Goal: Task Accomplishment & Management: Manage account settings

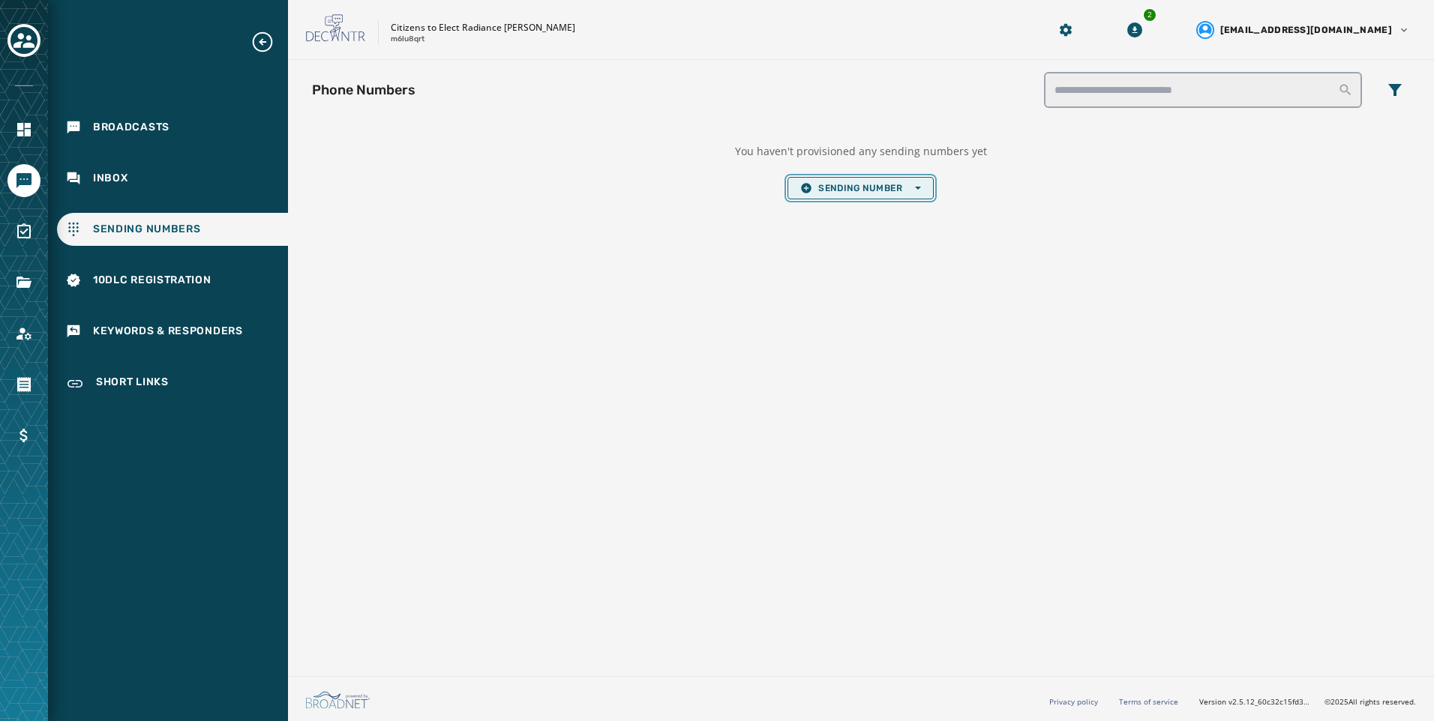
click at [853, 193] on span "Sending Number Open options" at bounding box center [860, 188] width 120 height 12
click at [856, 211] on span "Local Long Code" at bounding box center [860, 211] width 120 height 12
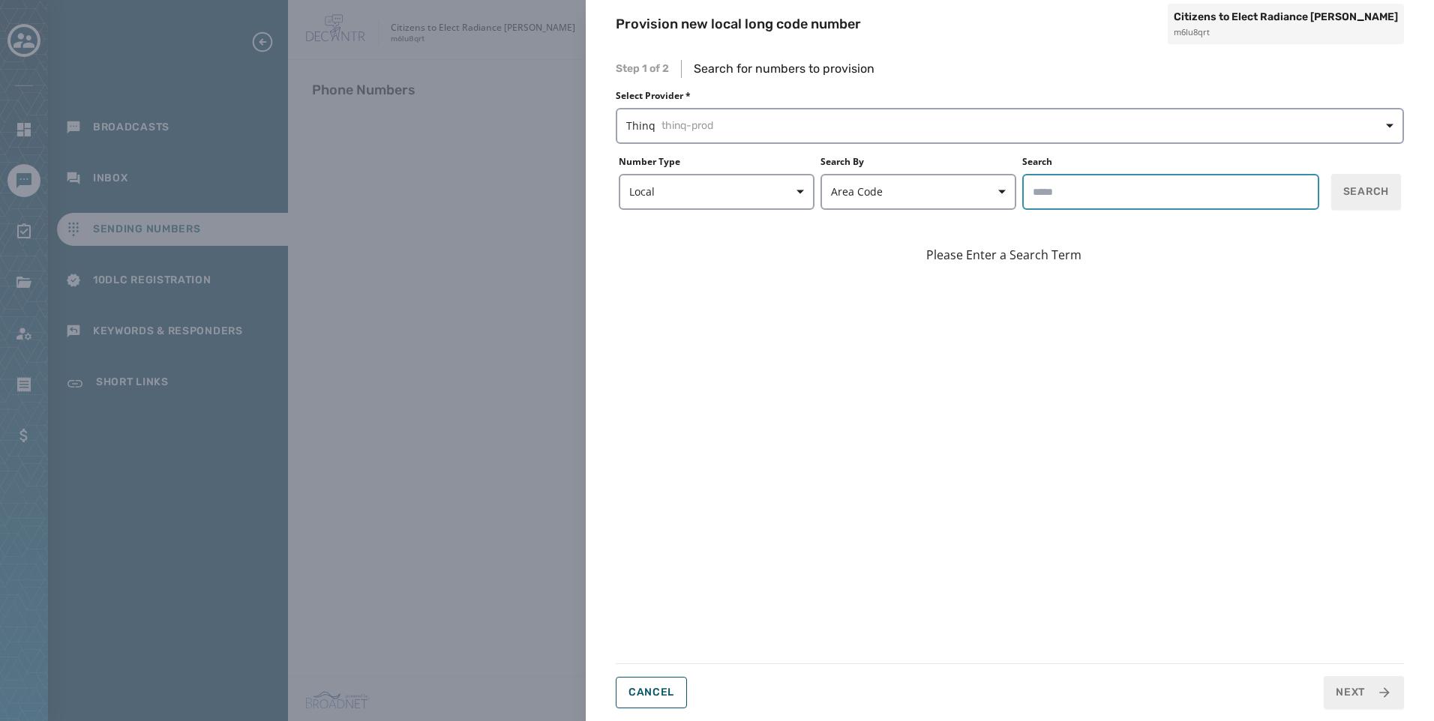
click at [1098, 204] on input "Search" at bounding box center [1170, 192] width 297 height 36
type input "*****"
click at [1372, 190] on span "Search" at bounding box center [1366, 191] width 46 height 15
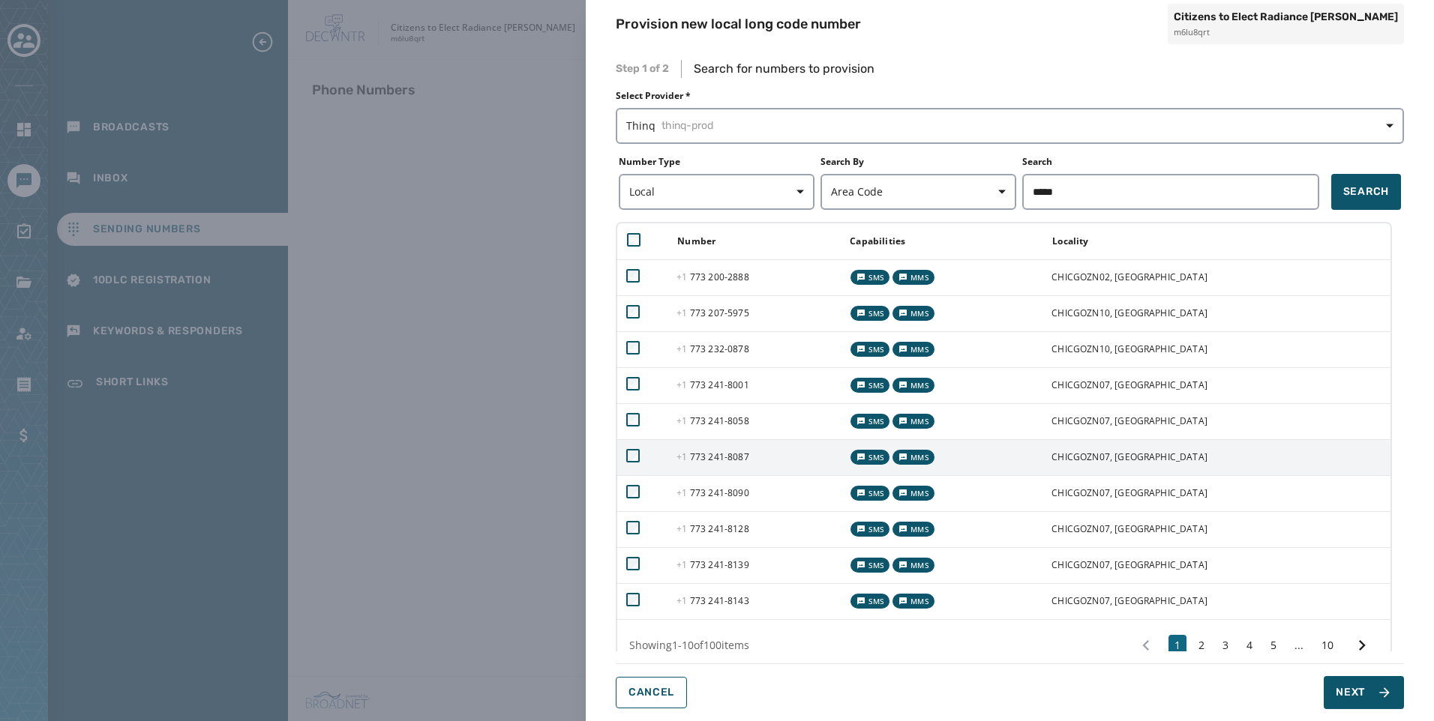
click at [628, 444] on td at bounding box center [642, 457] width 50 height 36
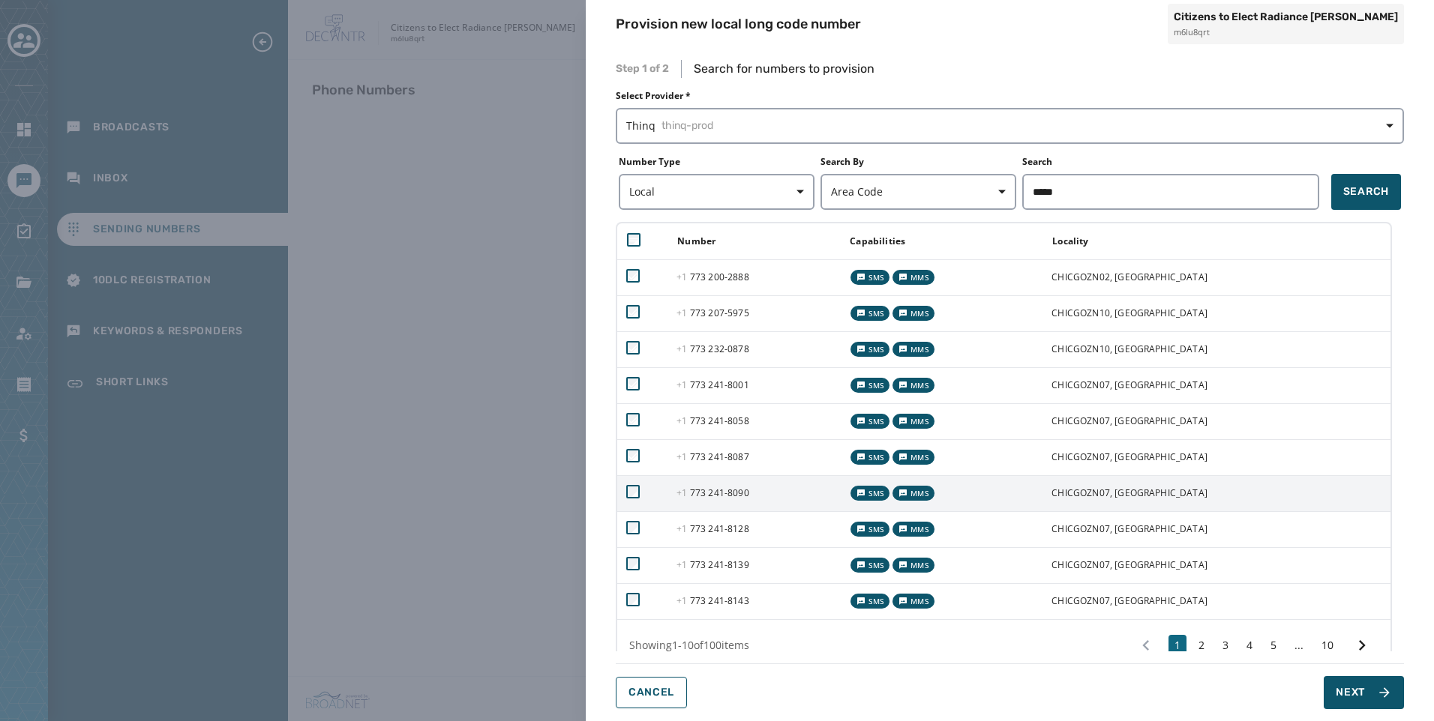
click at [640, 496] on td at bounding box center [642, 493] width 50 height 36
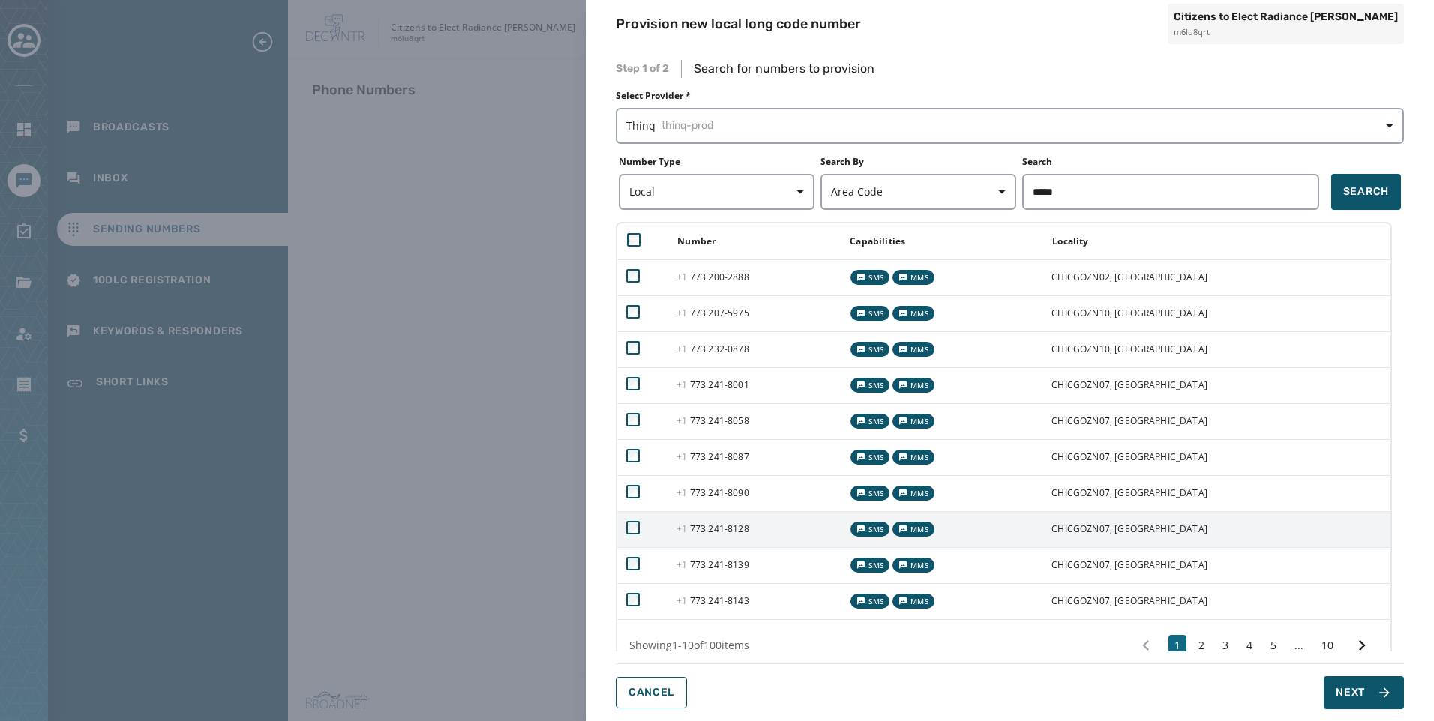
click at [642, 532] on td at bounding box center [642, 529] width 50 height 36
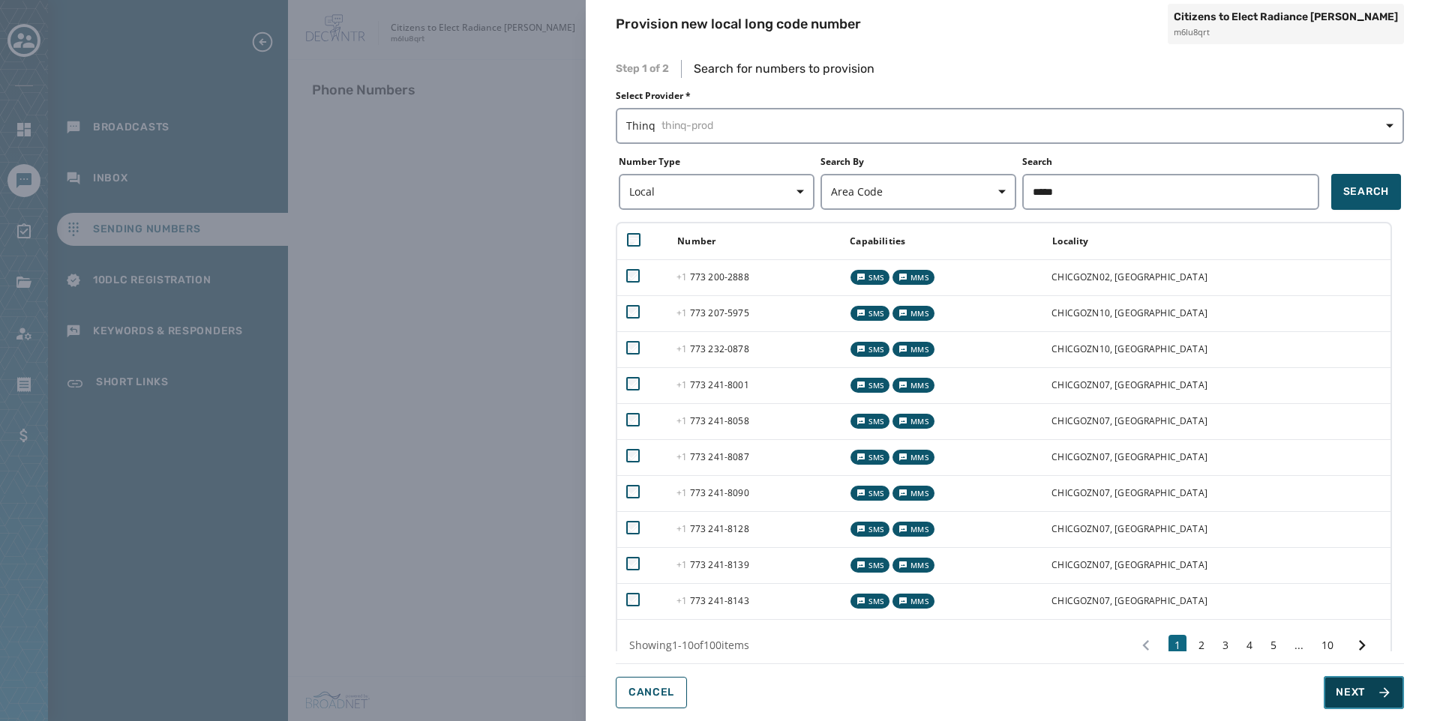
click at [1372, 688] on button "Next" at bounding box center [1364, 692] width 80 height 33
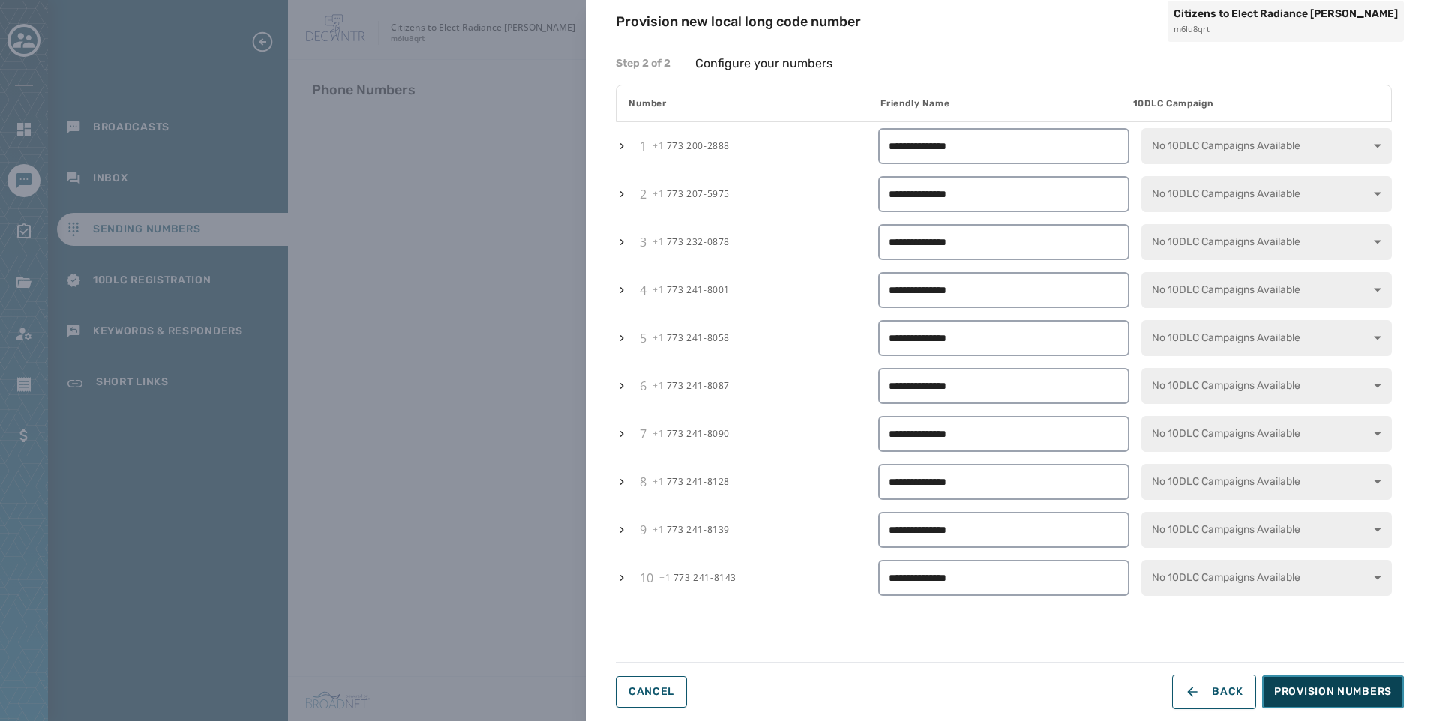
click at [1376, 694] on span "Provision Numbers" at bounding box center [1333, 692] width 118 height 15
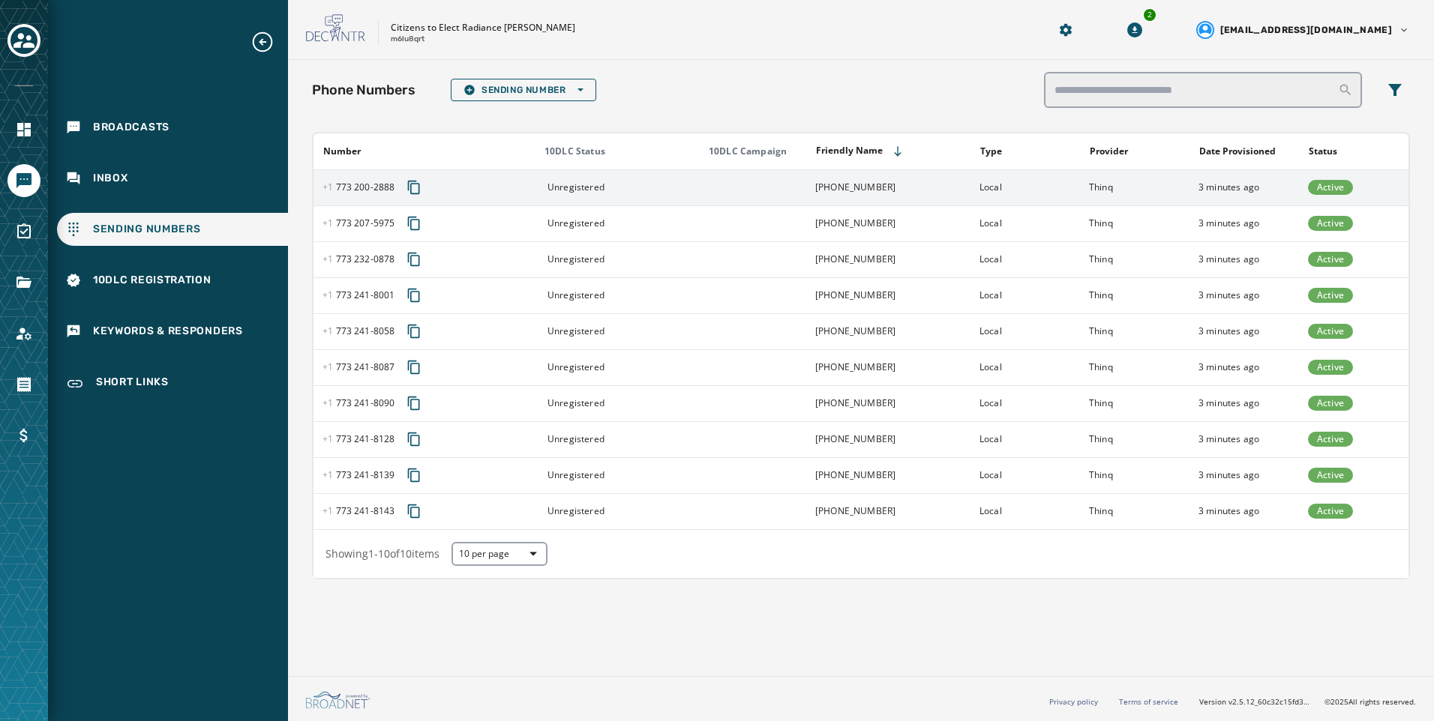
click at [902, 170] on td "[PHONE_NUMBER]" at bounding box center [888, 187] width 164 height 36
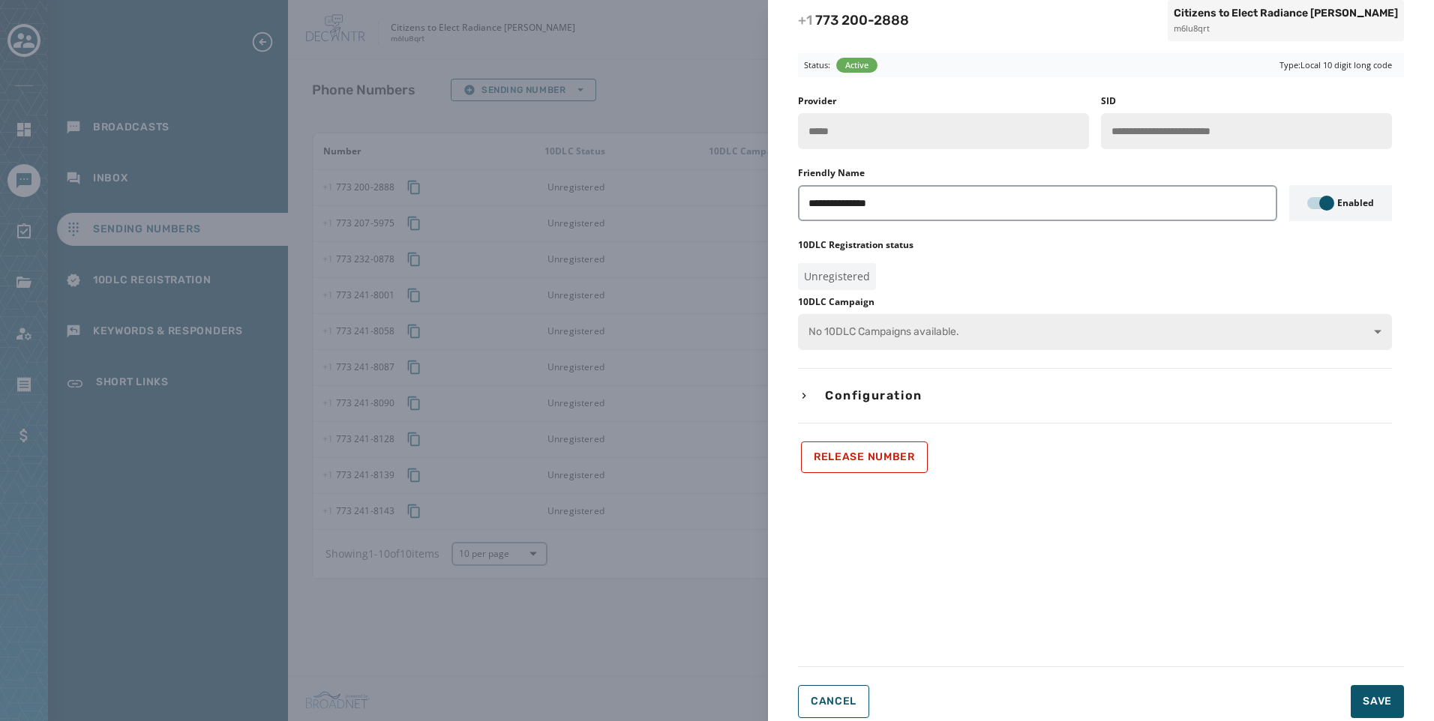
click at [566, 379] on div "**********" at bounding box center [717, 360] width 1434 height 721
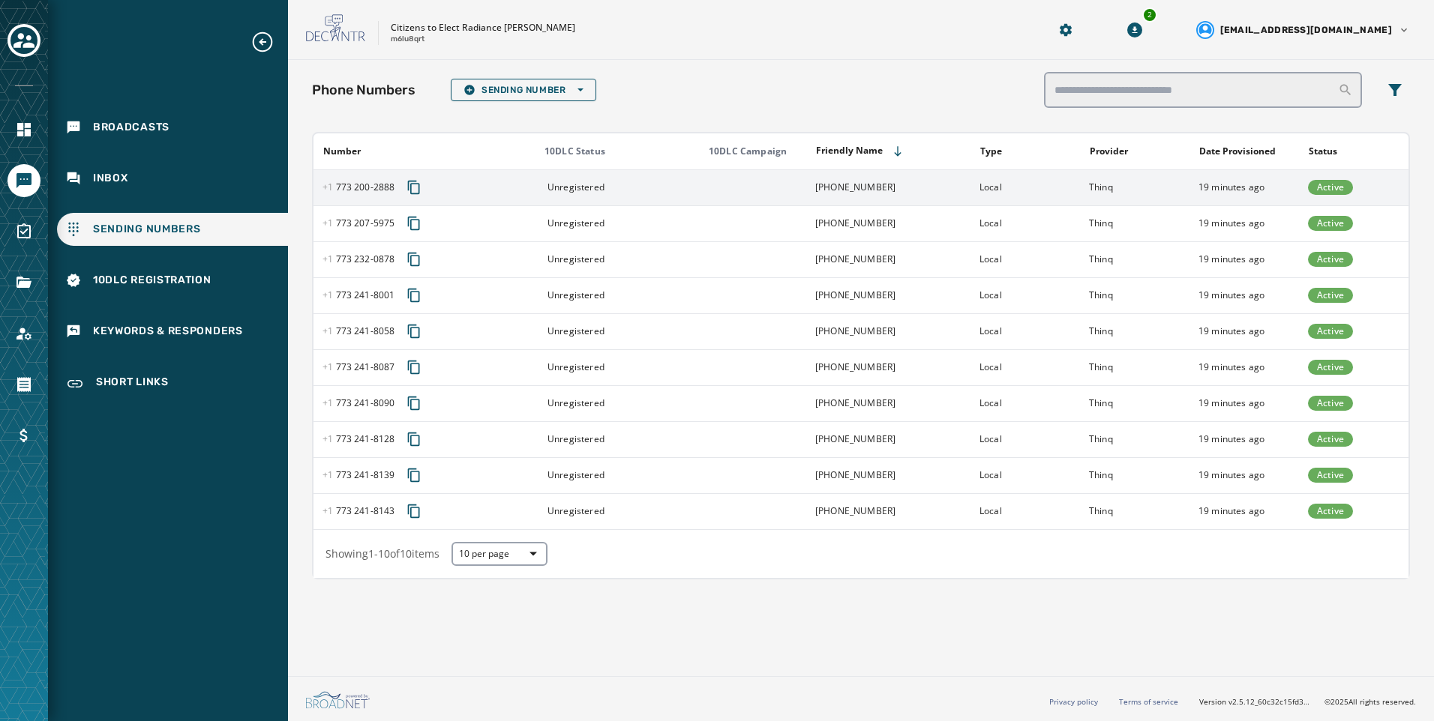
click at [871, 173] on td "[PHONE_NUMBER]" at bounding box center [888, 187] width 164 height 36
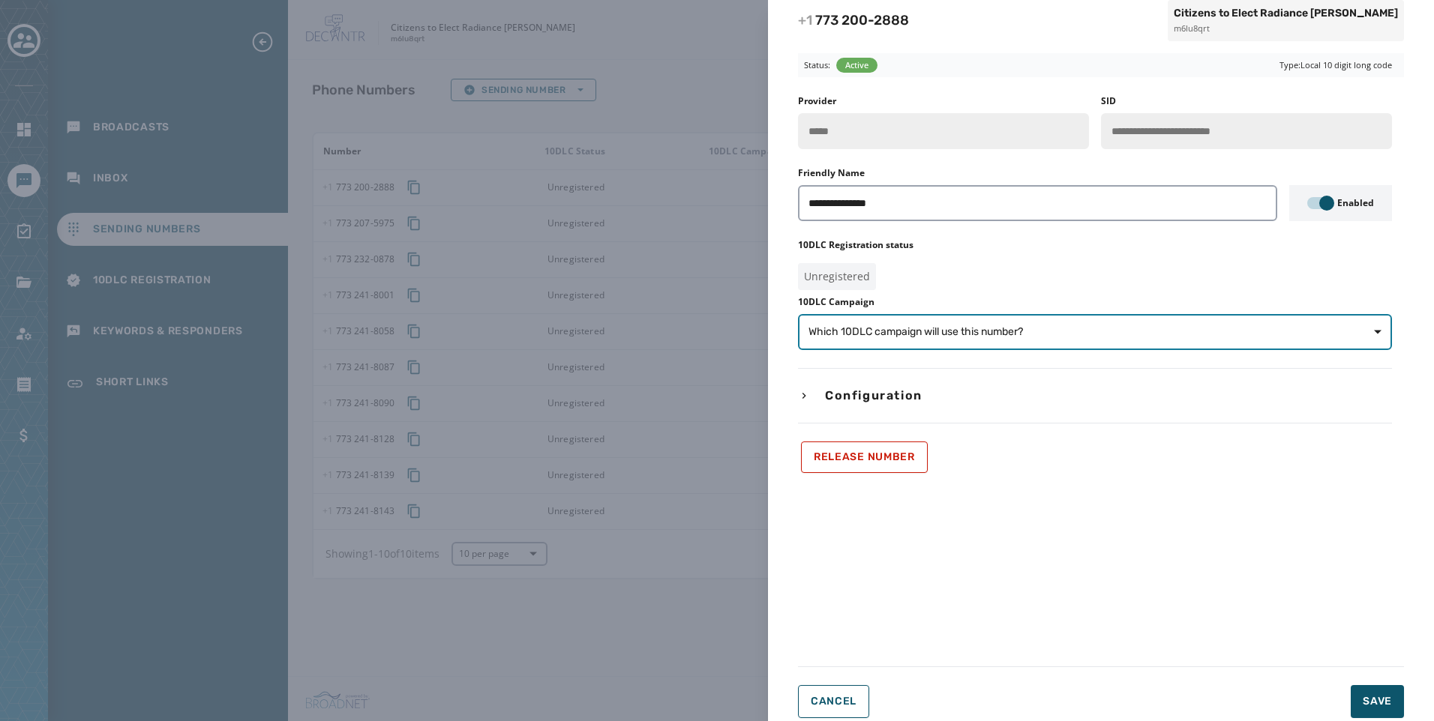
click at [975, 327] on span "Which 10DLC campaign will use this number?" at bounding box center [915, 332] width 214 height 15
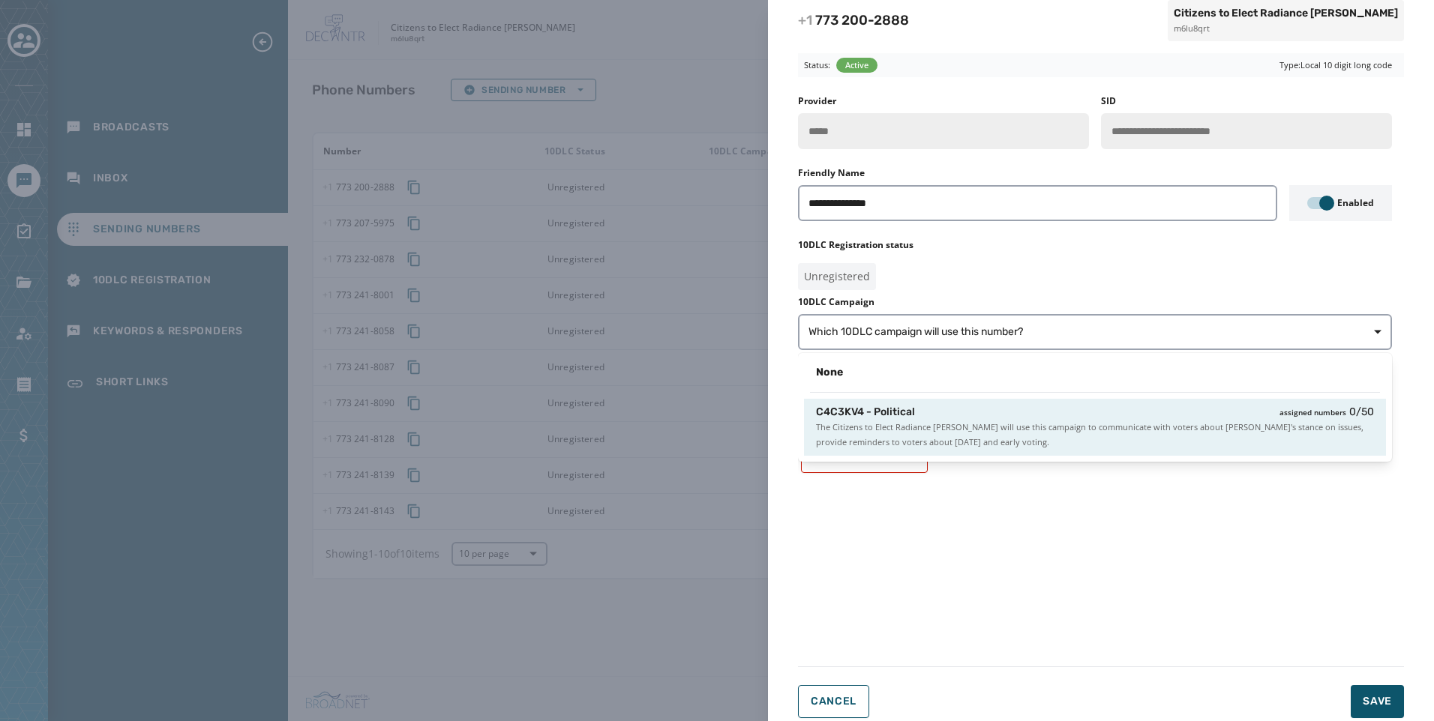
click at [977, 408] on div "C4C3KV4 - Political assigned numbers 0 / 50" at bounding box center [1095, 412] width 558 height 15
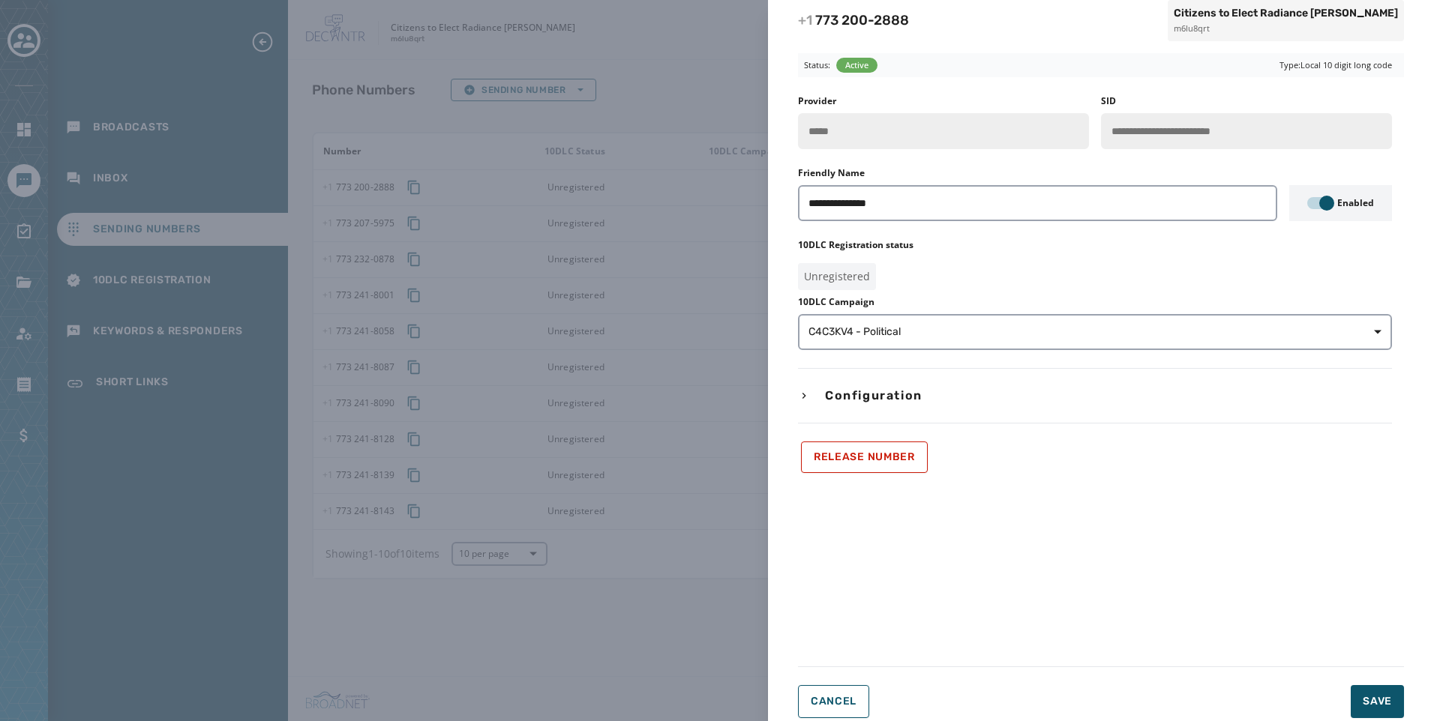
click at [1384, 680] on form "**********" at bounding box center [1101, 386] width 606 height 666
click at [1385, 706] on span "Save" at bounding box center [1377, 701] width 29 height 15
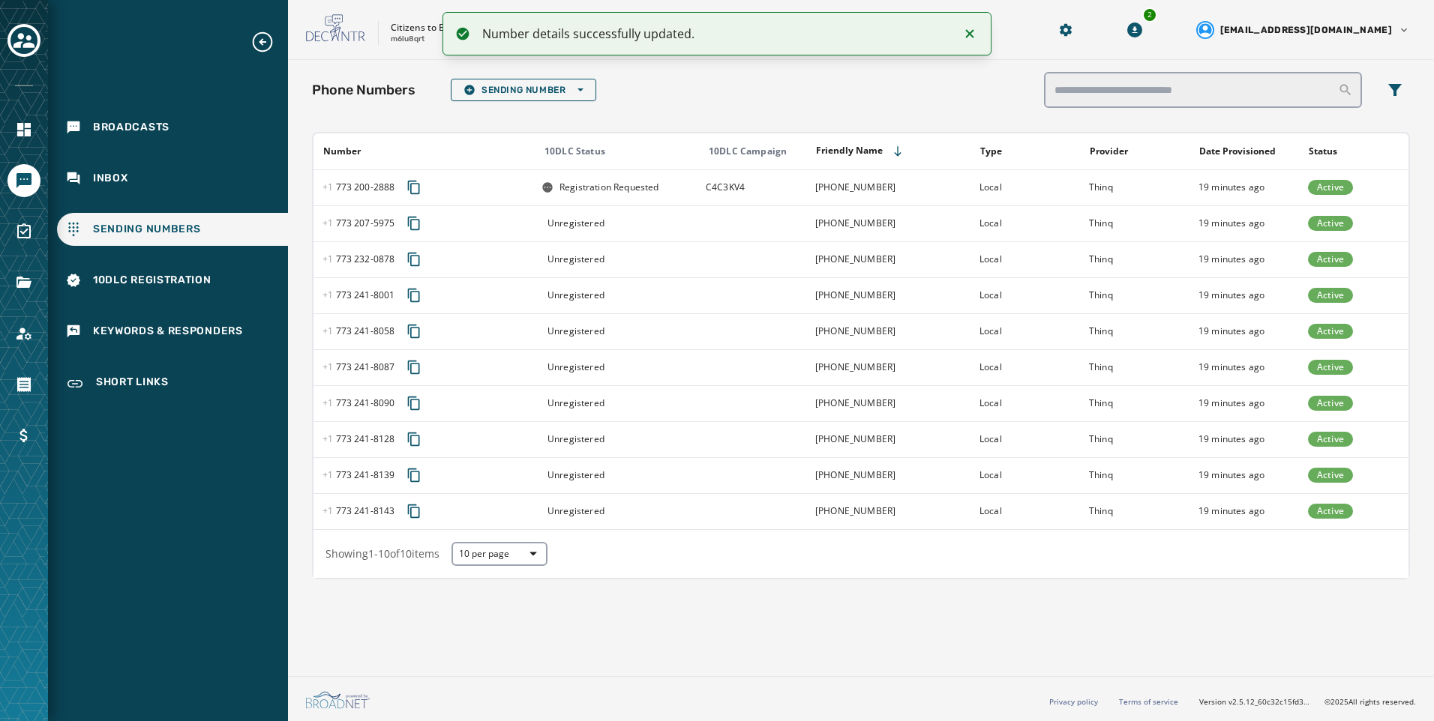
click at [727, 231] on td at bounding box center [751, 223] width 109 height 36
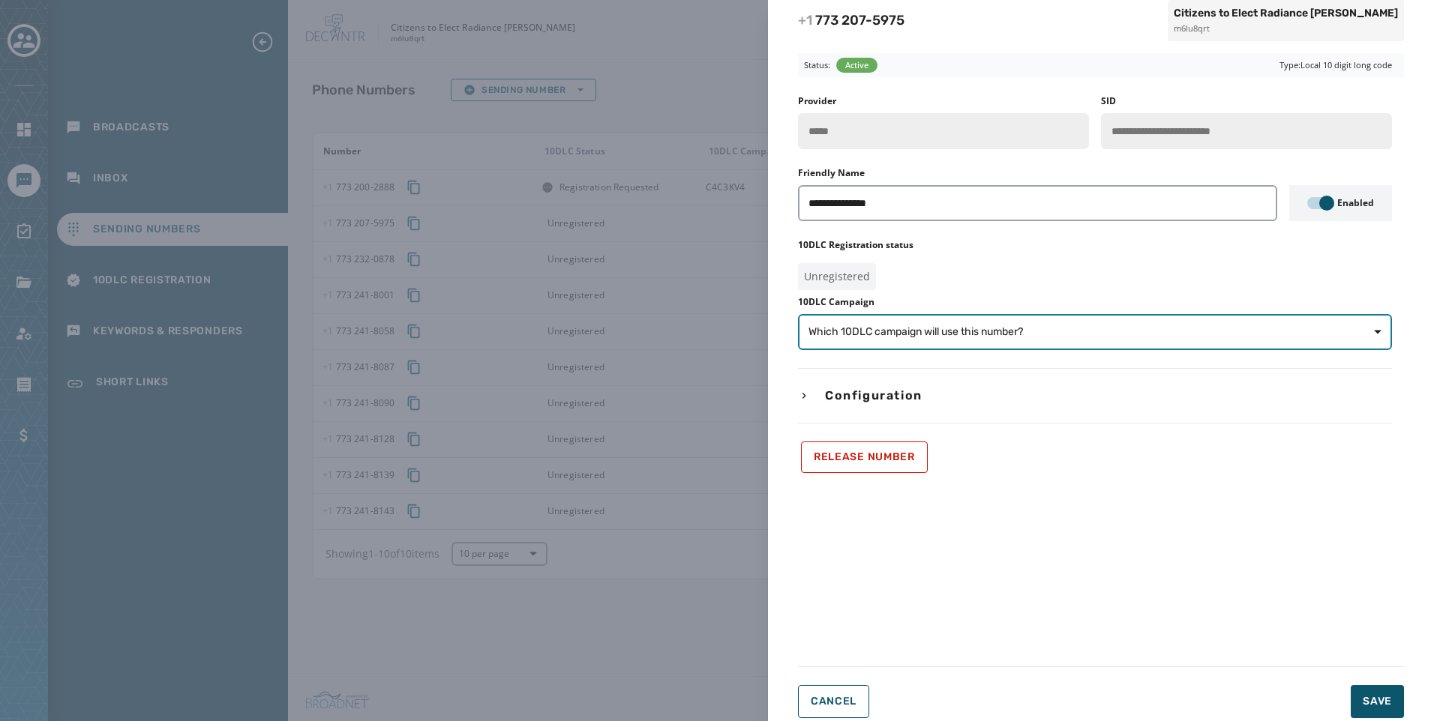
click at [949, 322] on button "Which 10DLC campaign will use this number?" at bounding box center [1095, 332] width 594 height 36
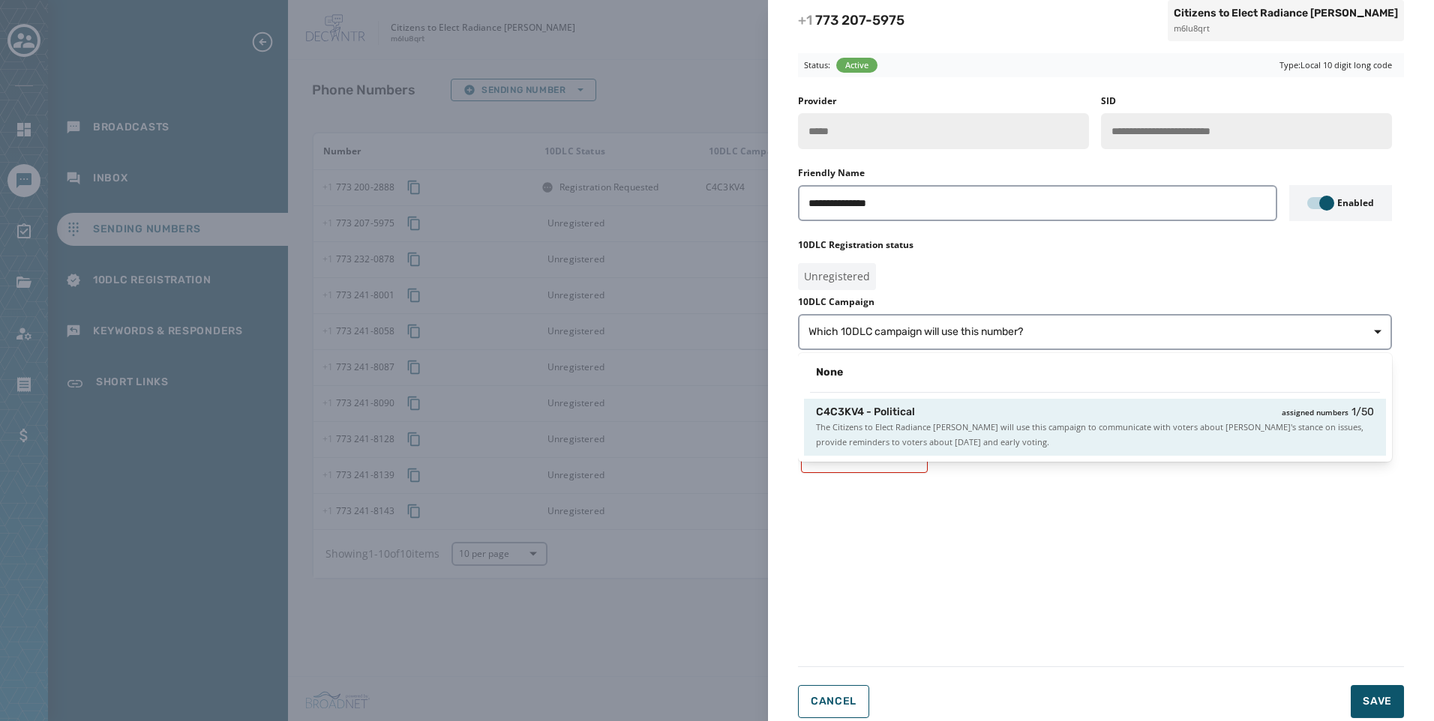
drag, startPoint x: 971, startPoint y: 413, endPoint x: 1193, endPoint y: 559, distance: 265.4
click at [971, 414] on div "C4C3KV4 - Political assigned numbers 1 / 50" at bounding box center [1095, 412] width 558 height 15
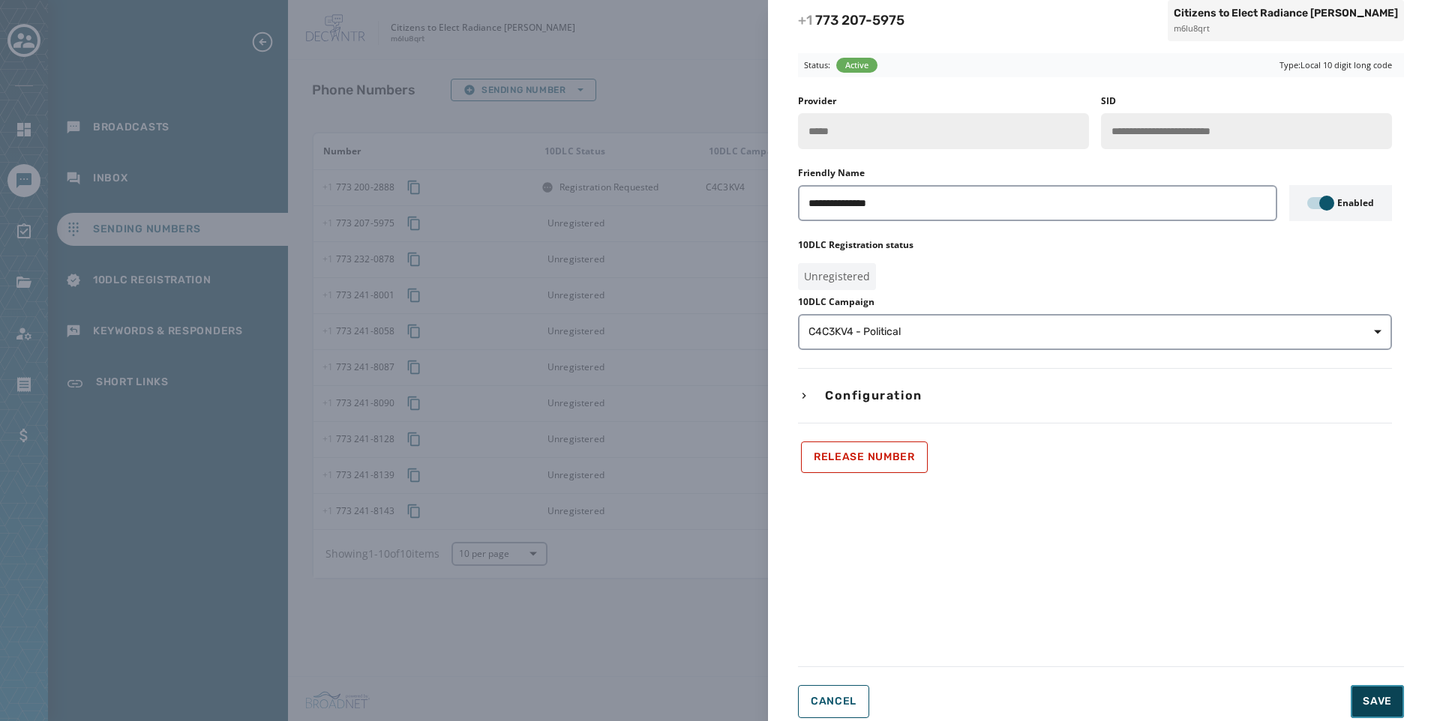
click at [1396, 710] on button "Save" at bounding box center [1377, 701] width 53 height 33
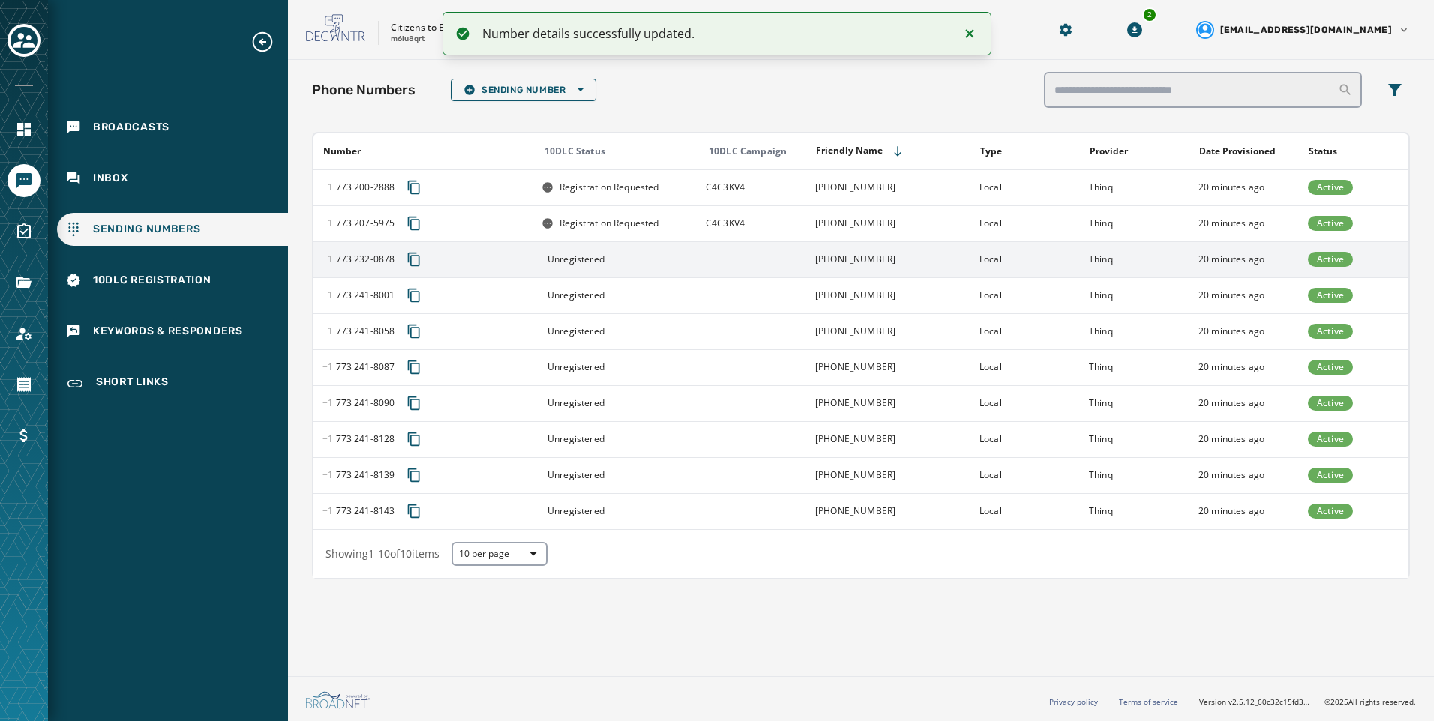
click at [676, 256] on div "Unregistered" at bounding box center [618, 259] width 154 height 12
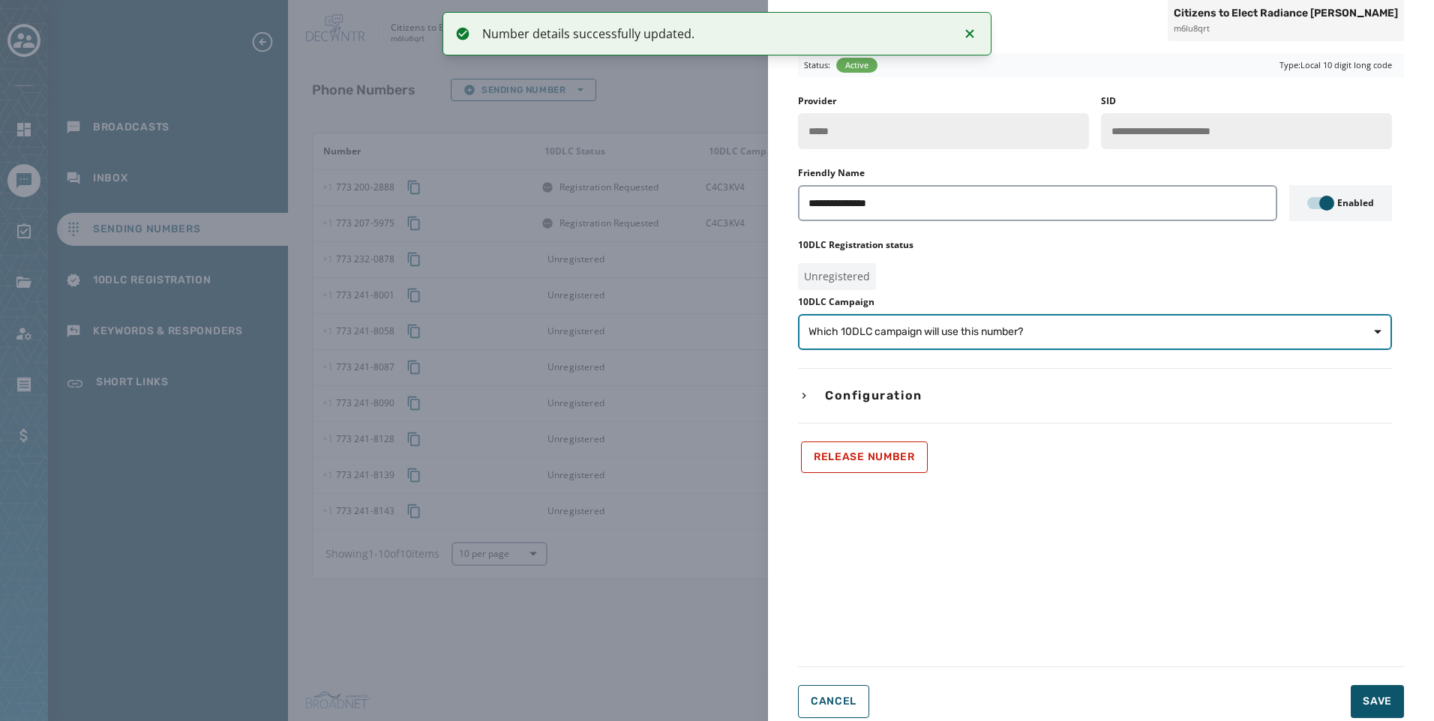
click at [1115, 334] on span "Which 10DLC campaign will use this number?" at bounding box center [1094, 332] width 573 height 15
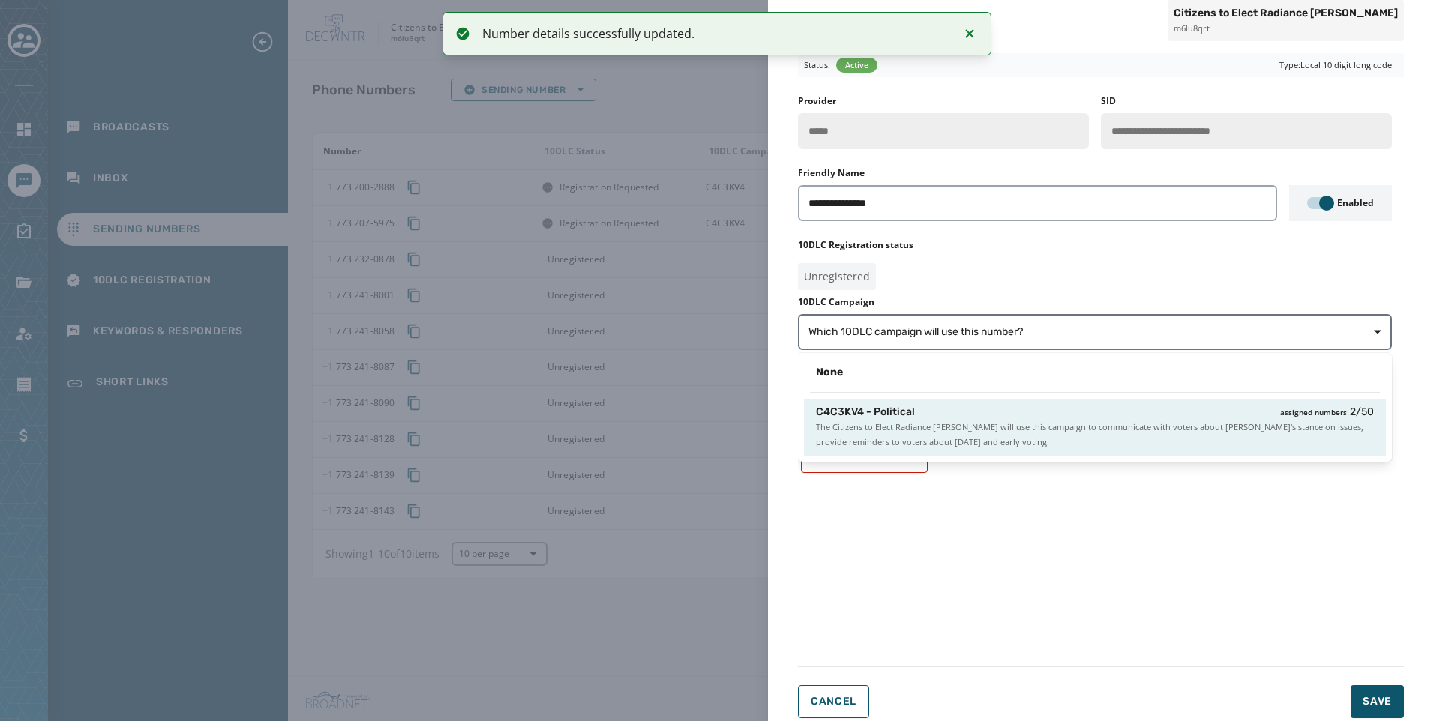
click at [1099, 425] on span "The Citizens to Elect Radiance Ward will use this campaign to communicate with …" at bounding box center [1095, 435] width 558 height 30
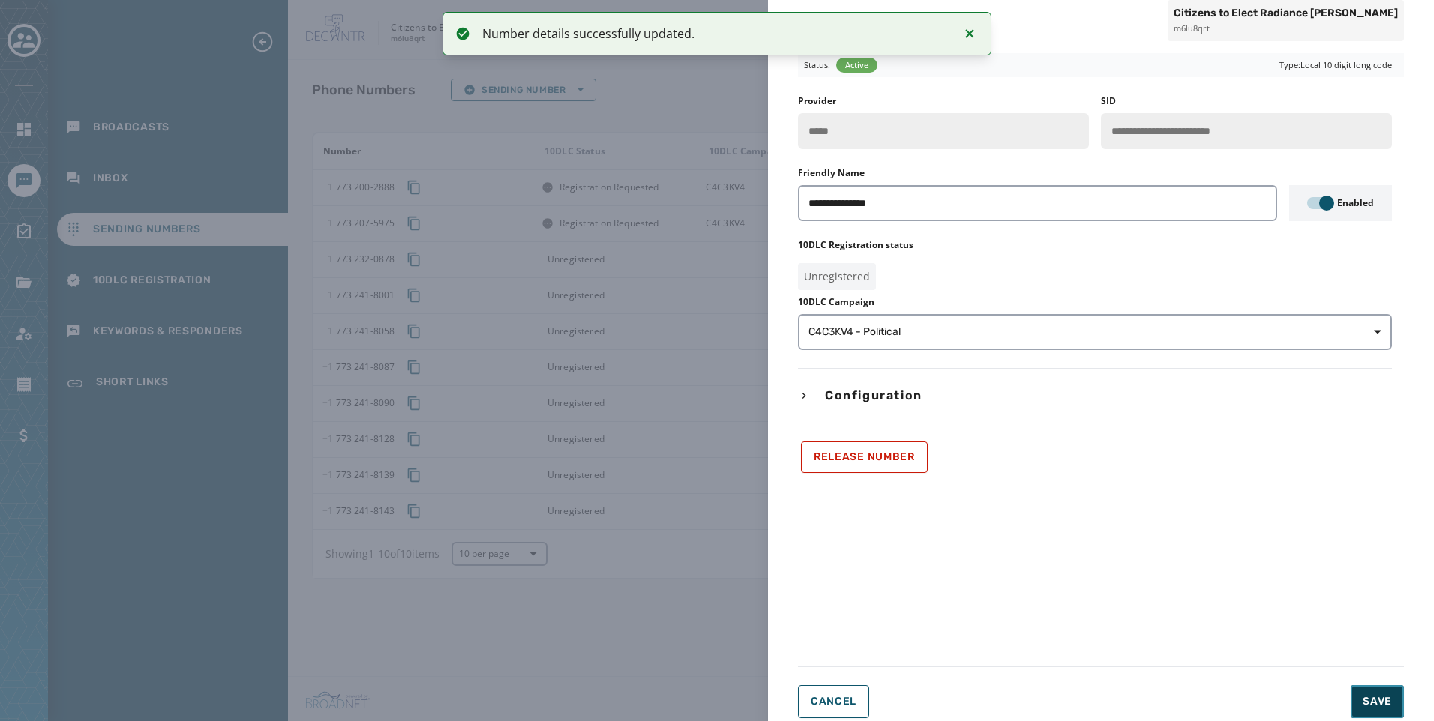
click at [1352, 700] on button "Save" at bounding box center [1377, 701] width 53 height 33
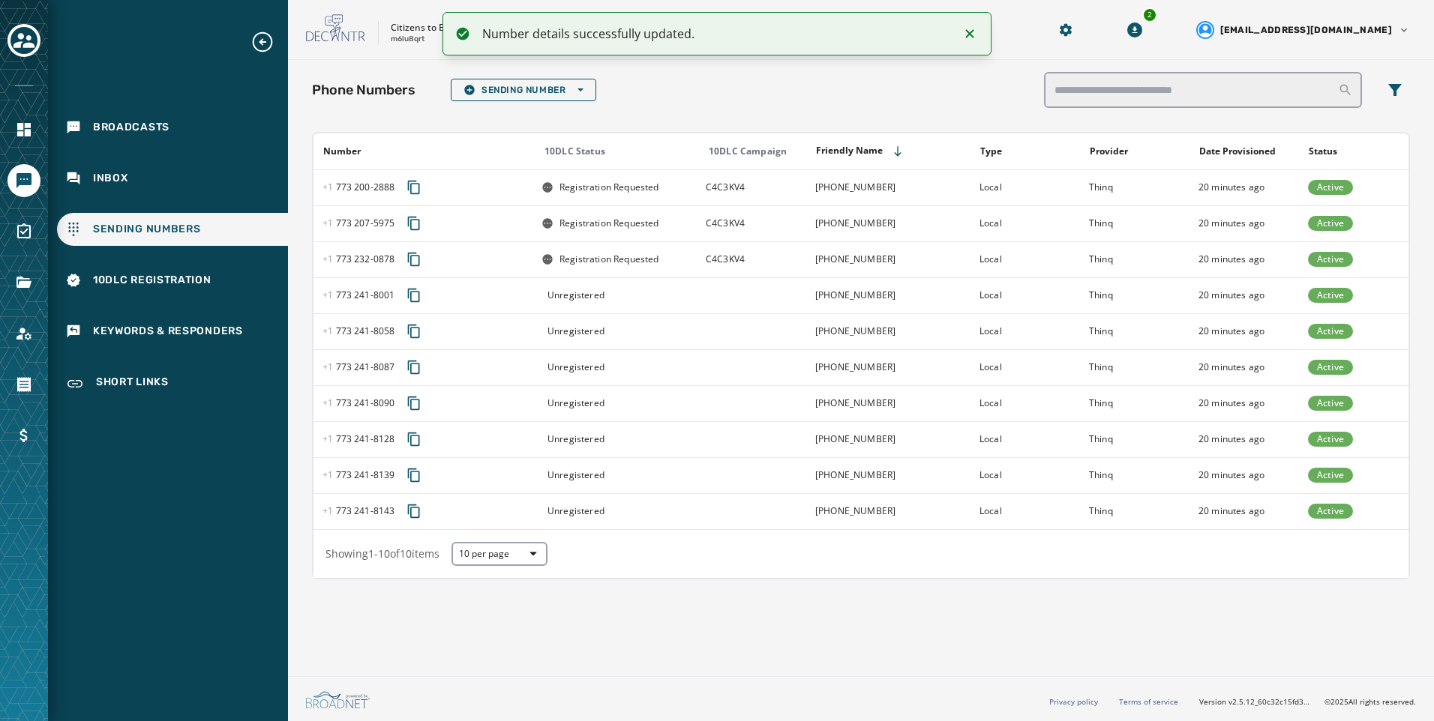
click at [660, 294] on div "Unregistered" at bounding box center [618, 295] width 154 height 12
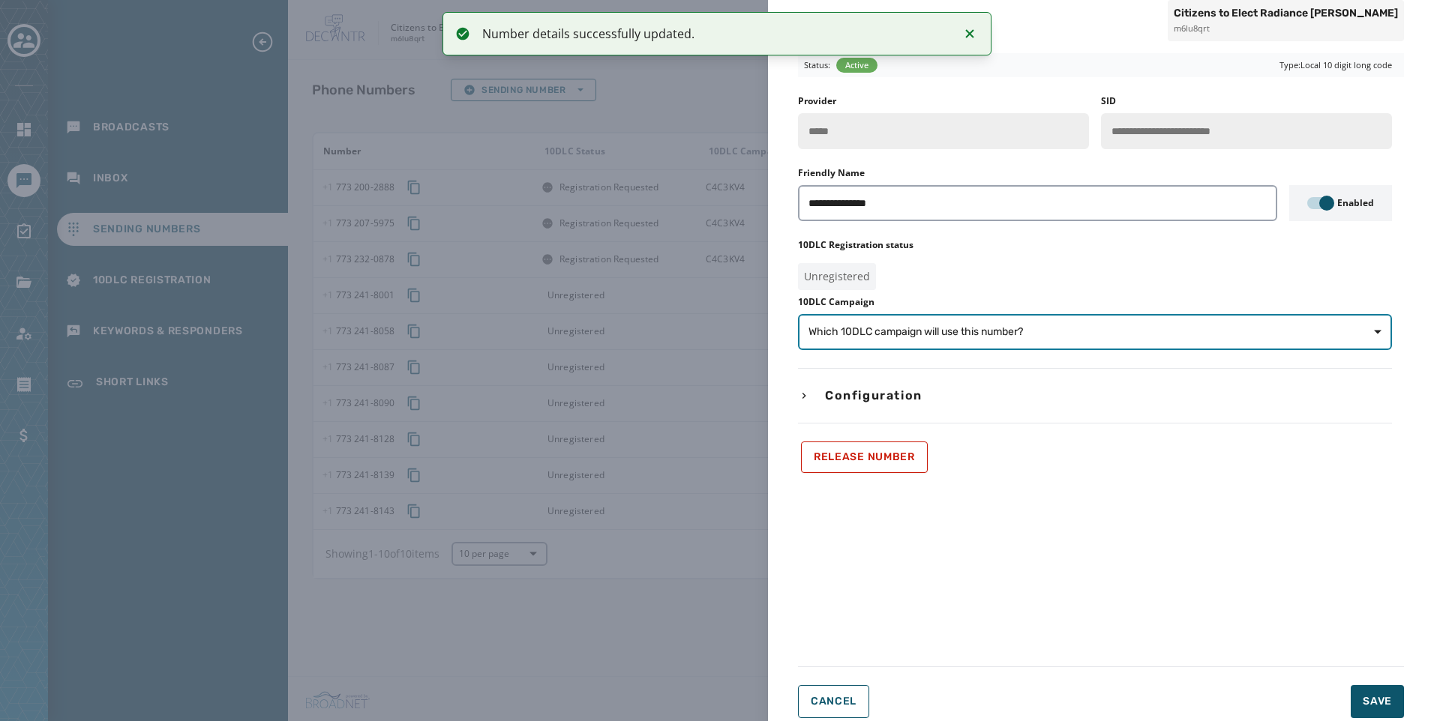
click at [850, 329] on span "Which 10DLC campaign will use this number?" at bounding box center [915, 332] width 214 height 15
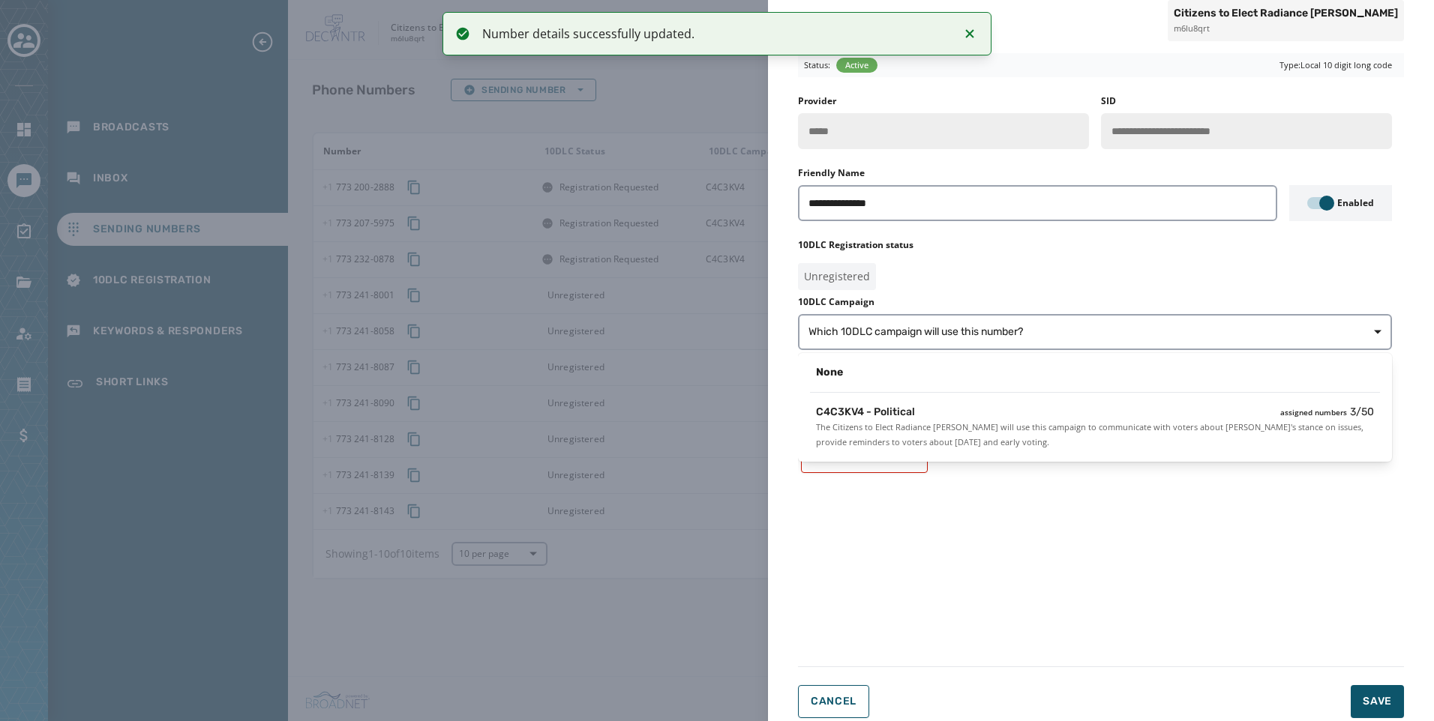
click at [870, 394] on div "None C4C3KV4 - Political assigned numbers 3 / 50 The Citizens to Elect Radiance…" at bounding box center [1095, 407] width 594 height 109
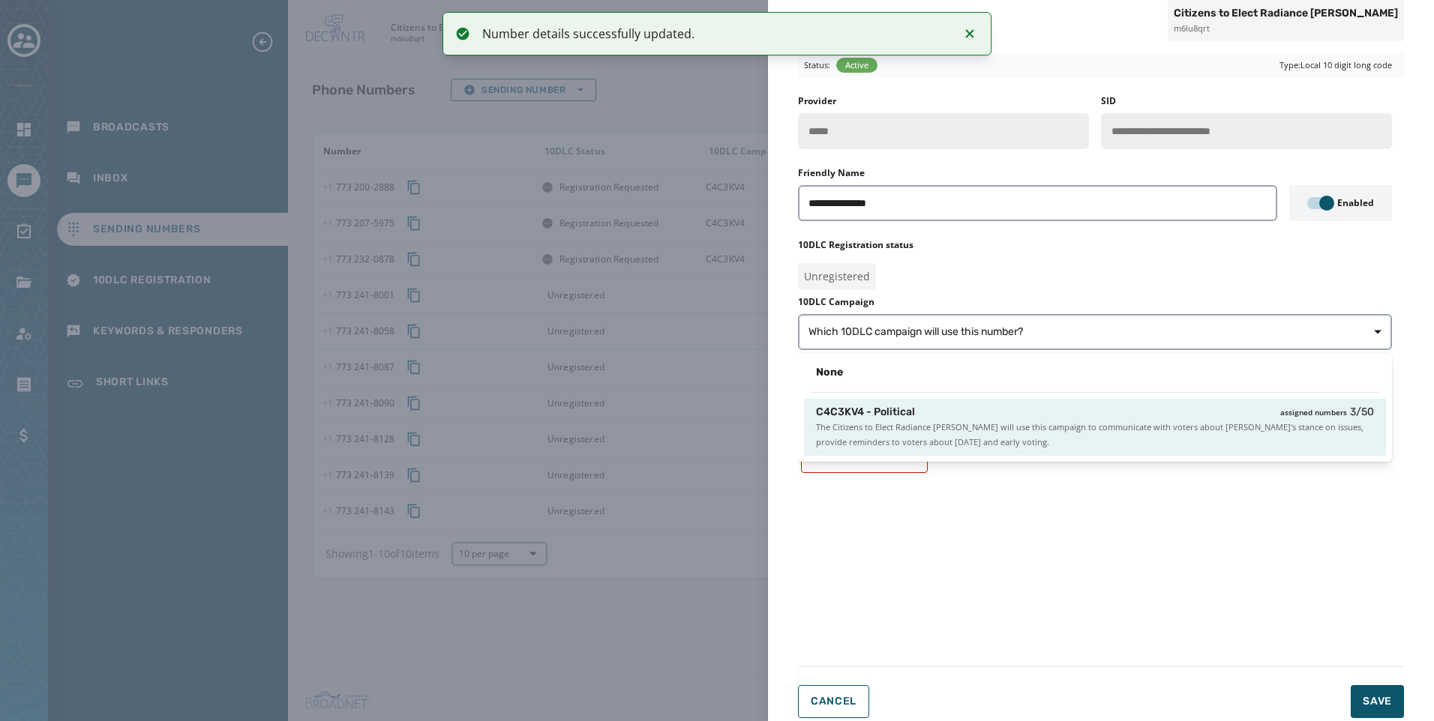
click at [876, 402] on div "C4C3KV4 - Political assigned numbers 3 / 50 The Citizens to Elect Radiance Ward…" at bounding box center [1095, 427] width 582 height 57
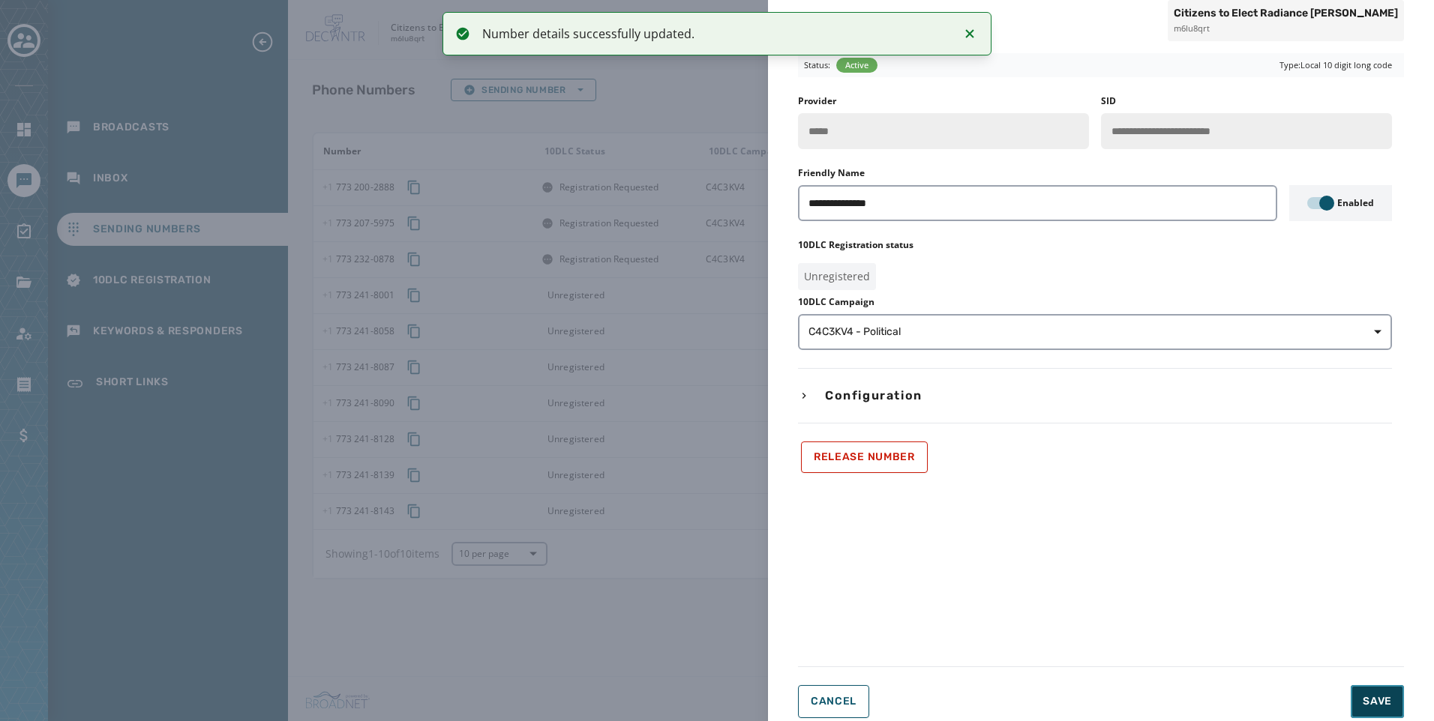
click at [1383, 712] on button "Save" at bounding box center [1377, 701] width 53 height 33
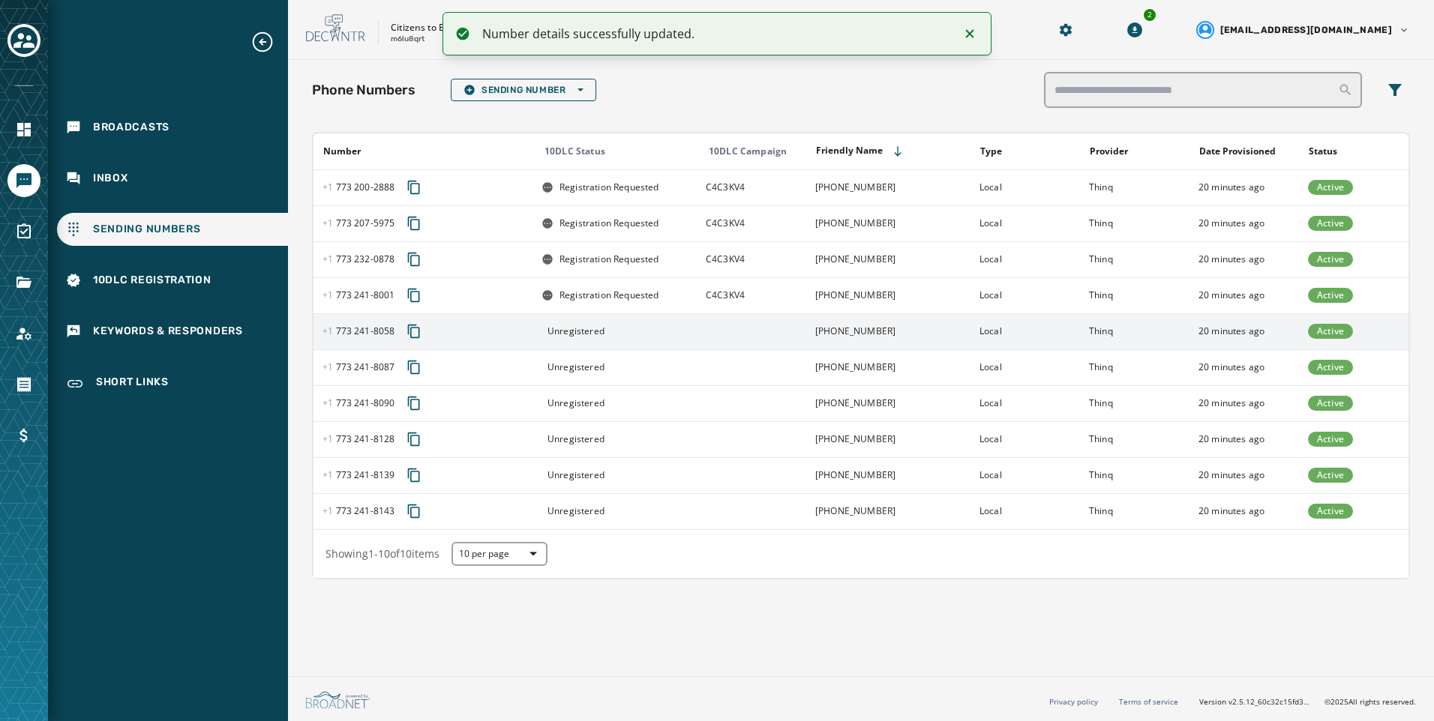
click at [774, 334] on td at bounding box center [751, 331] width 109 height 36
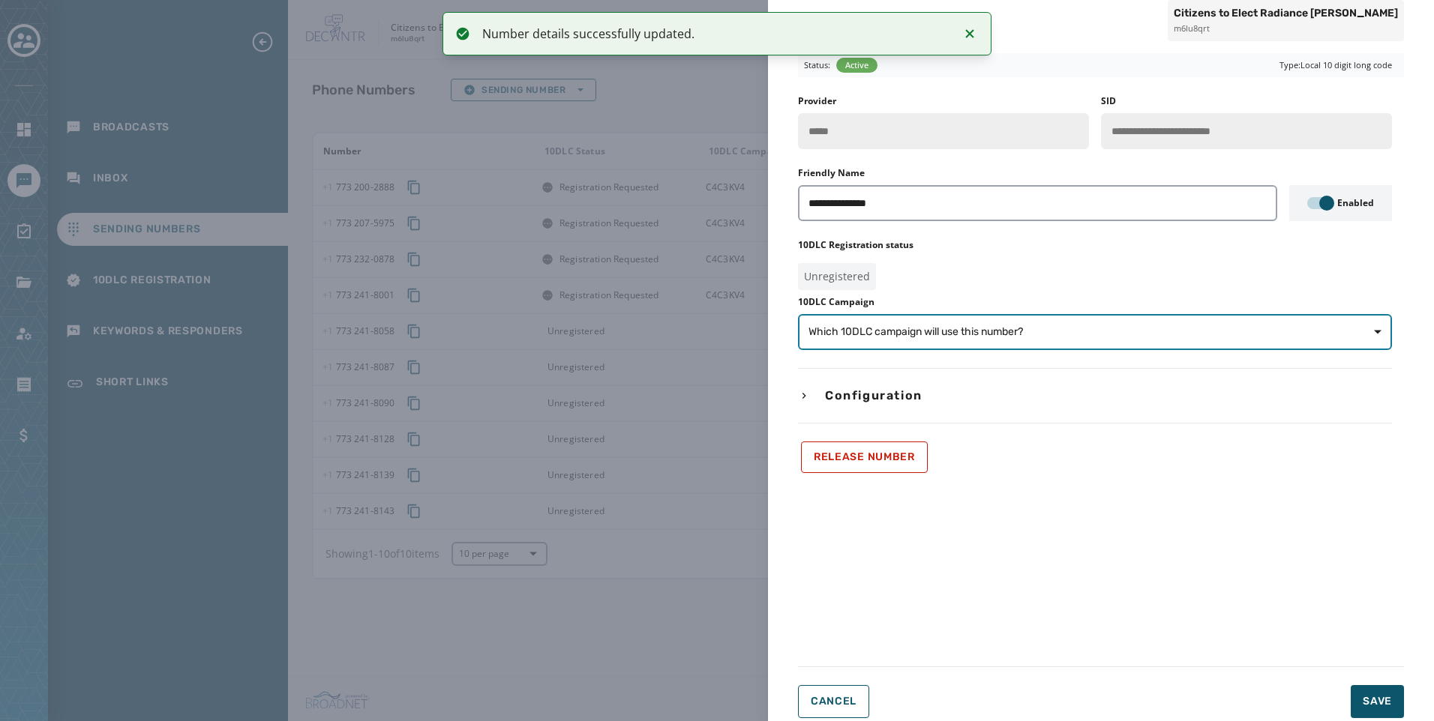
click at [947, 340] on button "Which 10DLC campaign will use this number?" at bounding box center [1095, 332] width 594 height 36
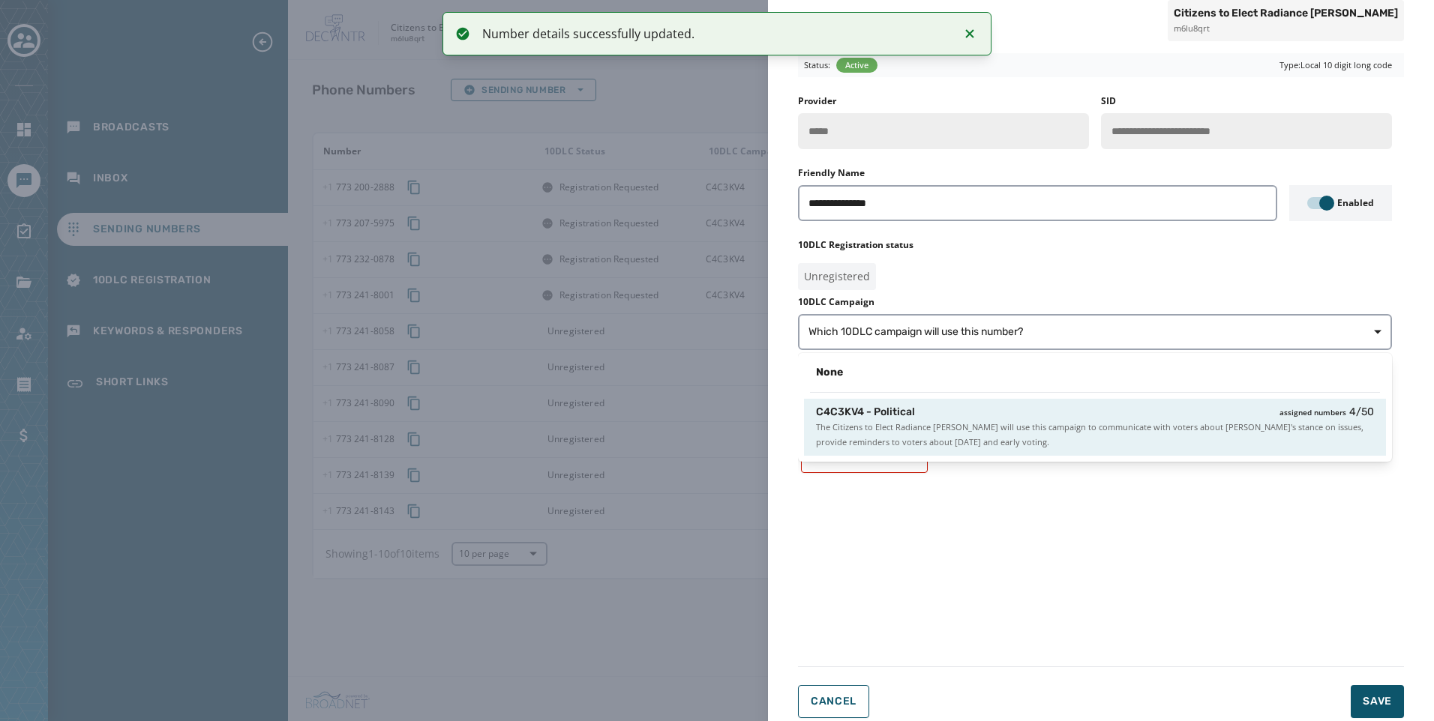
click at [967, 431] on span "The Citizens to Elect Radiance Ward will use this campaign to communicate with …" at bounding box center [1095, 435] width 558 height 30
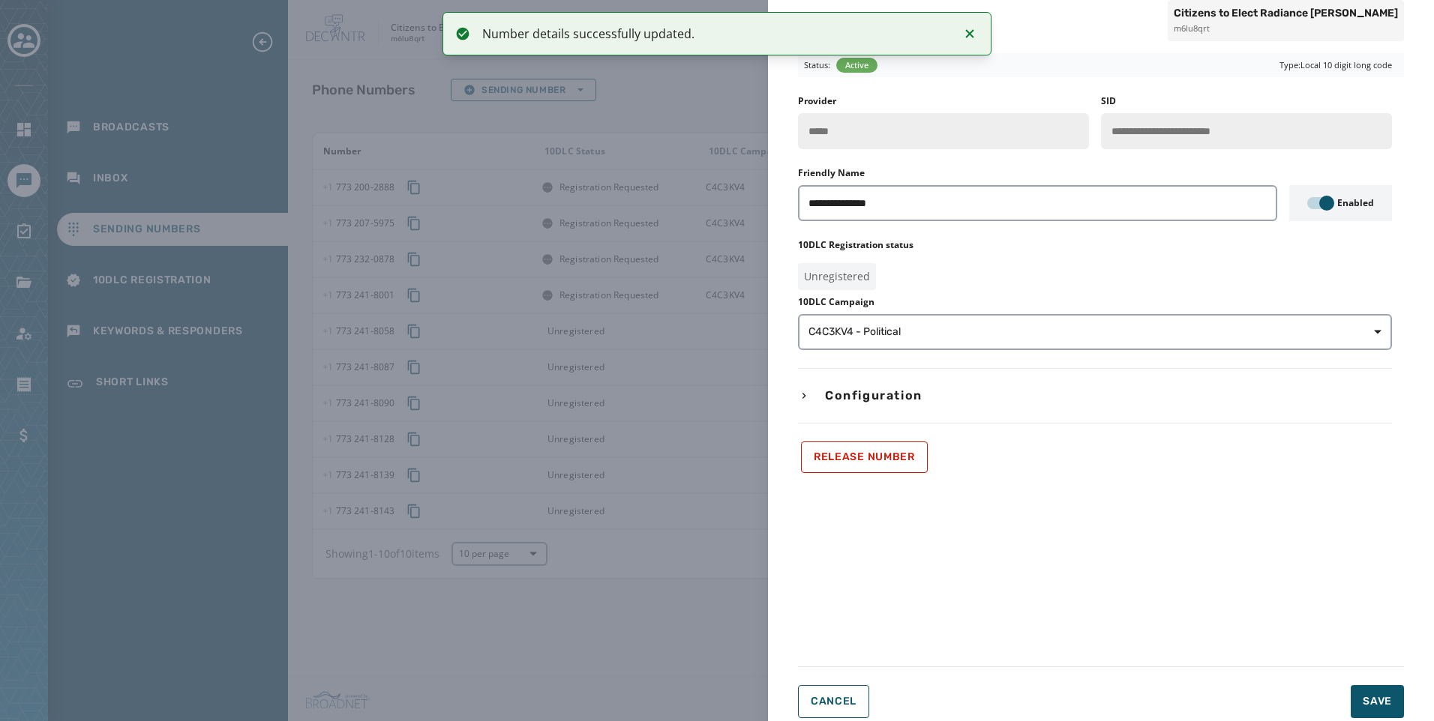
click at [1345, 703] on div "Cancel Save" at bounding box center [1101, 701] width 606 height 33
click at [1360, 703] on button "Save" at bounding box center [1377, 701] width 53 height 33
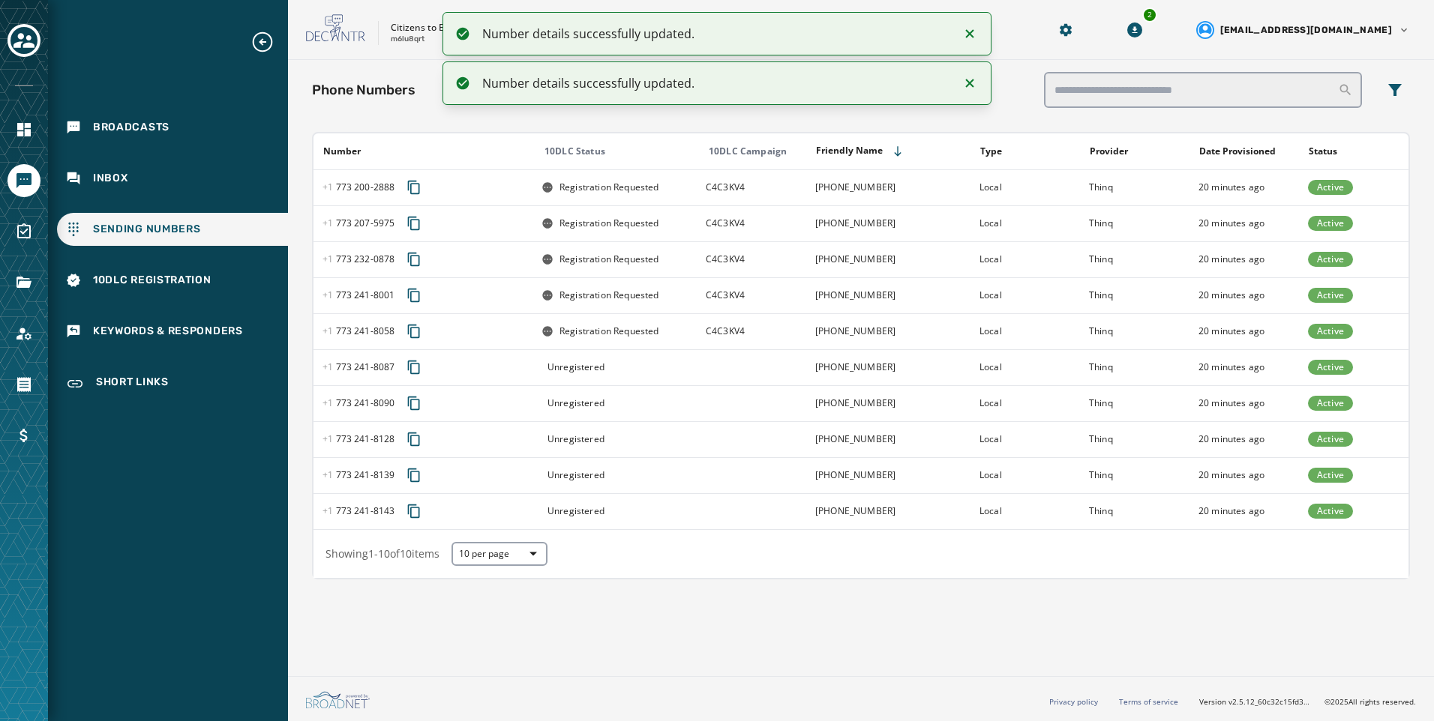
click at [745, 377] on td at bounding box center [751, 367] width 109 height 36
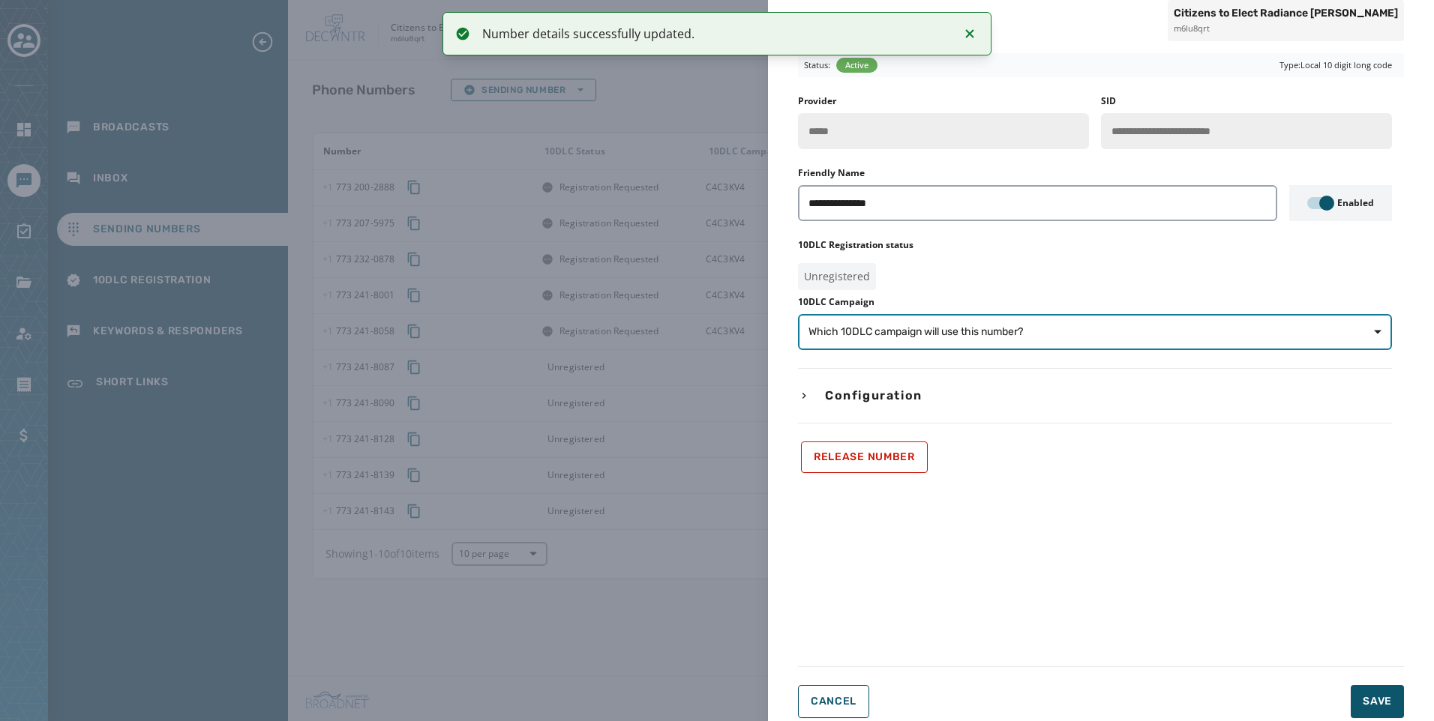
click at [1097, 346] on button "Which 10DLC campaign will use this number?" at bounding box center [1095, 332] width 594 height 36
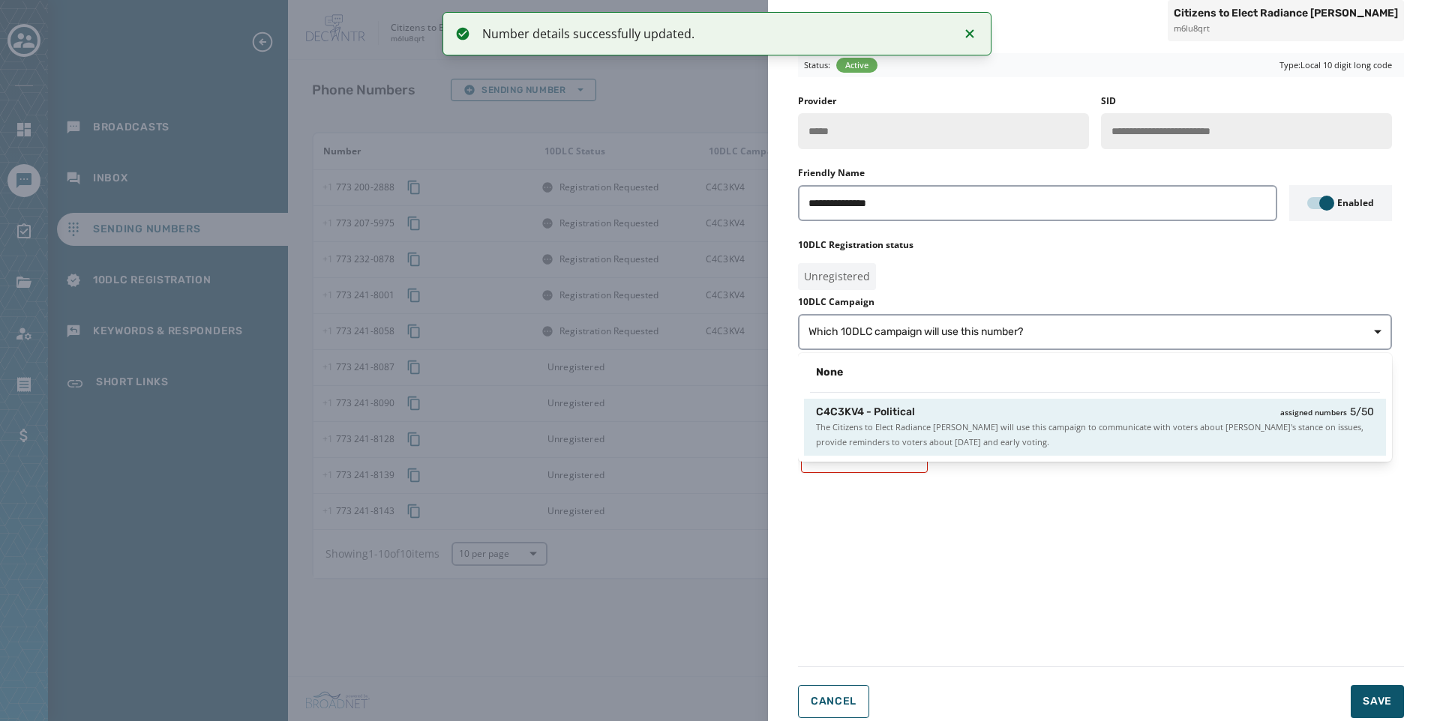
click at [1096, 422] on span "The Citizens to Elect Radiance Ward will use this campaign to communicate with …" at bounding box center [1095, 435] width 558 height 30
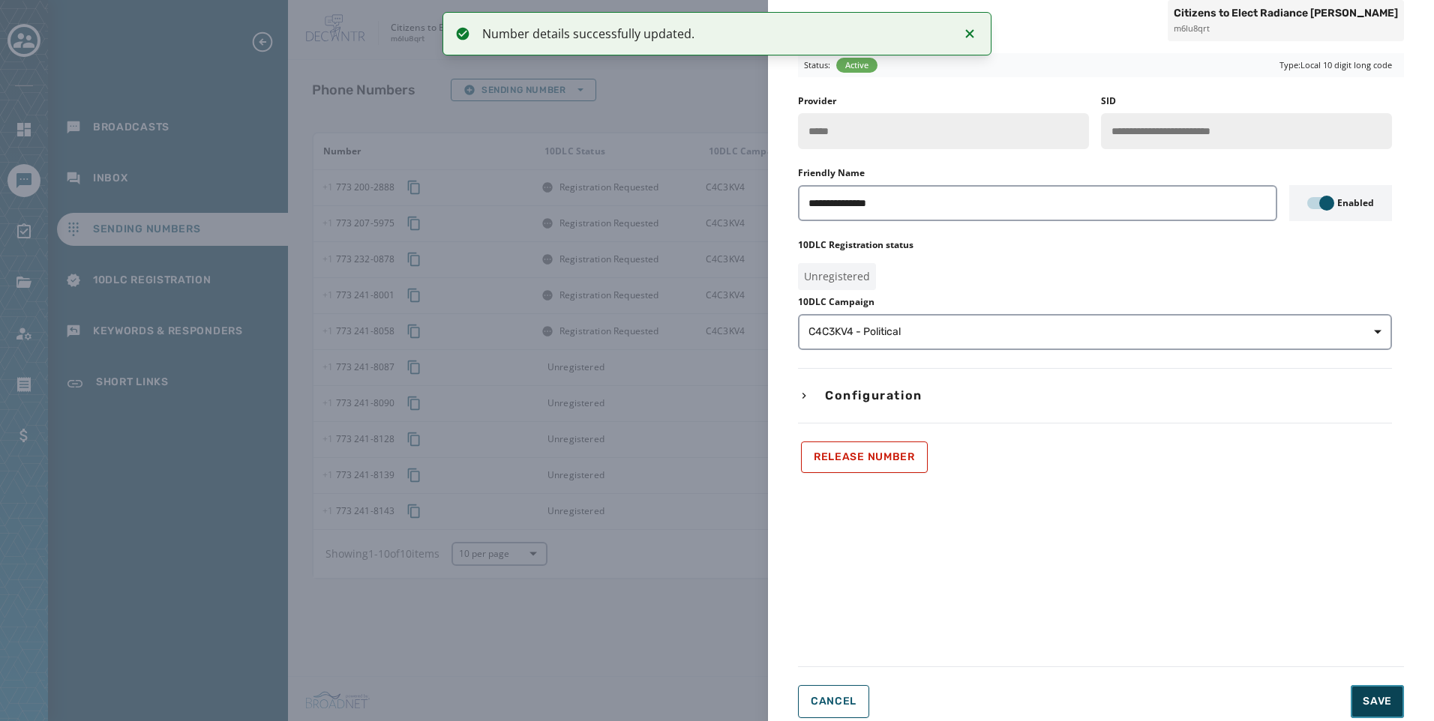
click at [1381, 704] on span "Save" at bounding box center [1377, 701] width 29 height 15
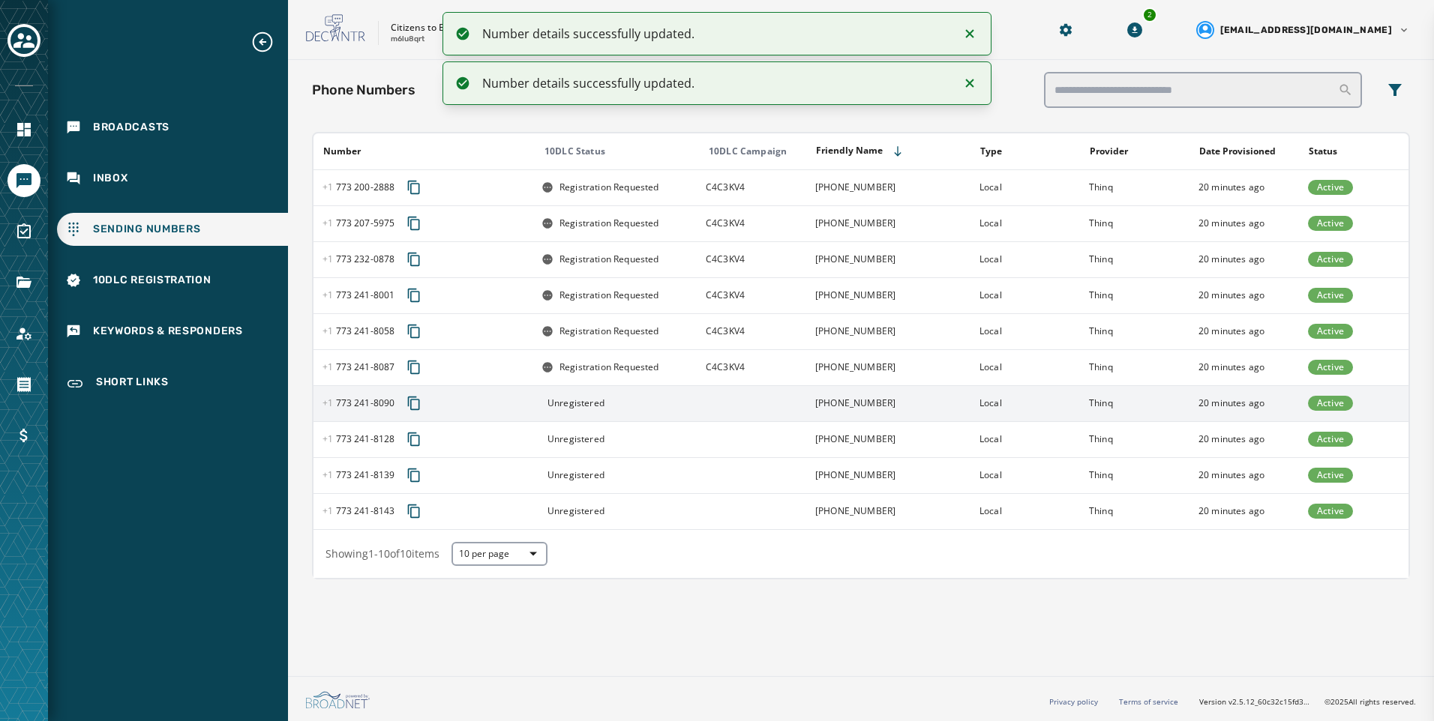
click at [739, 406] on td at bounding box center [751, 403] width 109 height 36
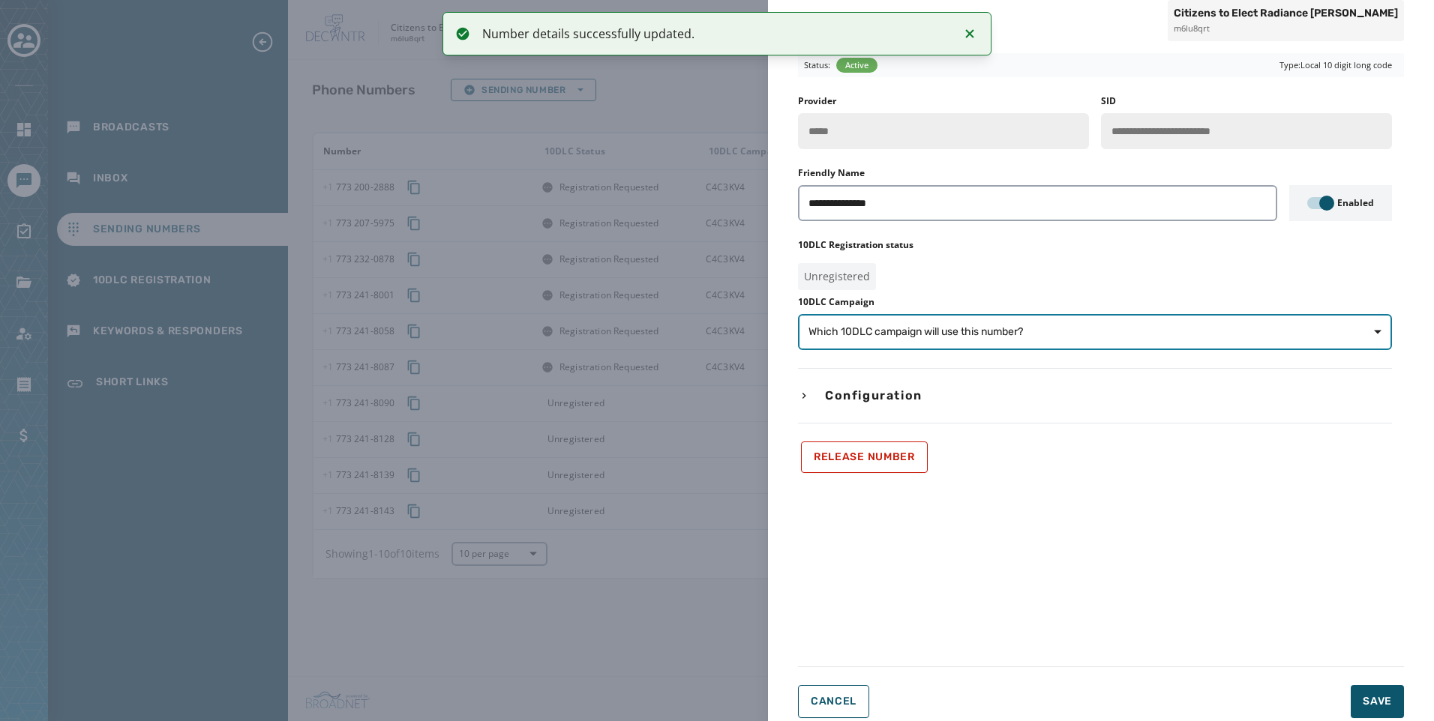
click at [1236, 335] on span "Which 10DLC campaign will use this number?" at bounding box center [1094, 332] width 573 height 15
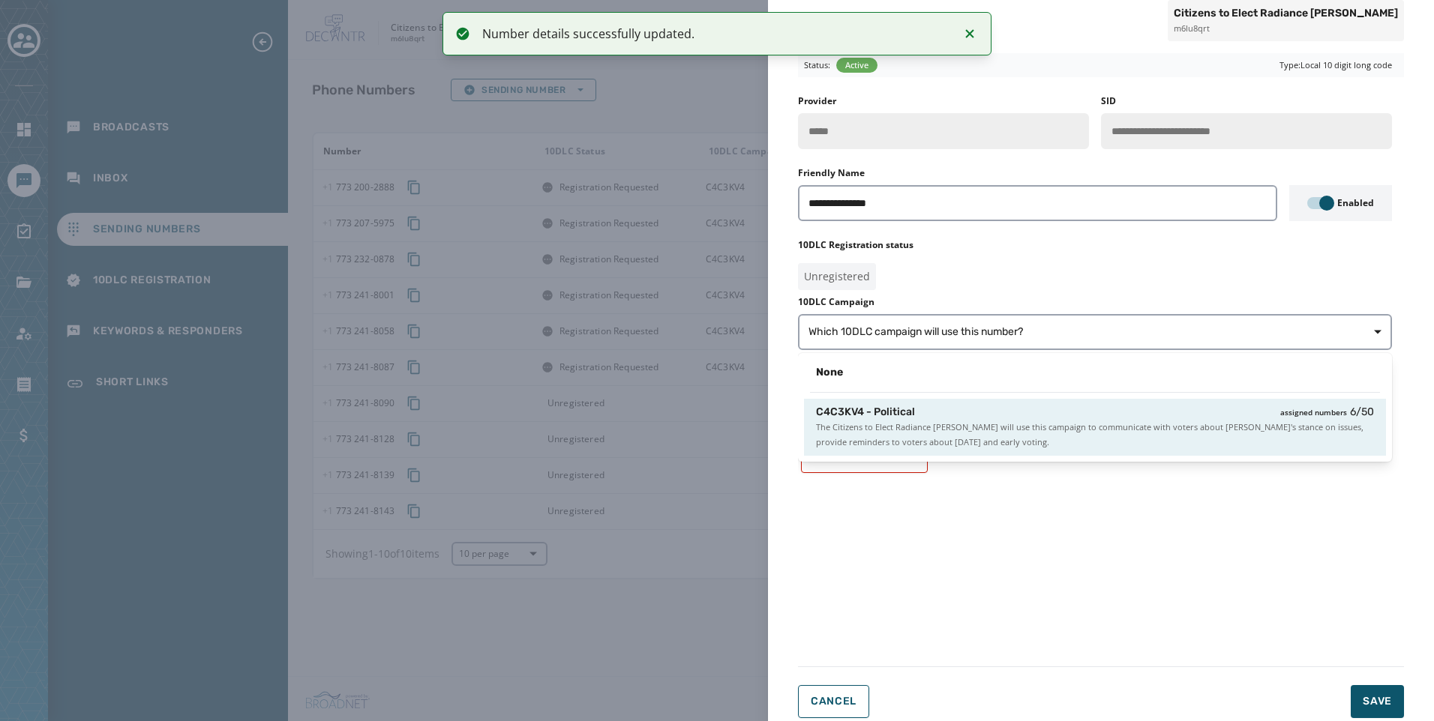
click at [1299, 424] on span "The Citizens to Elect Radiance Ward will use this campaign to communicate with …" at bounding box center [1095, 435] width 558 height 30
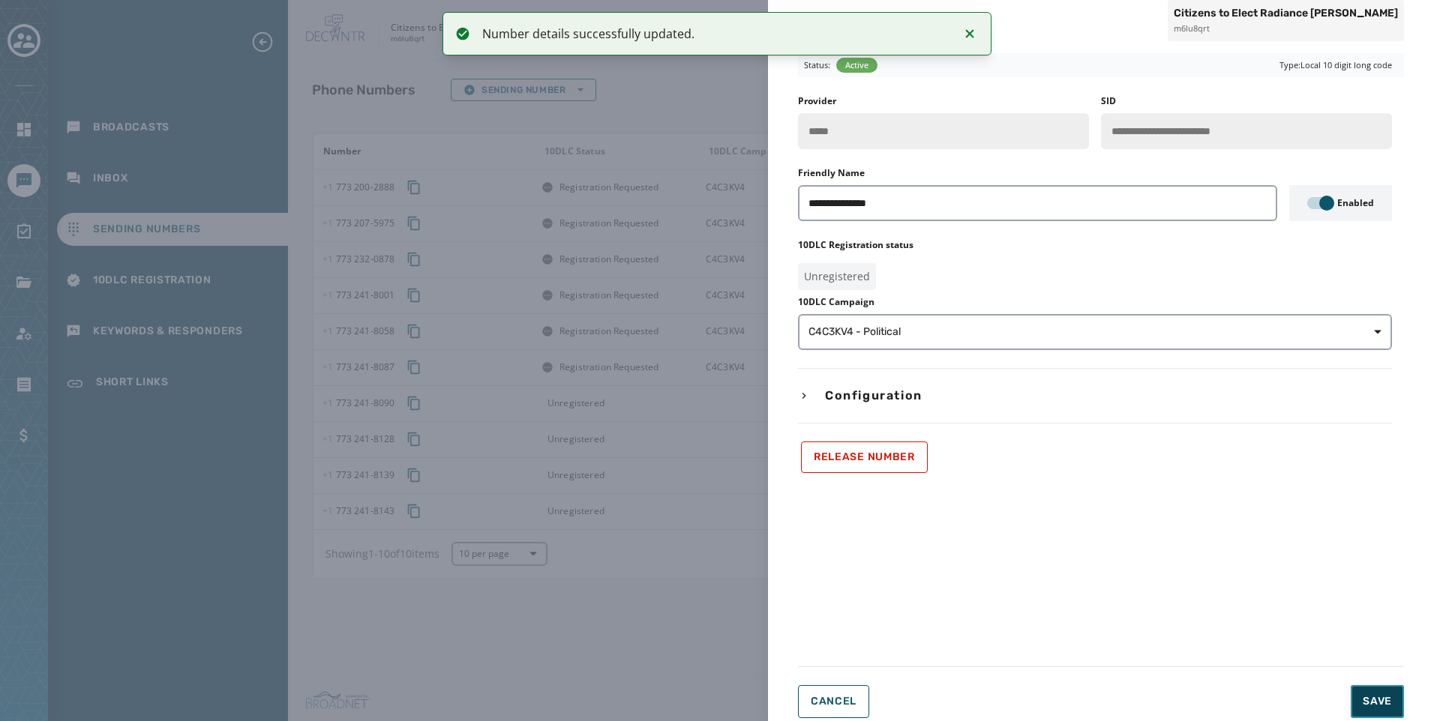
click at [1393, 700] on button "Save" at bounding box center [1377, 701] width 53 height 33
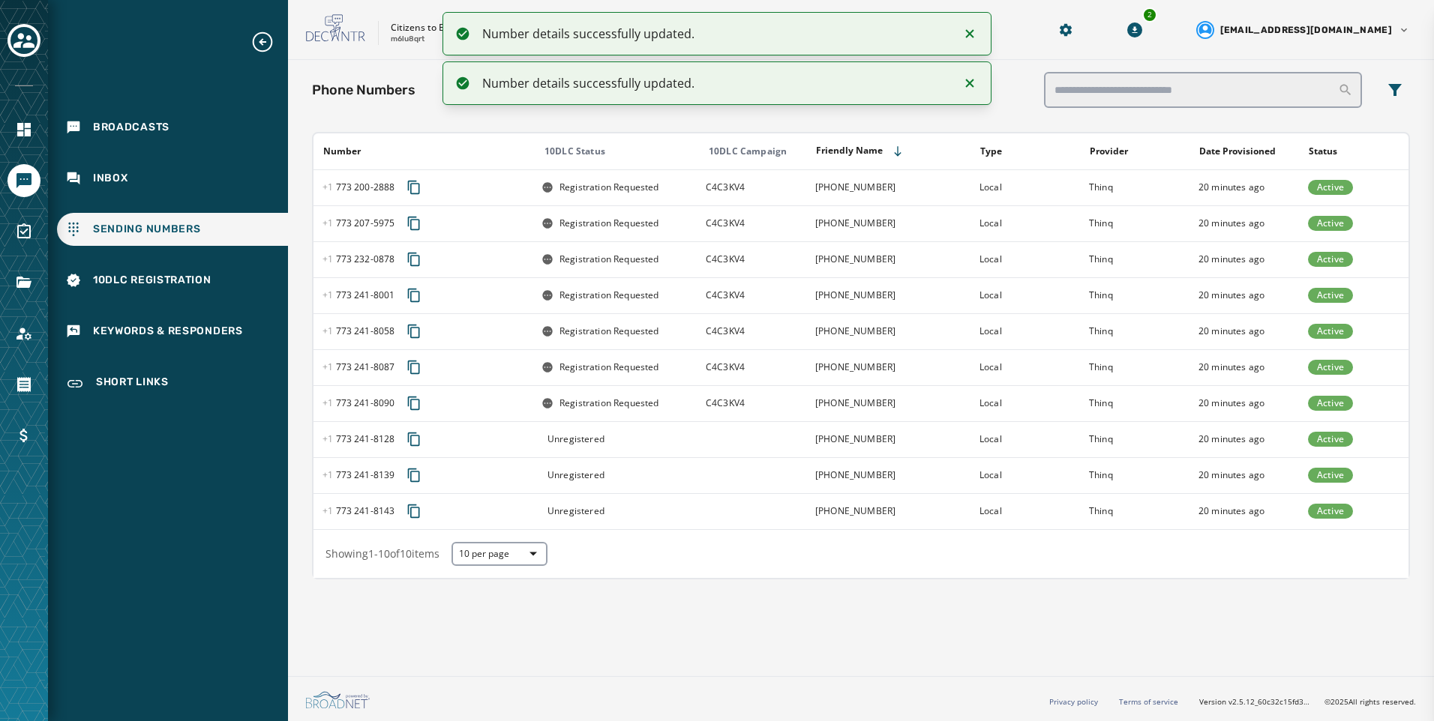
click at [797, 442] on td at bounding box center [751, 439] width 109 height 36
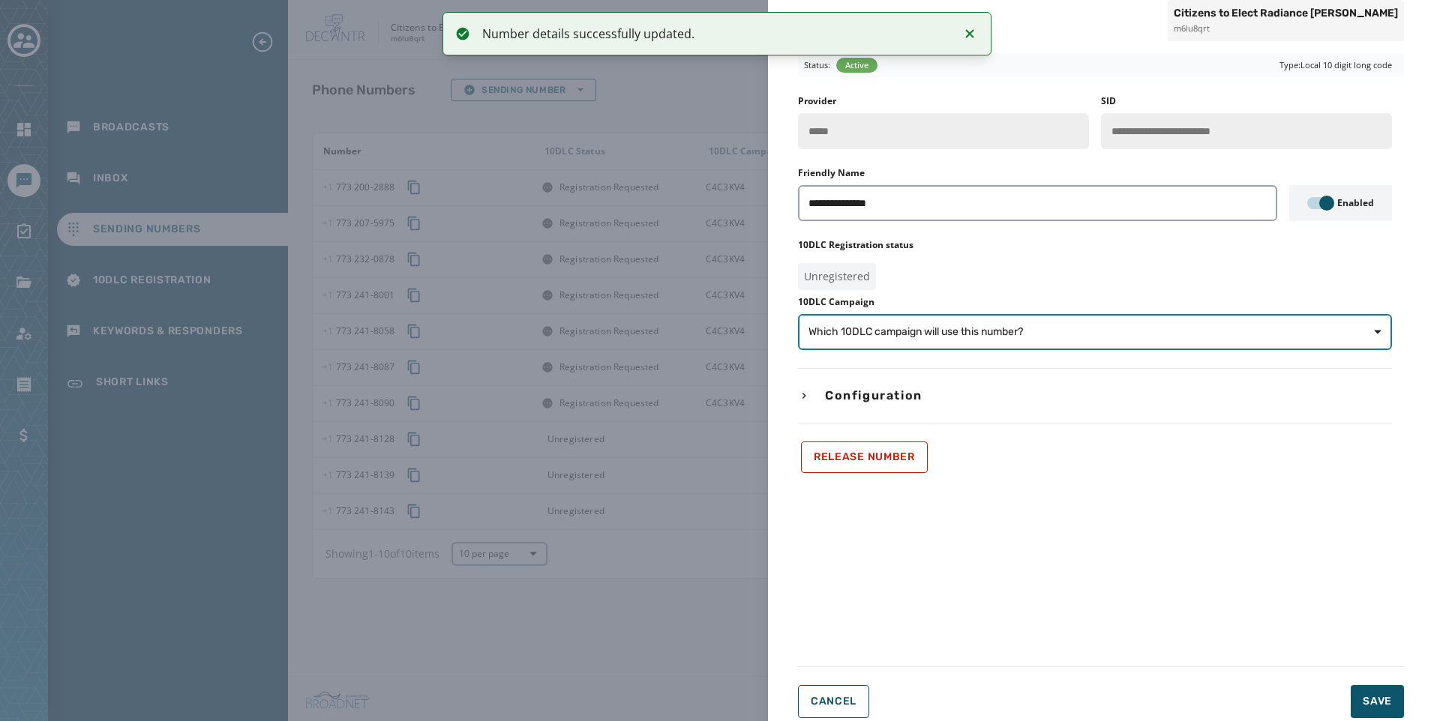
click at [1222, 346] on button "Which 10DLC campaign will use this number?" at bounding box center [1095, 332] width 594 height 36
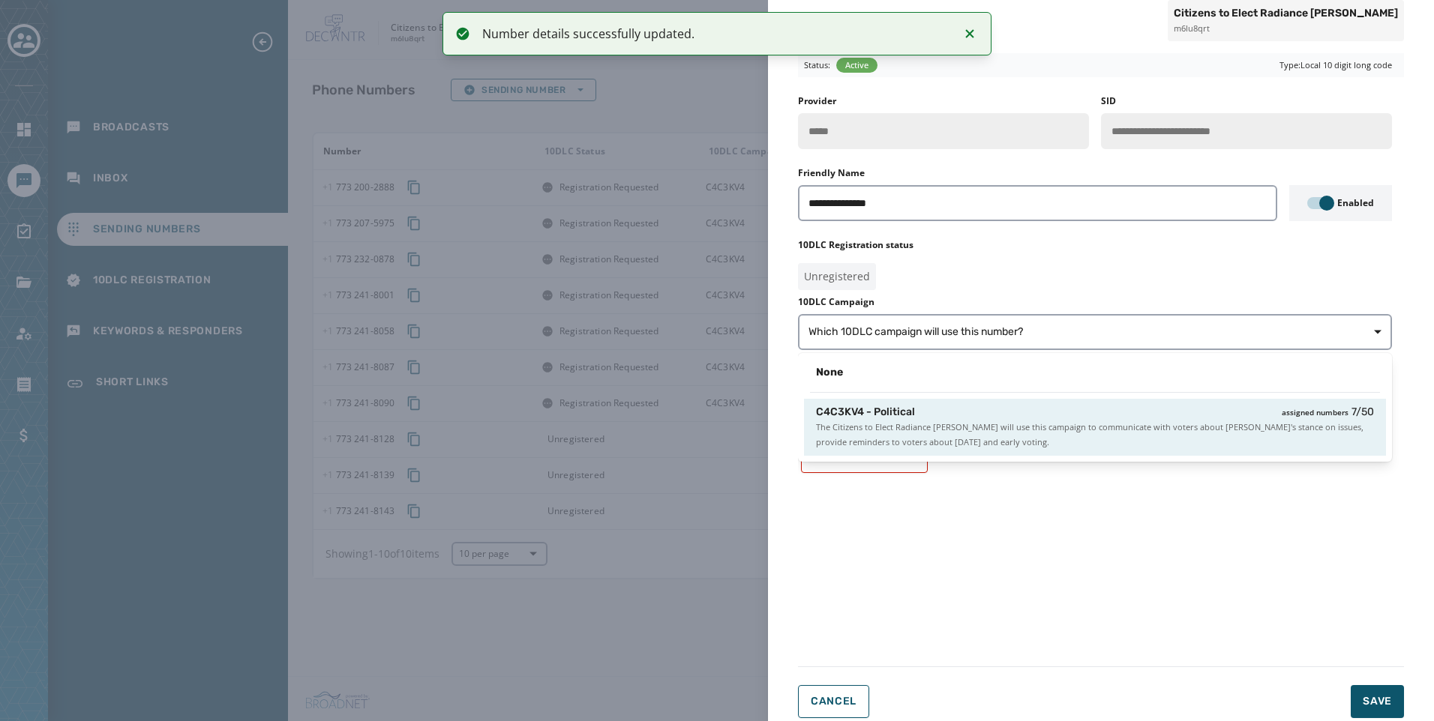
click at [1238, 443] on span "The Citizens to Elect Radiance Ward will use this campaign to communicate with …" at bounding box center [1095, 435] width 558 height 30
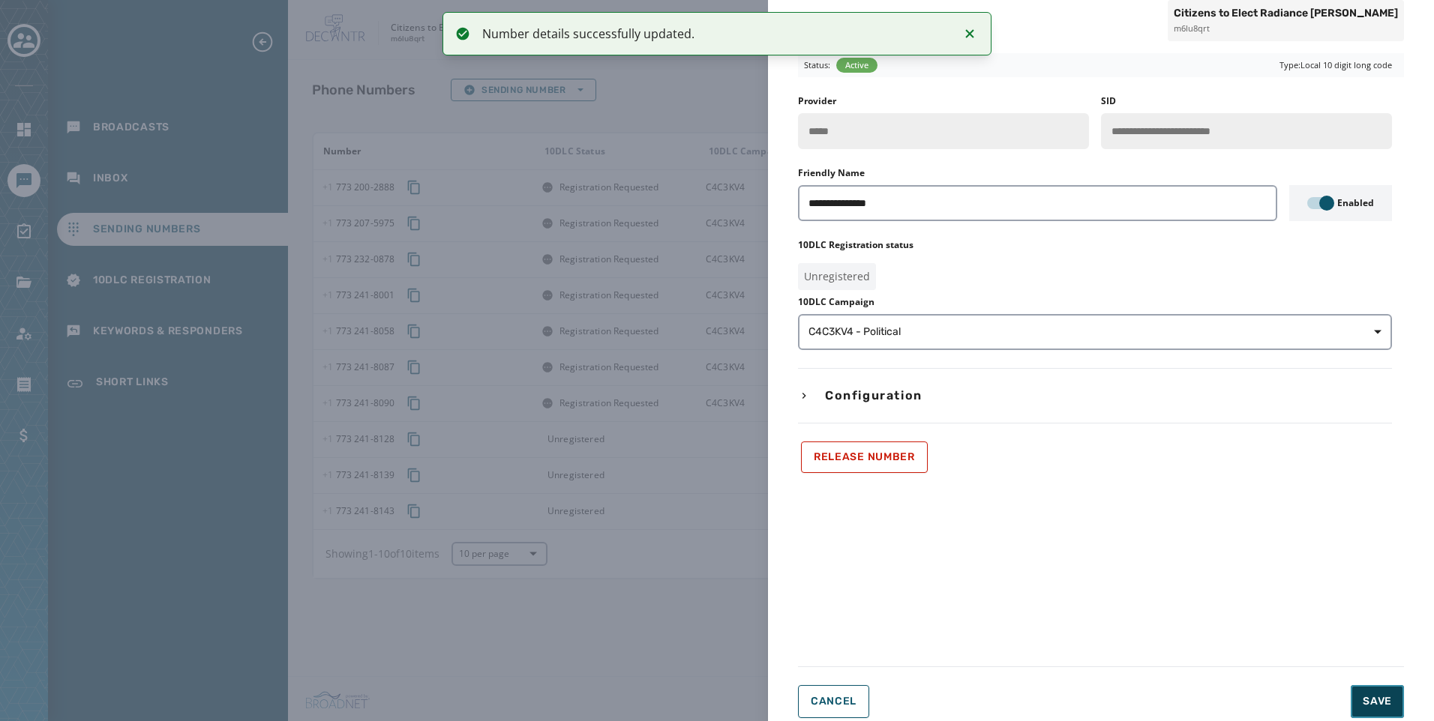
click at [1365, 712] on button "Save" at bounding box center [1377, 701] width 53 height 33
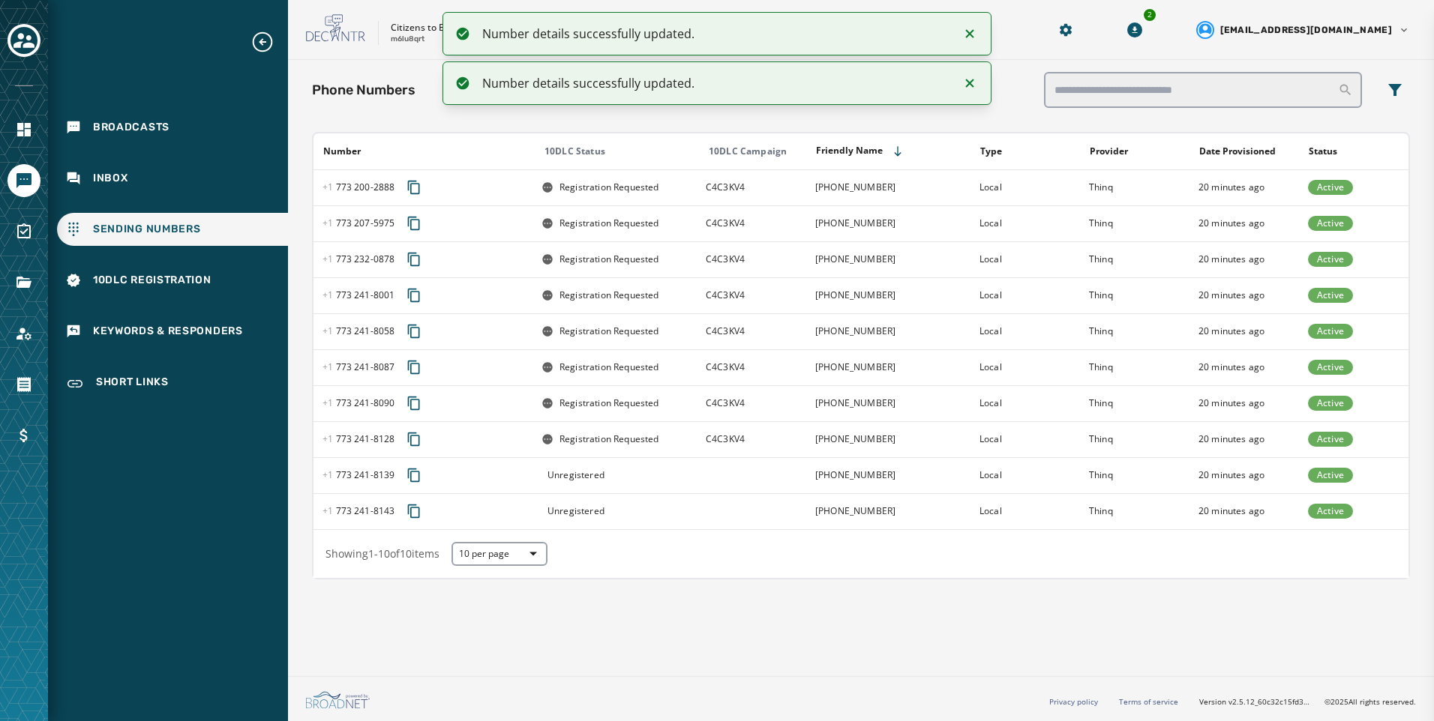
click at [718, 476] on td at bounding box center [751, 475] width 109 height 36
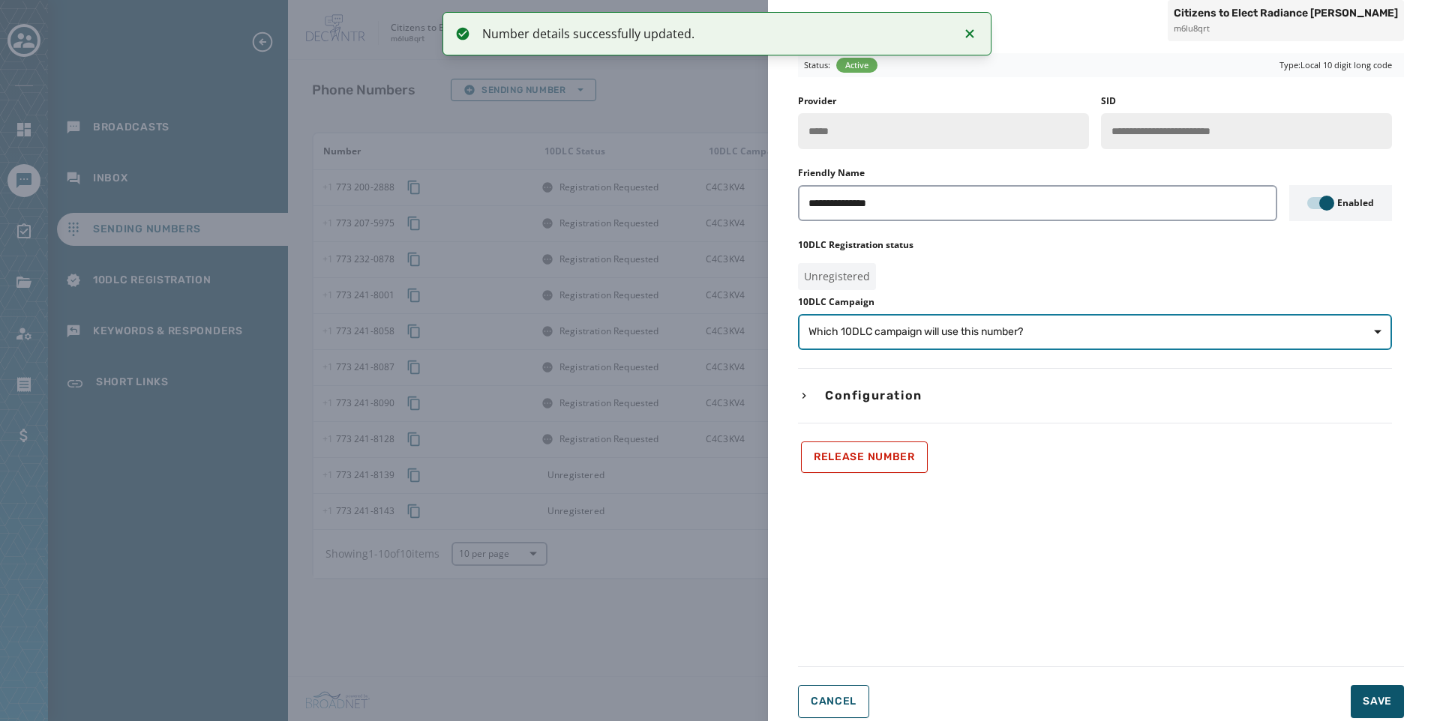
click at [1189, 334] on span "Which 10DLC campaign will use this number?" at bounding box center [1094, 332] width 573 height 15
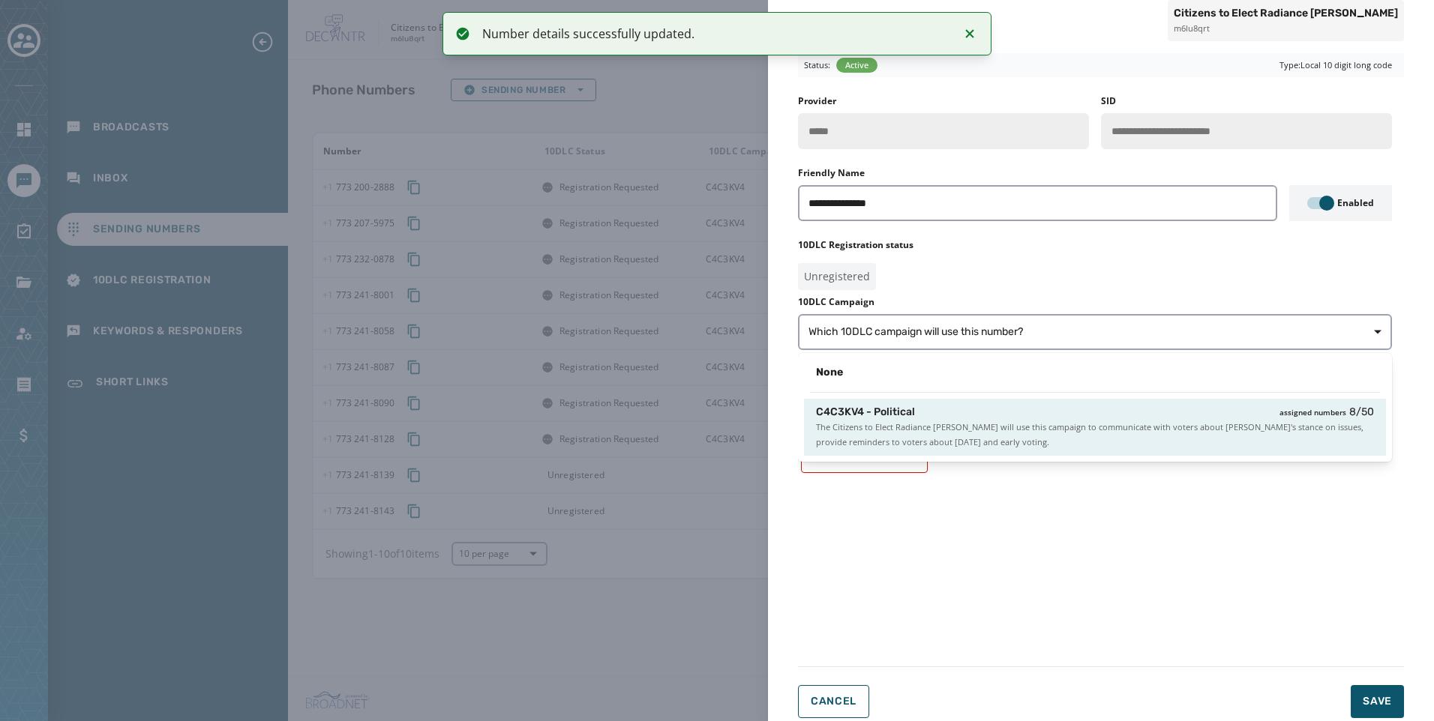
click at [1188, 438] on span "The Citizens to Elect Radiance Ward will use this campaign to communicate with …" at bounding box center [1095, 435] width 558 height 30
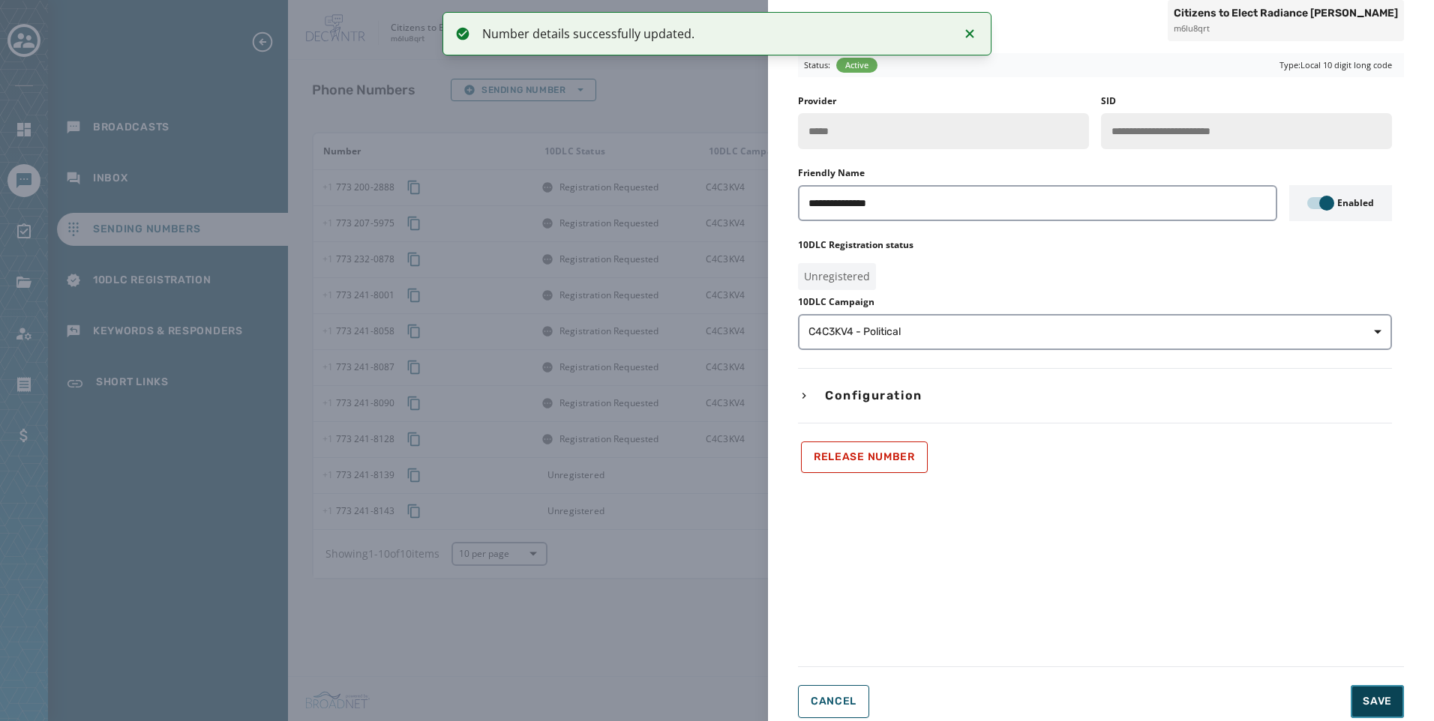
click at [1362, 694] on button "Save" at bounding box center [1377, 701] width 53 height 33
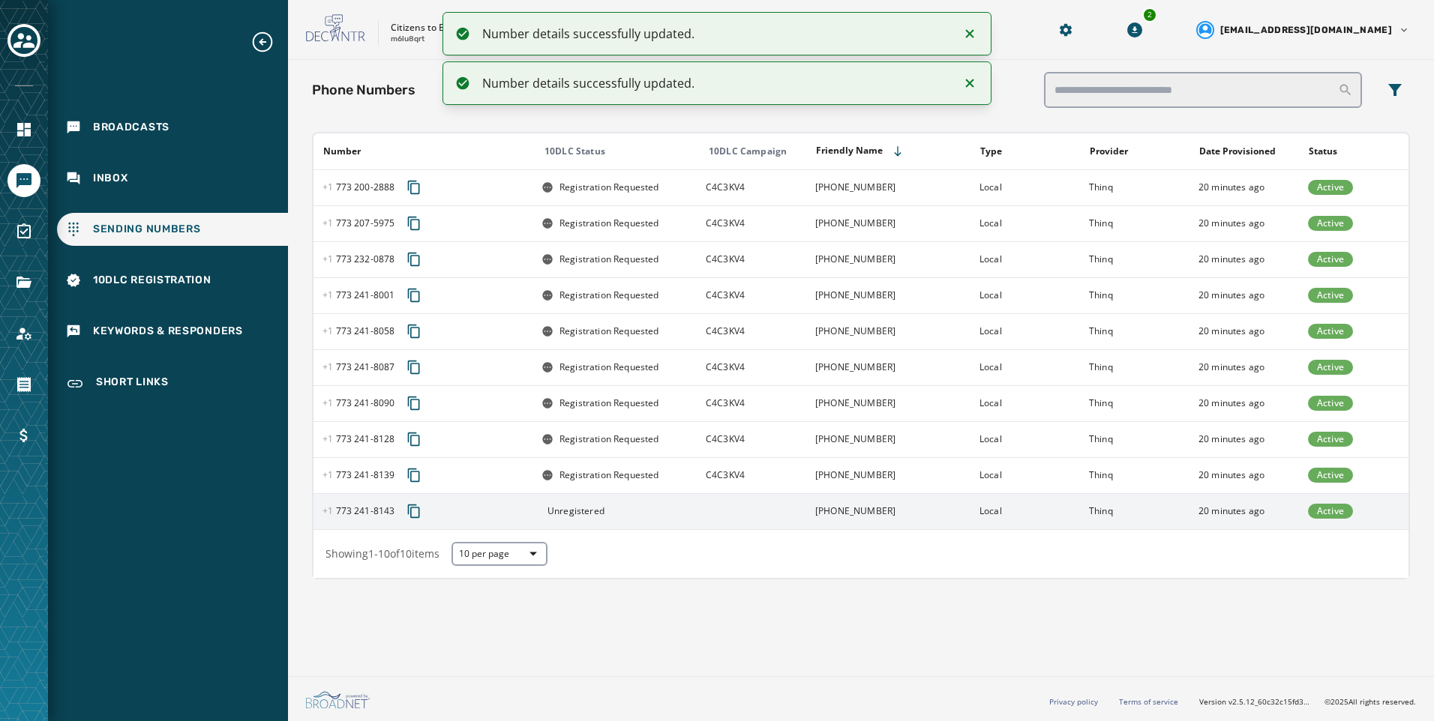
click at [697, 518] on td at bounding box center [751, 511] width 109 height 36
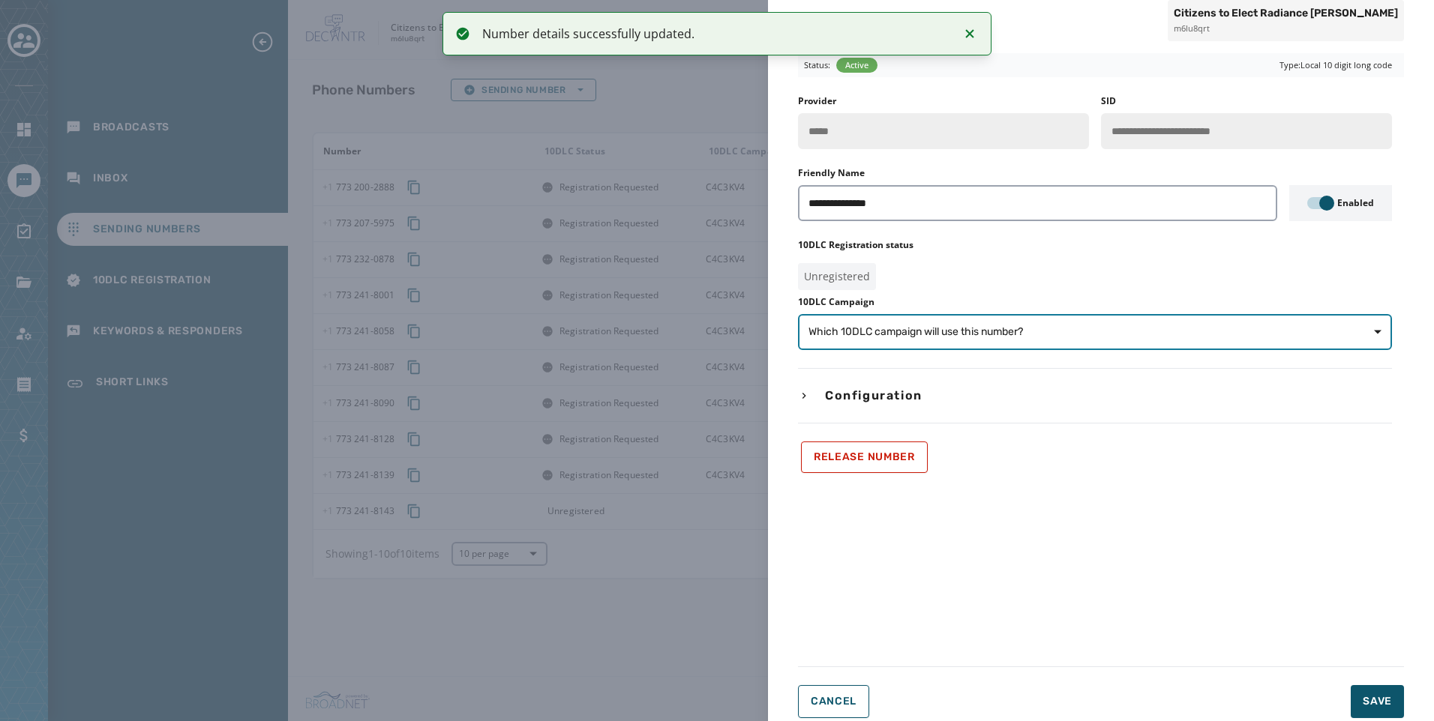
click at [991, 340] on button "Which 10DLC campaign will use this number?" at bounding box center [1095, 332] width 594 height 36
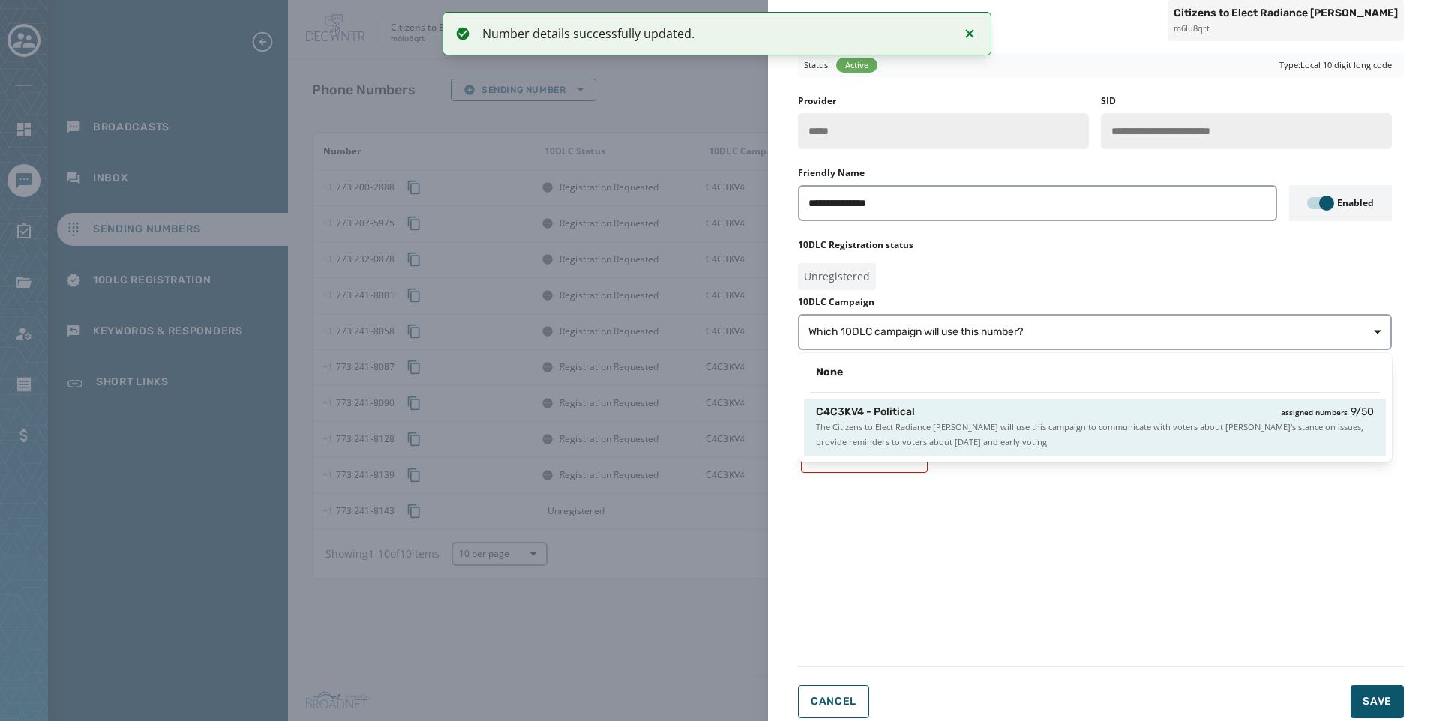
click at [997, 430] on span "The Citizens to Elect Radiance Ward will use this campaign to communicate with …" at bounding box center [1095, 435] width 558 height 30
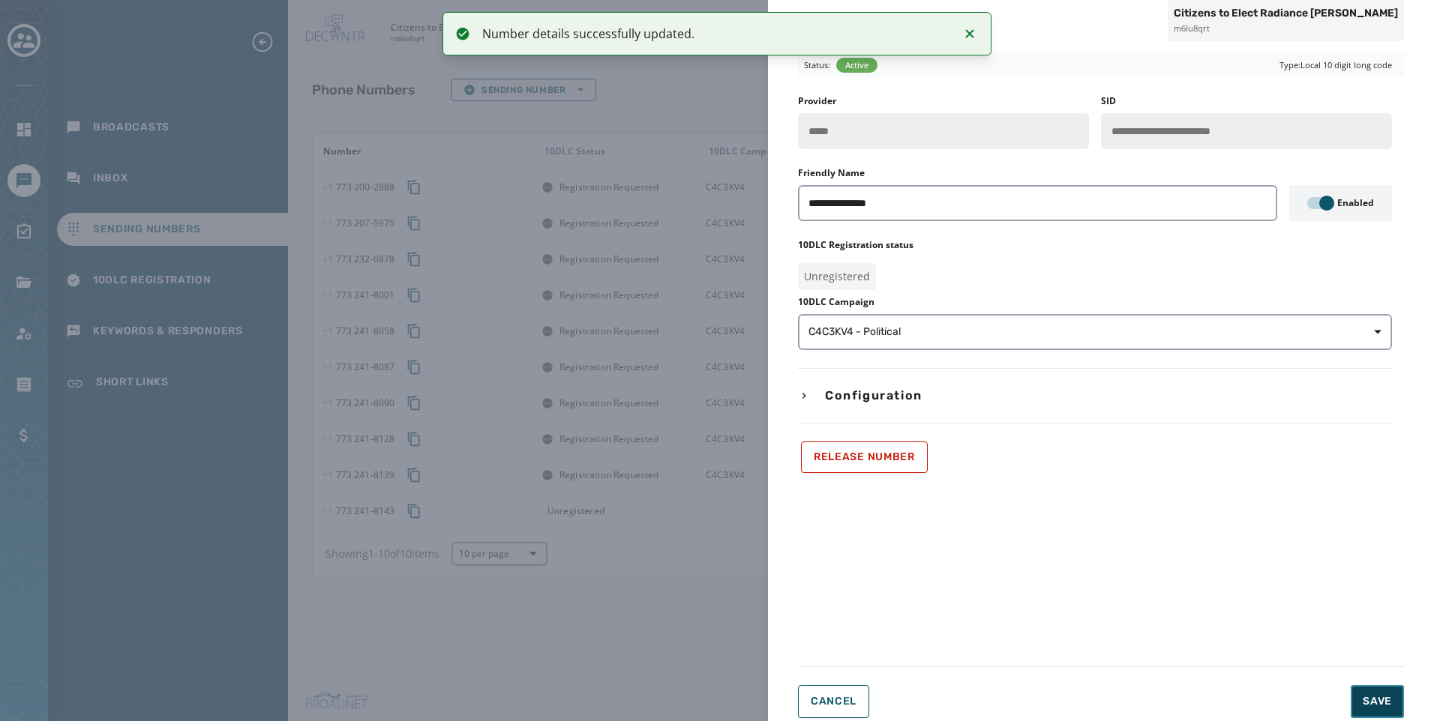
click at [1380, 704] on span "Save" at bounding box center [1377, 701] width 29 height 15
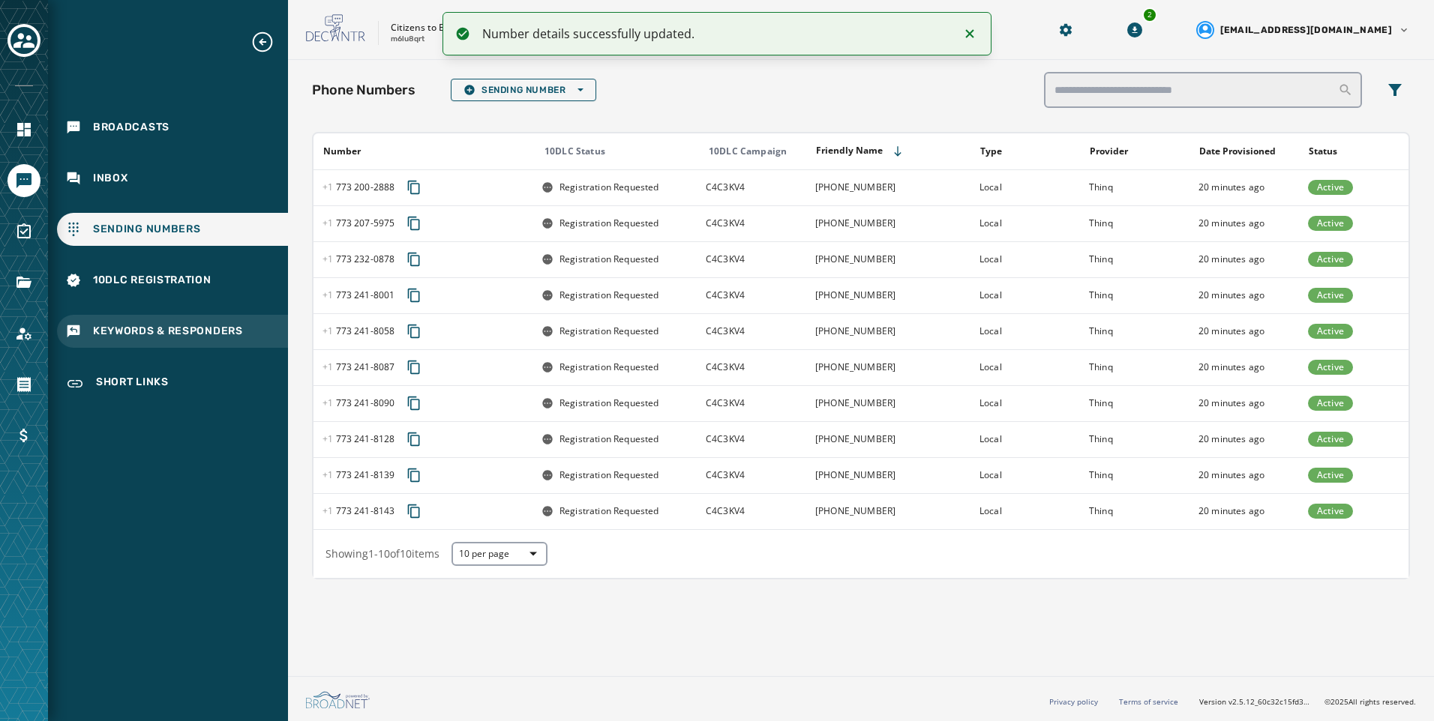
click at [214, 325] on span "Keywords & Responders" at bounding box center [168, 331] width 150 height 15
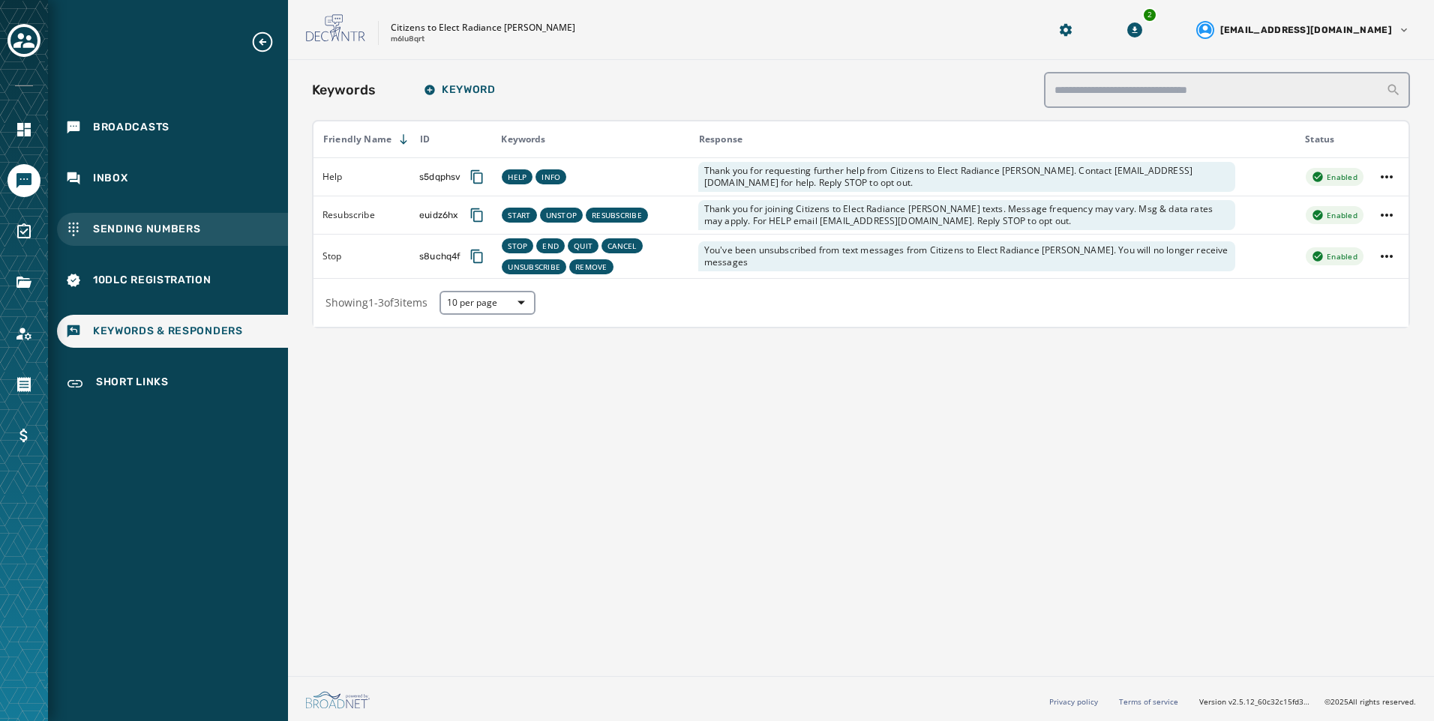
click at [219, 221] on div "Sending Numbers" at bounding box center [172, 229] width 231 height 33
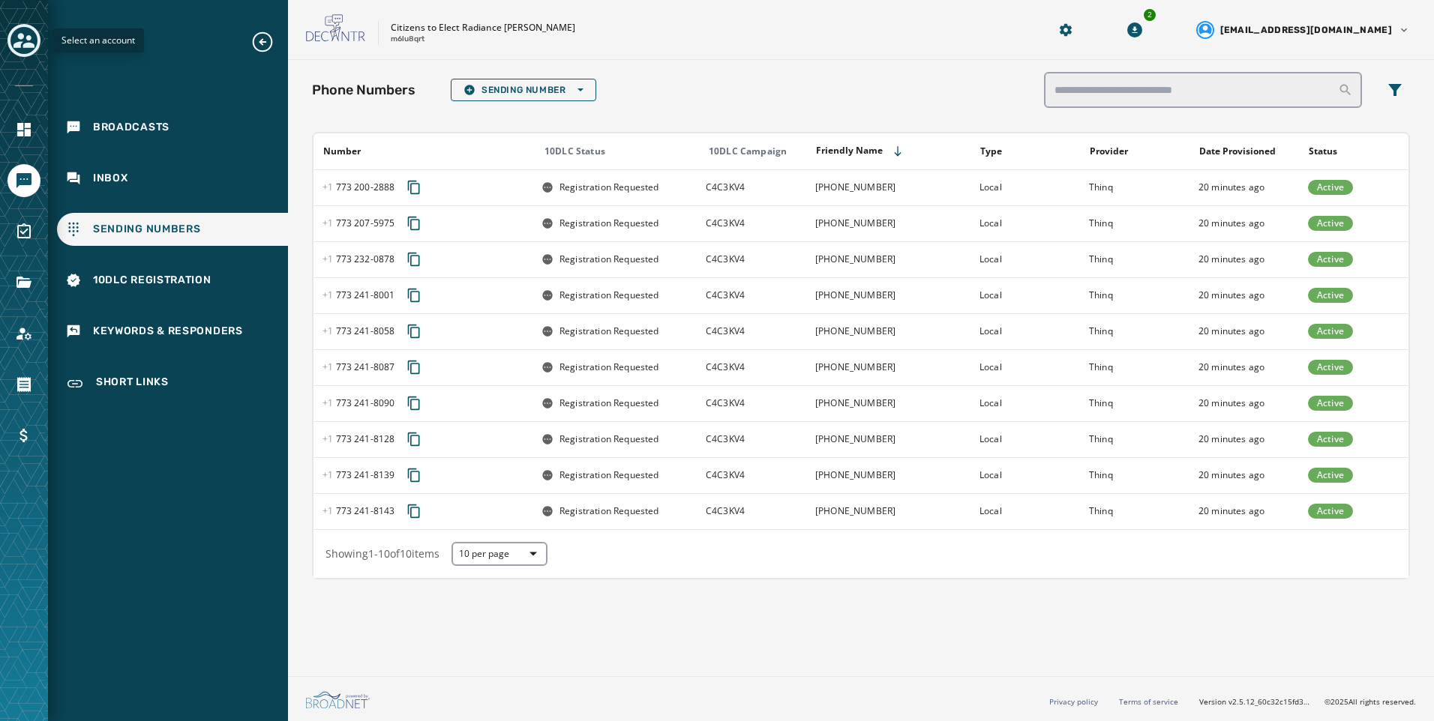
click at [21, 37] on icon "Toggle account select drawer" at bounding box center [23, 40] width 21 height 15
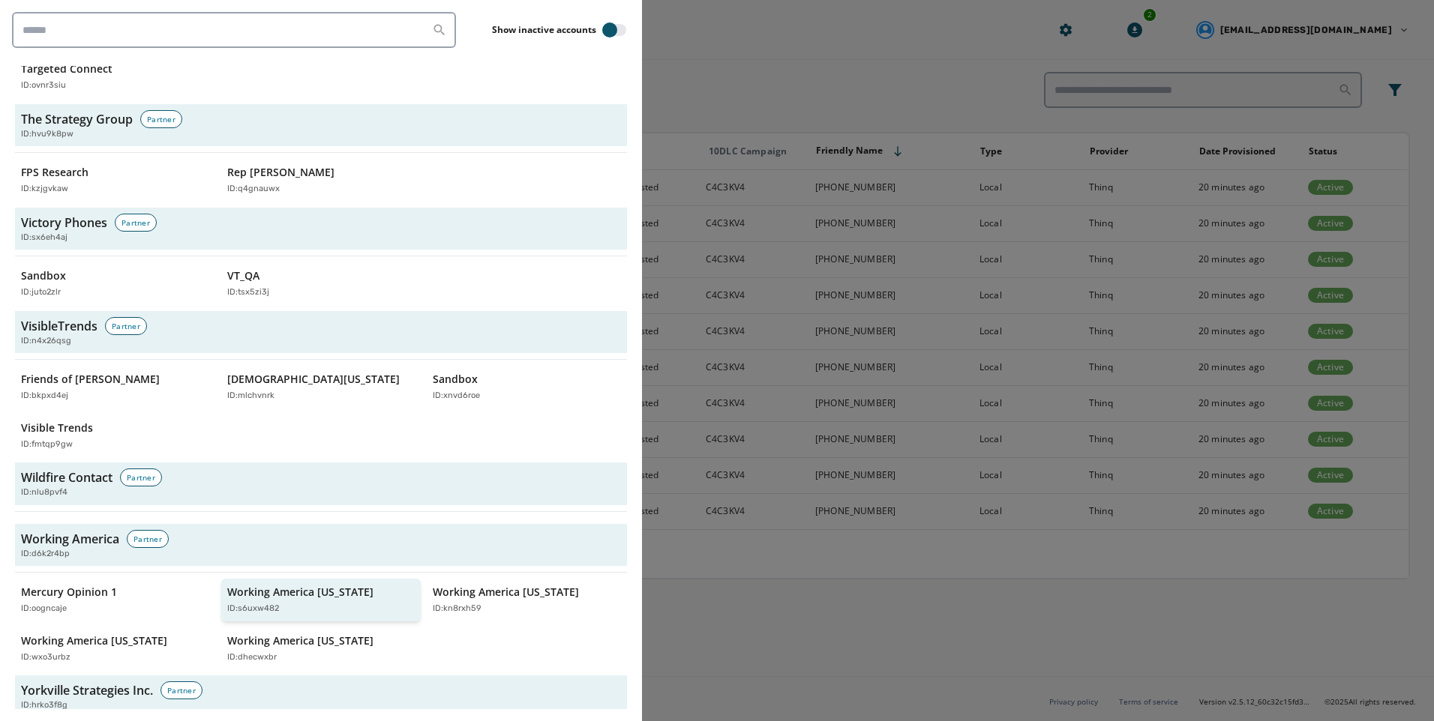
scroll to position [4951, 0]
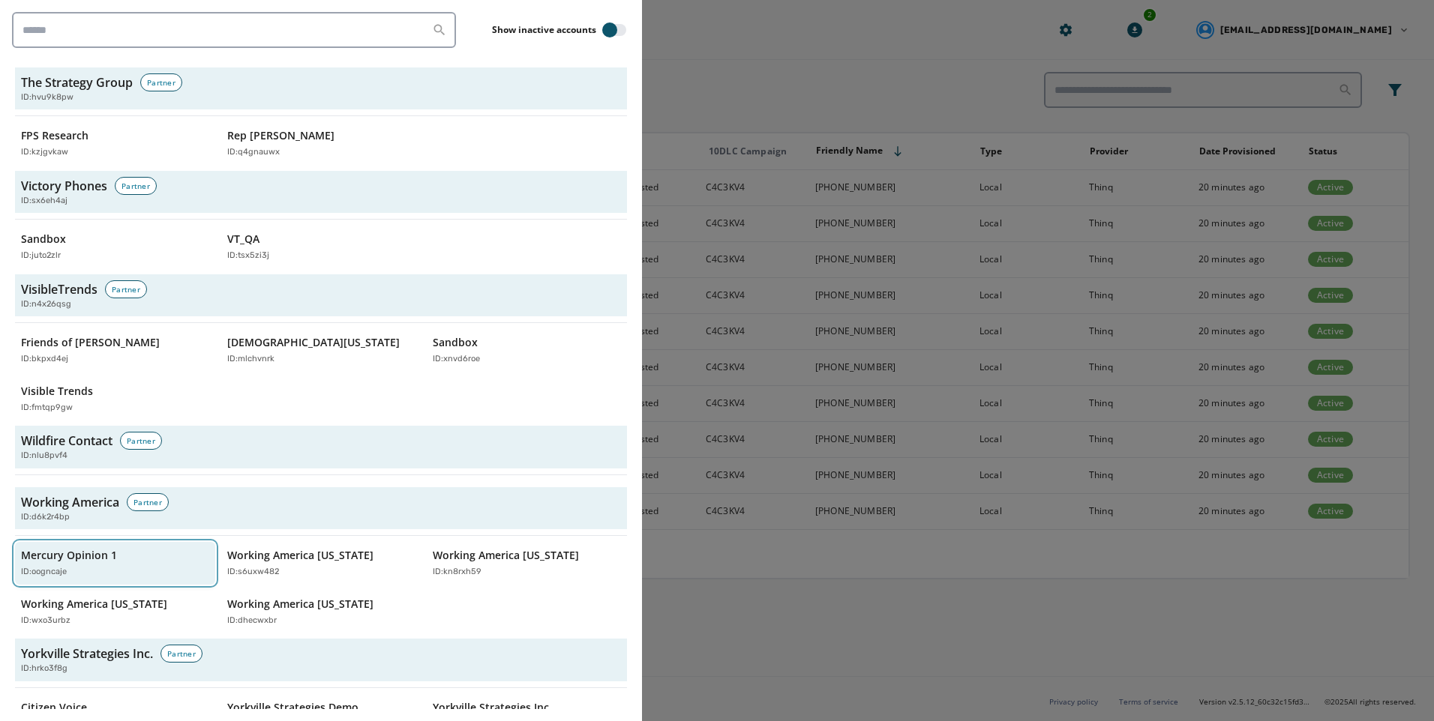
click at [116, 566] on div "ID: oogncaje" at bounding box center [107, 572] width 173 height 13
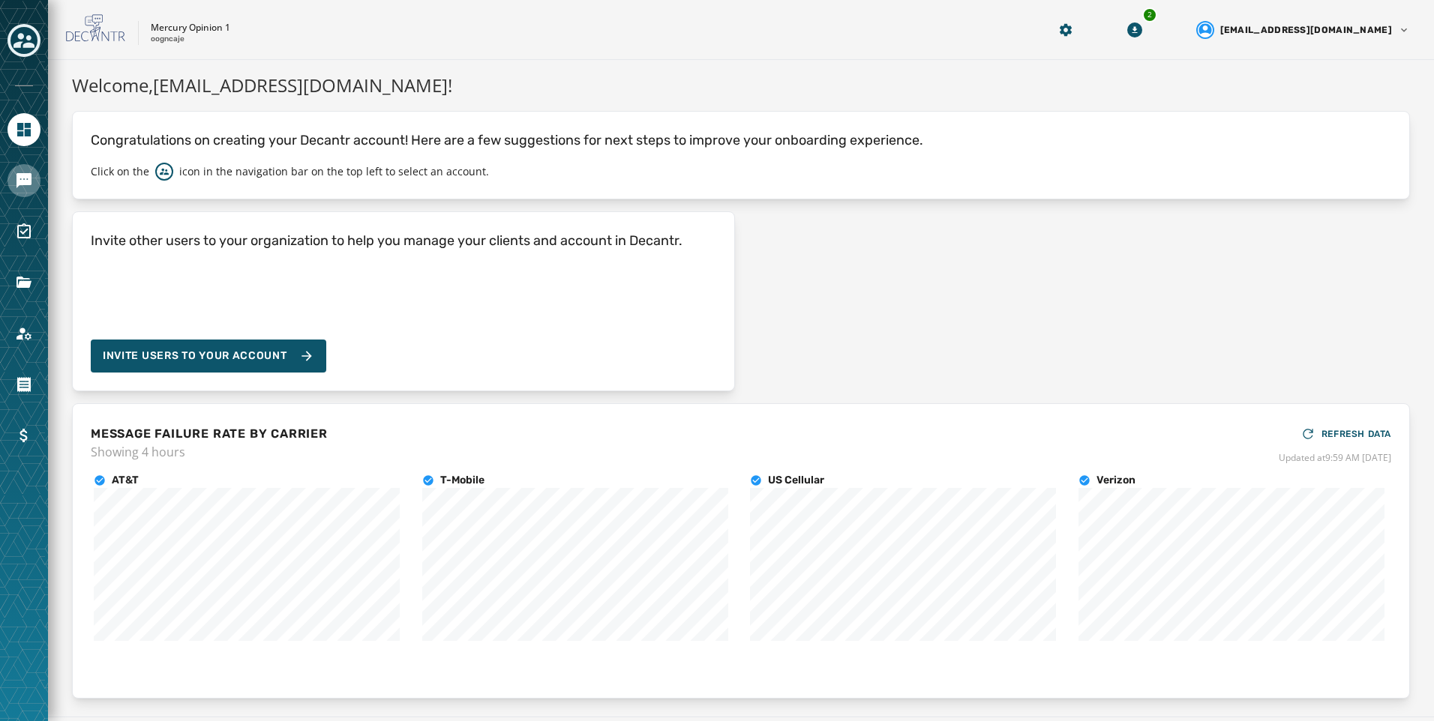
click at [30, 193] on link "Navigate to Messaging" at bounding box center [23, 180] width 33 height 33
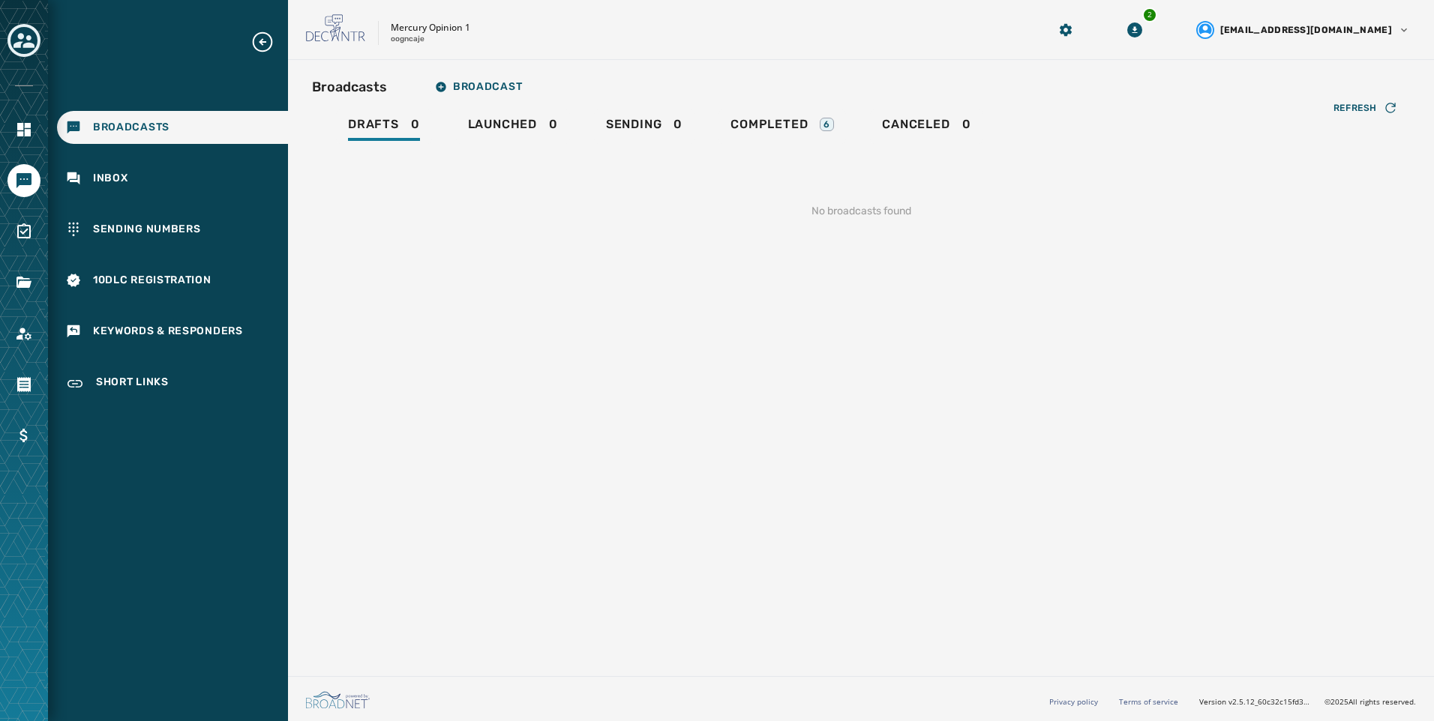
click at [152, 246] on div "Broadcasts Inbox Sending Numbers 10DLC Registration Keywords & Responders Short…" at bounding box center [168, 216] width 240 height 372
click at [148, 282] on span "10DLC Registration" at bounding box center [152, 280] width 118 height 15
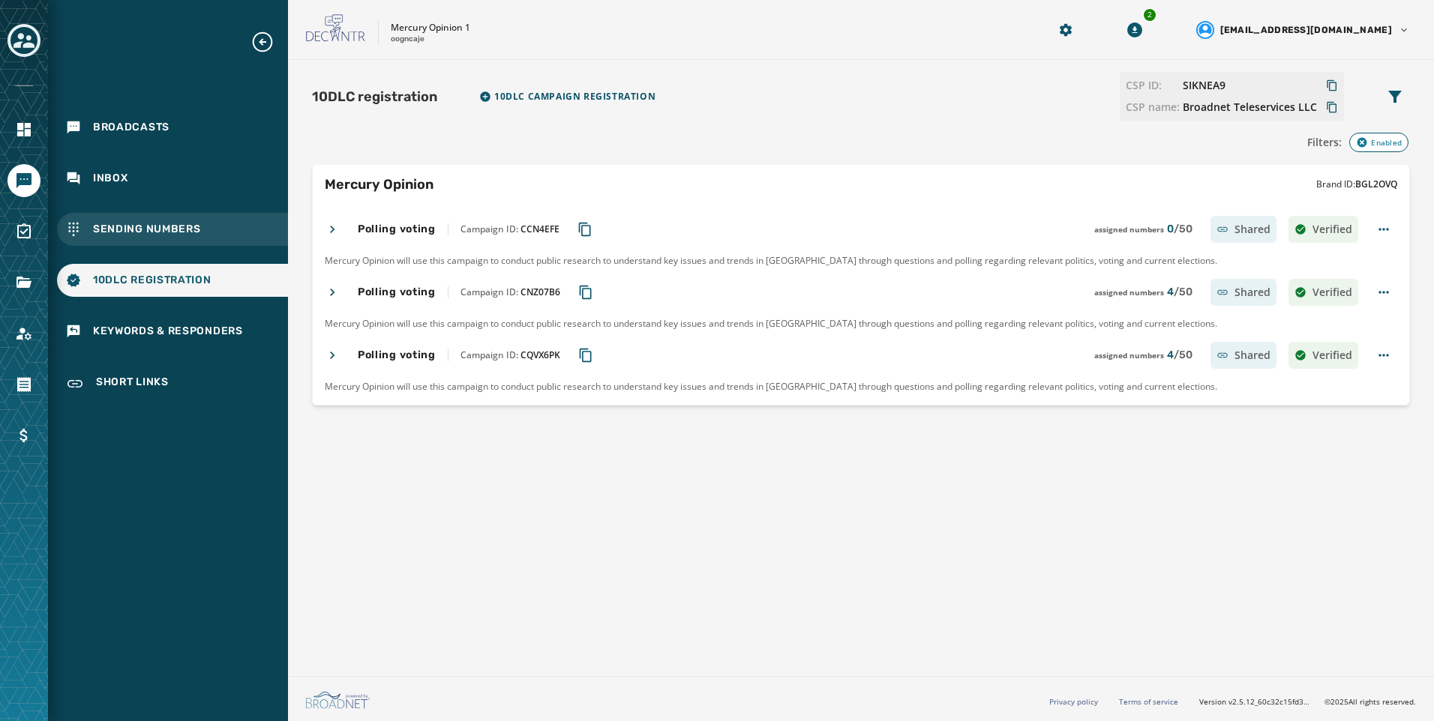
click at [222, 235] on div "Sending Numbers" at bounding box center [172, 229] width 231 height 33
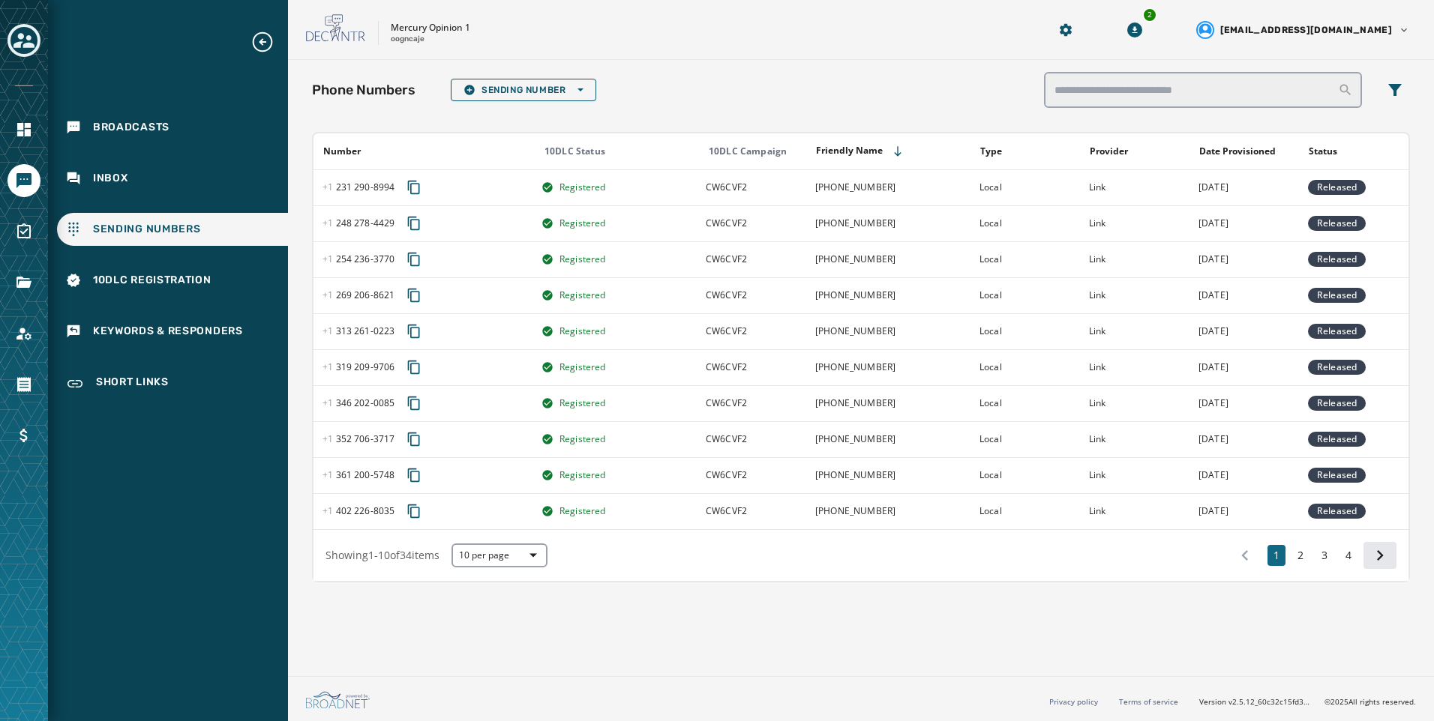
click at [1375, 562] on icon at bounding box center [1379, 555] width 21 height 21
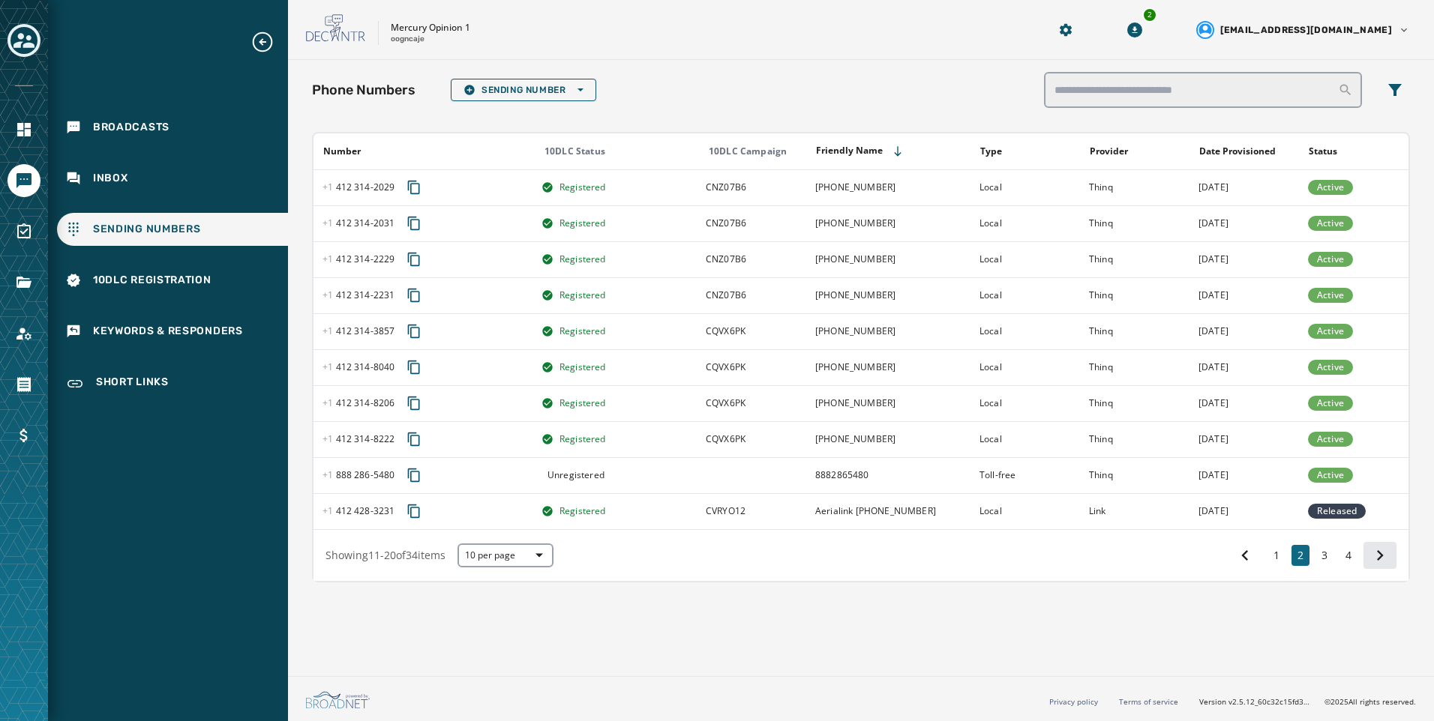
click at [1376, 556] on icon at bounding box center [1379, 555] width 21 height 21
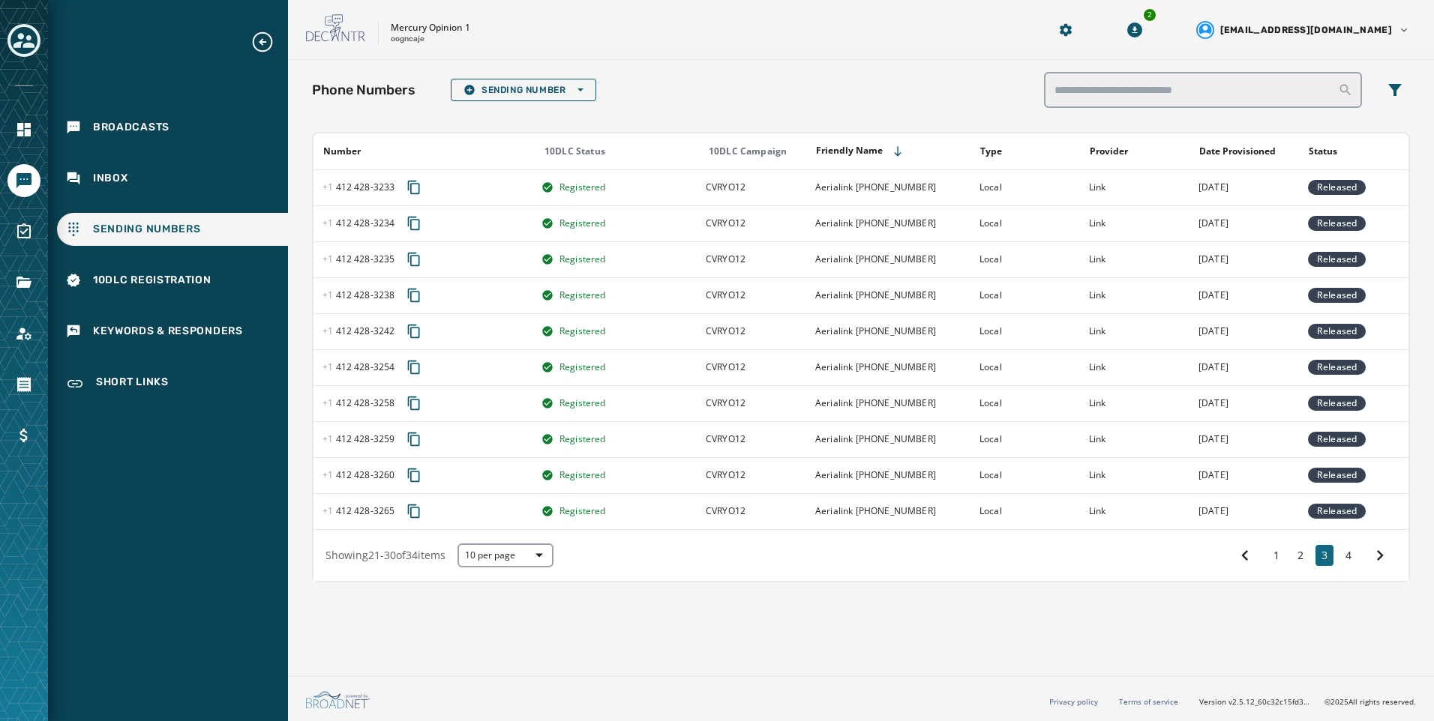
click at [1376, 556] on icon at bounding box center [1379, 555] width 21 height 21
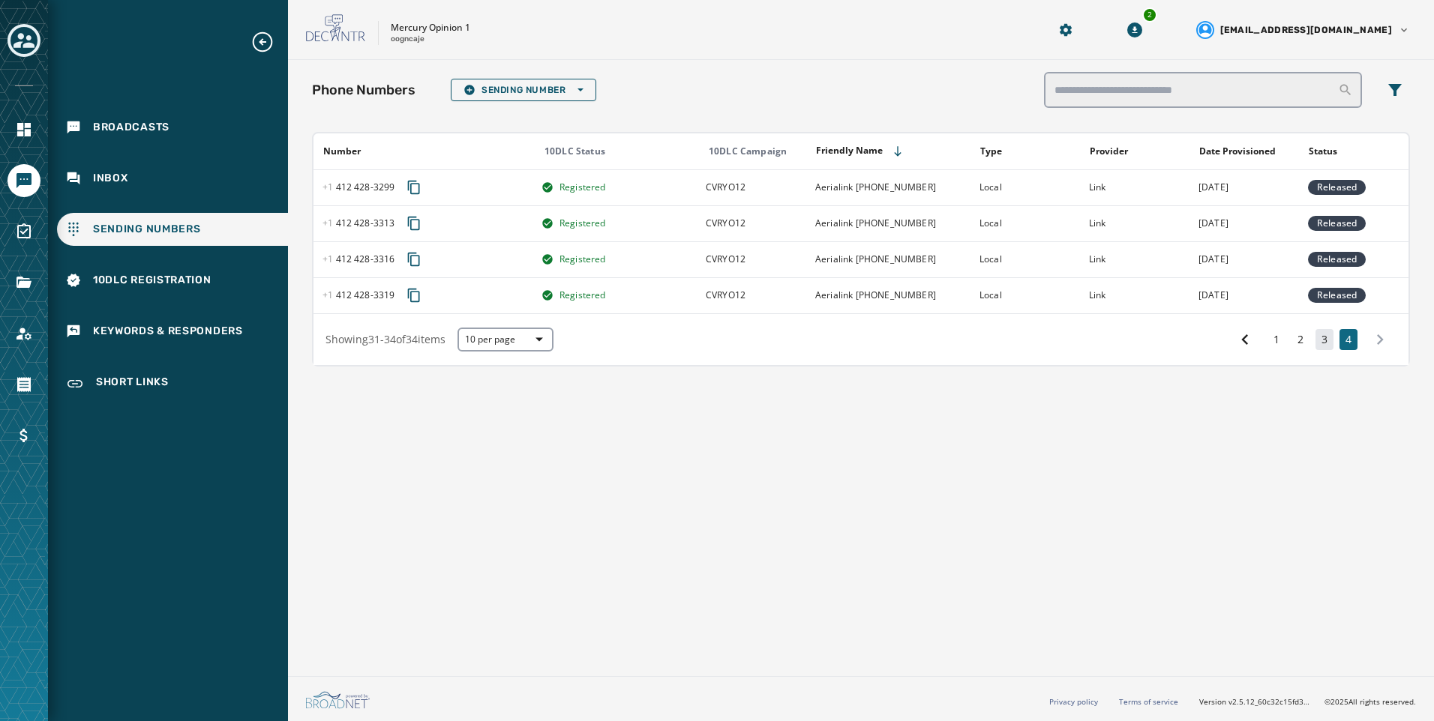
click at [1329, 341] on button "3" at bounding box center [1324, 339] width 18 height 21
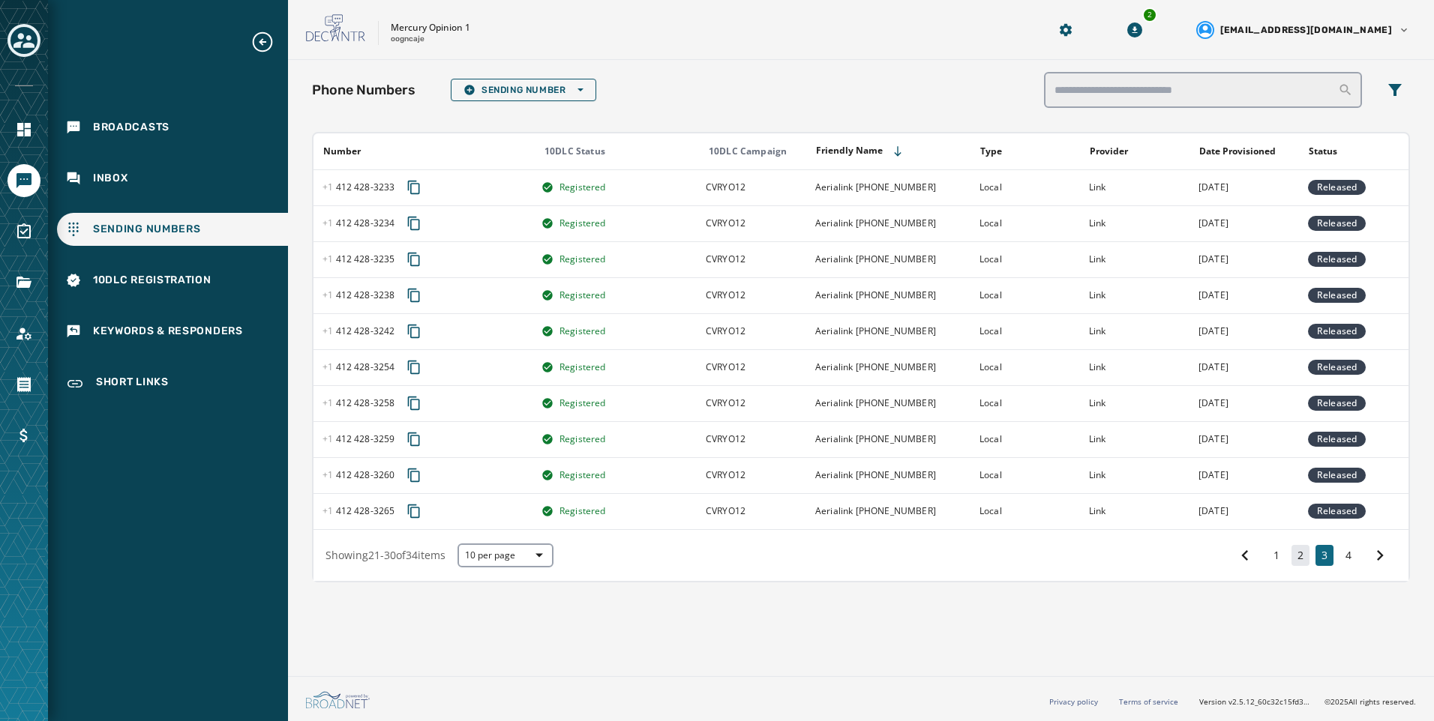
click at [1294, 563] on button "2" at bounding box center [1300, 555] width 18 height 21
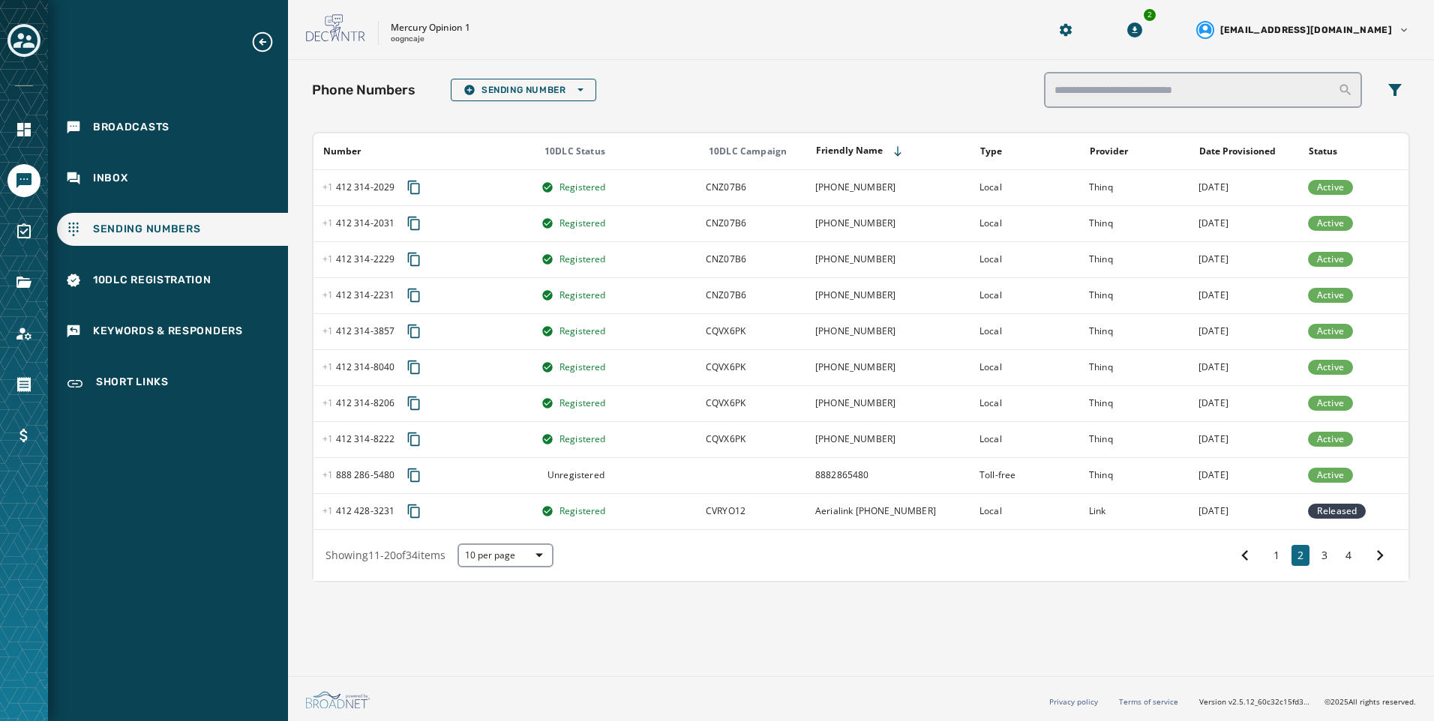
drag, startPoint x: 1033, startPoint y: 61, endPoint x: 1046, endPoint y: 67, distance: 13.8
click at [1033, 61] on div "Phone Numbers Sending Number Open options Number 10DLC Status 10DLC Campaign Fr…" at bounding box center [861, 365] width 1146 height 610
click at [645, 36] on div "Mercury Opinion 1 oogncaje" at bounding box center [658, 29] width 704 height 31
click at [665, 15] on div "Mercury Opinion 1 oogncaje" at bounding box center [658, 29] width 704 height 31
click at [735, 76] on div "Phone Numbers Sending Number Open options" at bounding box center [861, 90] width 1098 height 36
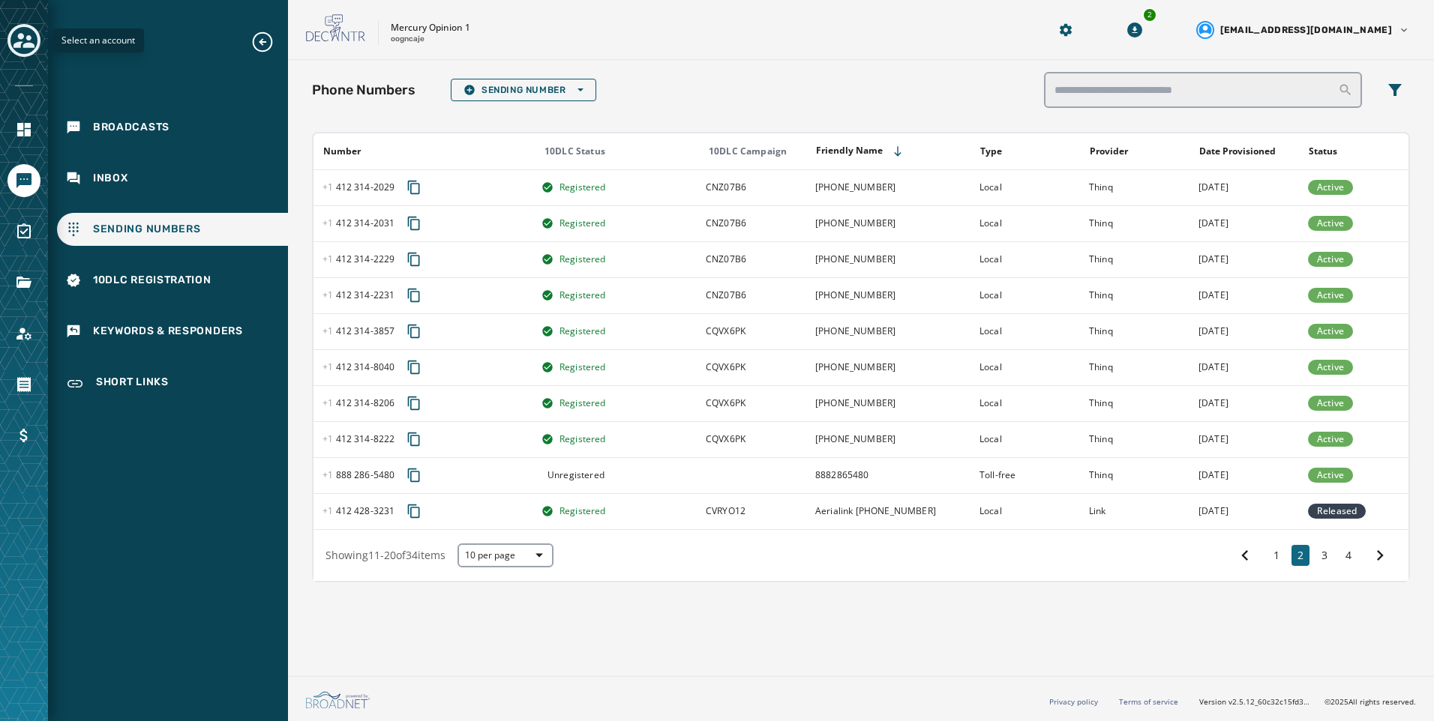
click at [26, 31] on icon "Toggle account select drawer" at bounding box center [23, 40] width 21 height 21
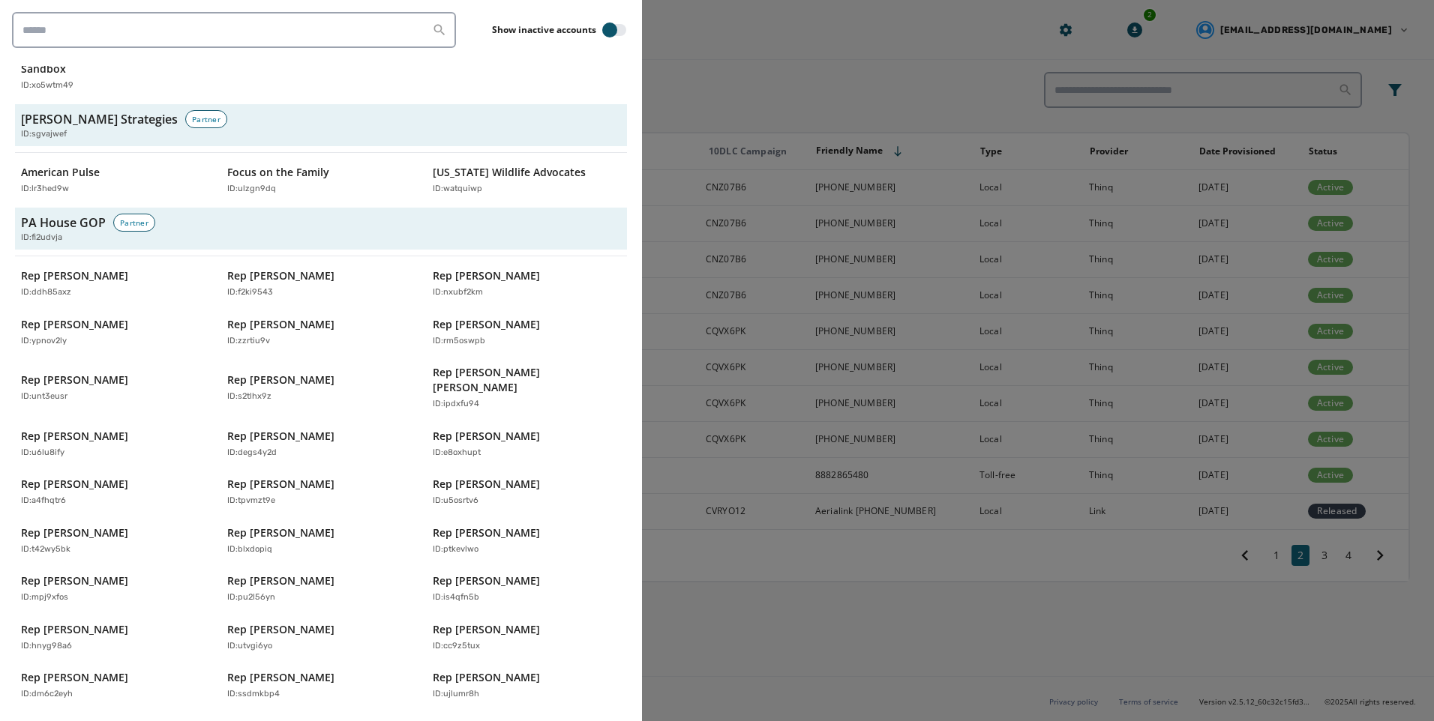
scroll to position [3600, 0]
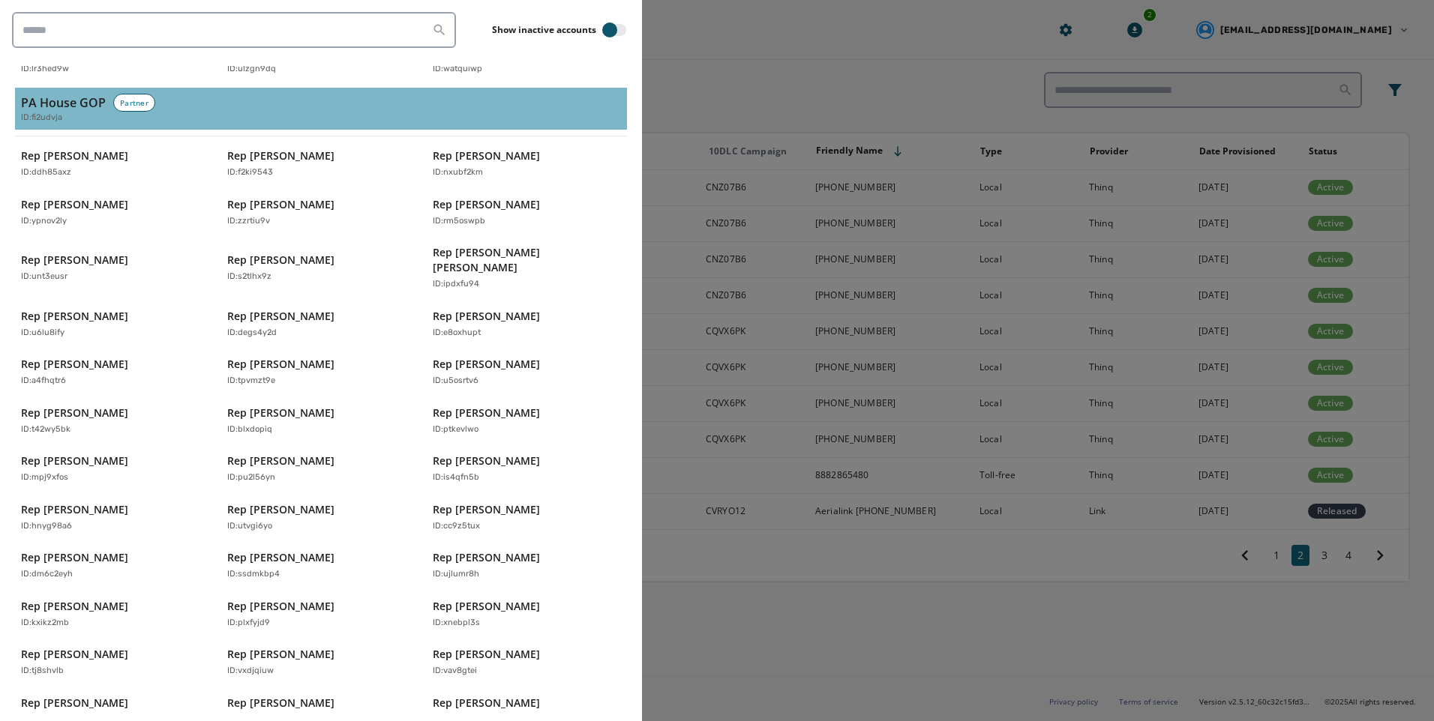
click at [52, 94] on h3 "PA House GOP" at bounding box center [63, 103] width 85 height 18
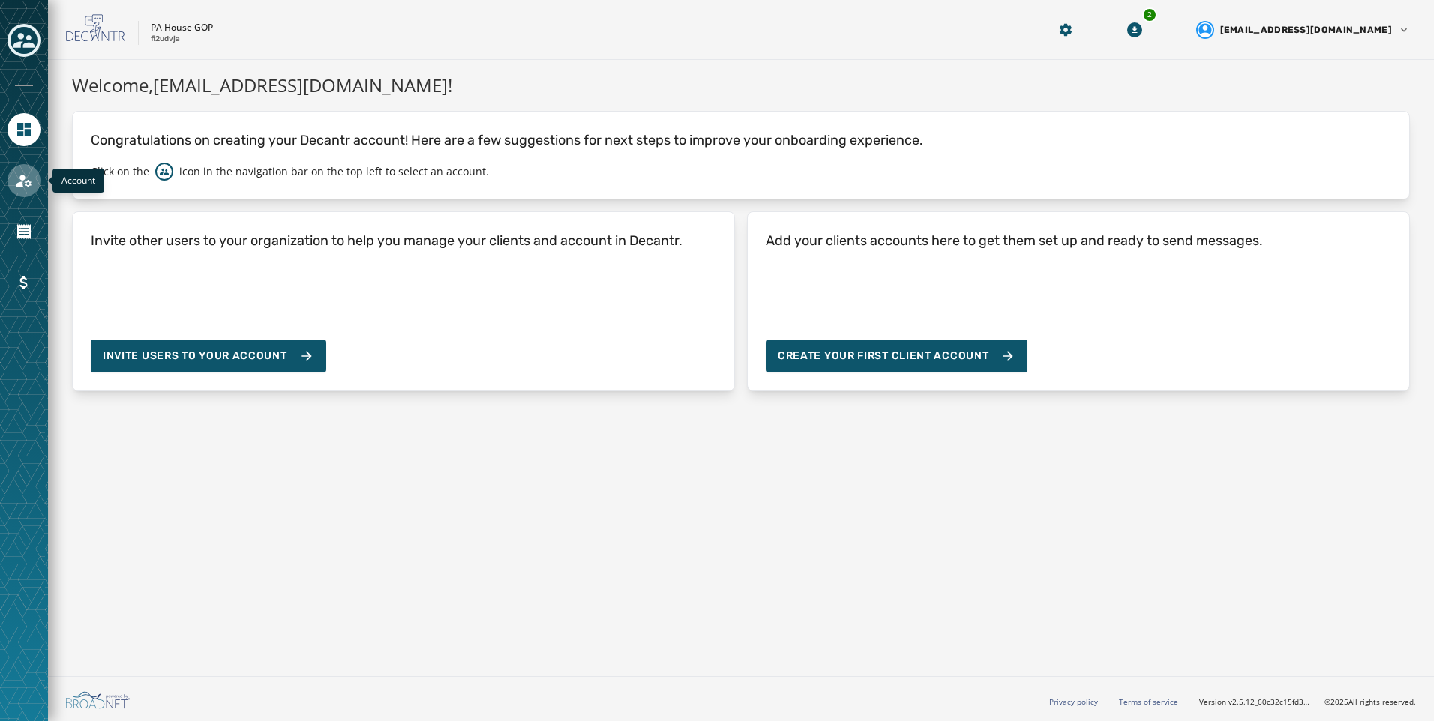
click at [30, 182] on icon "Navigate to Account" at bounding box center [23, 181] width 15 height 13
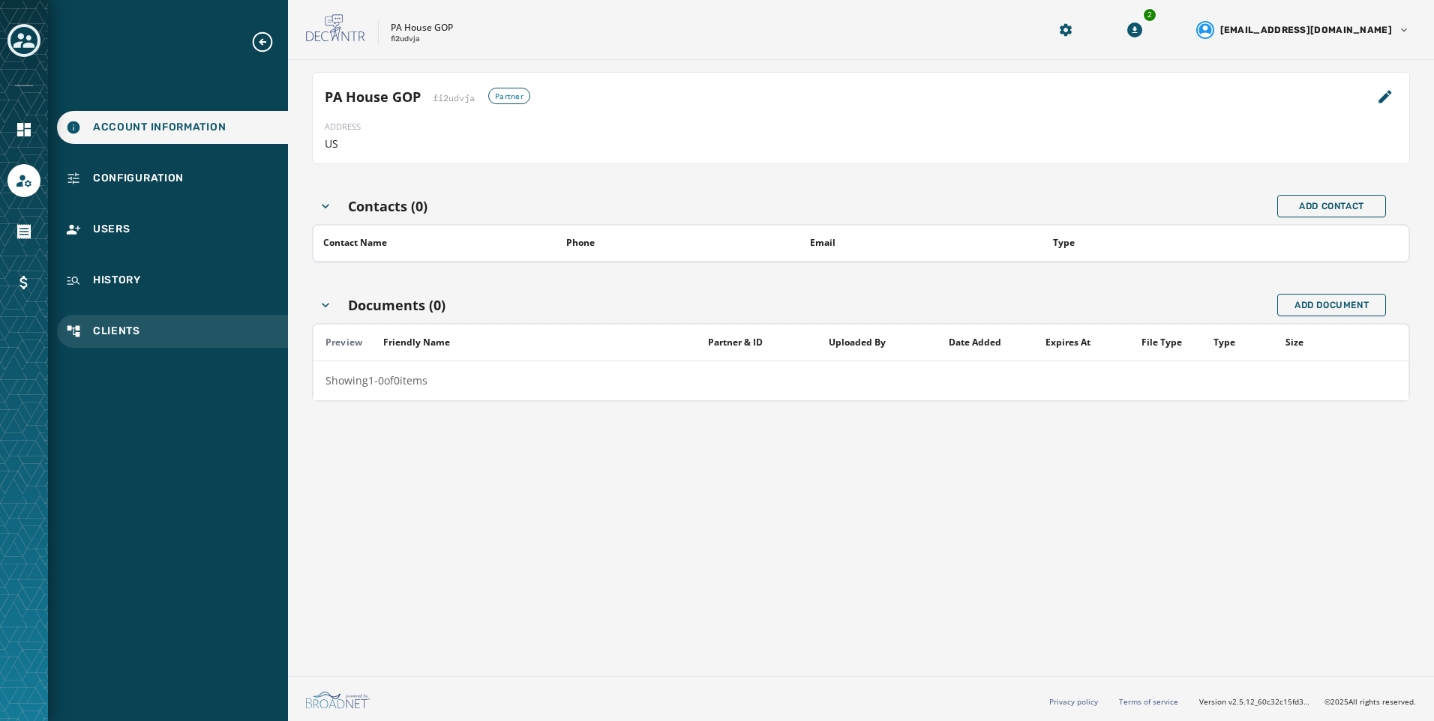
click at [148, 334] on div "Clients" at bounding box center [172, 331] width 231 height 33
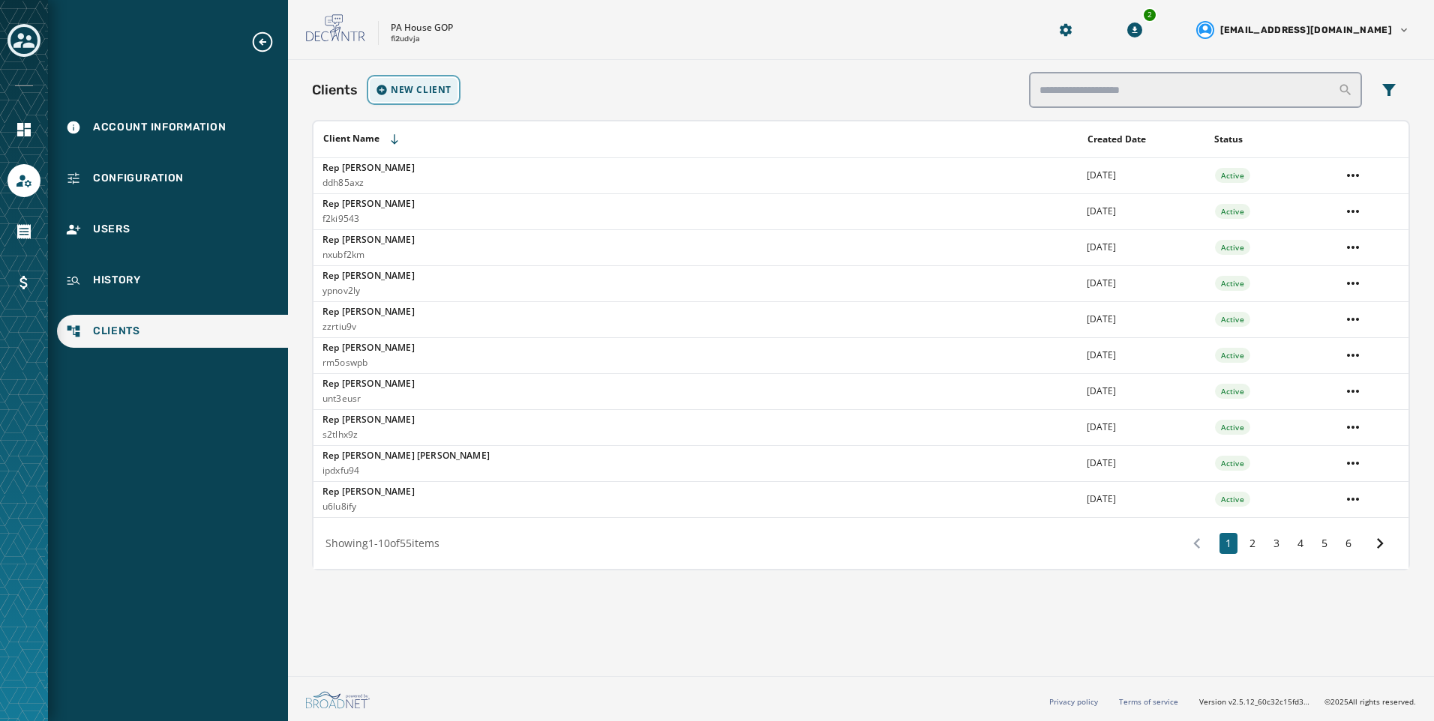
click at [396, 94] on span "New Client" at bounding box center [421, 90] width 61 height 12
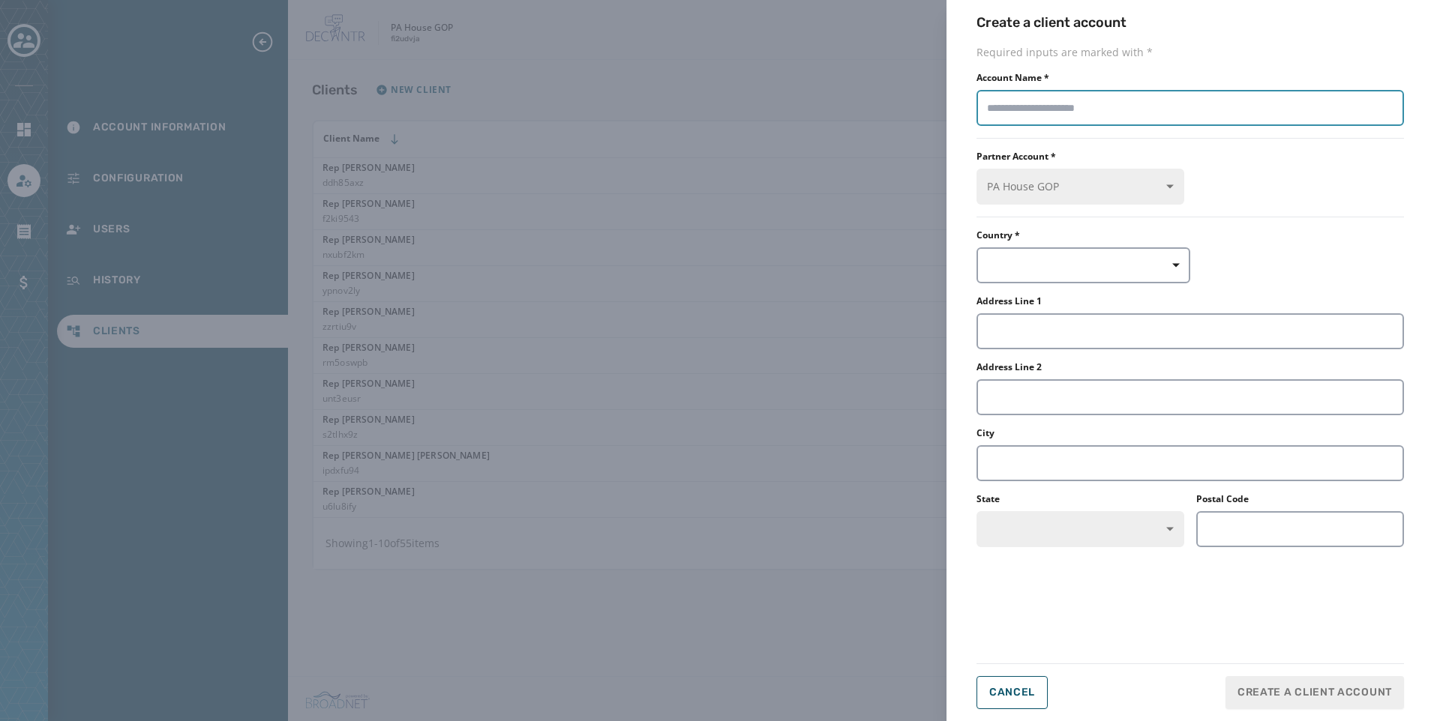
click at [1167, 121] on input "Account Name *" at bounding box center [1189, 108] width 427 height 36
paste input "**********"
type input "**********"
drag, startPoint x: 1123, startPoint y: 255, endPoint x: 1115, endPoint y: 258, distance: 8.1
click at [1122, 255] on button "button" at bounding box center [1083, 265] width 214 height 36
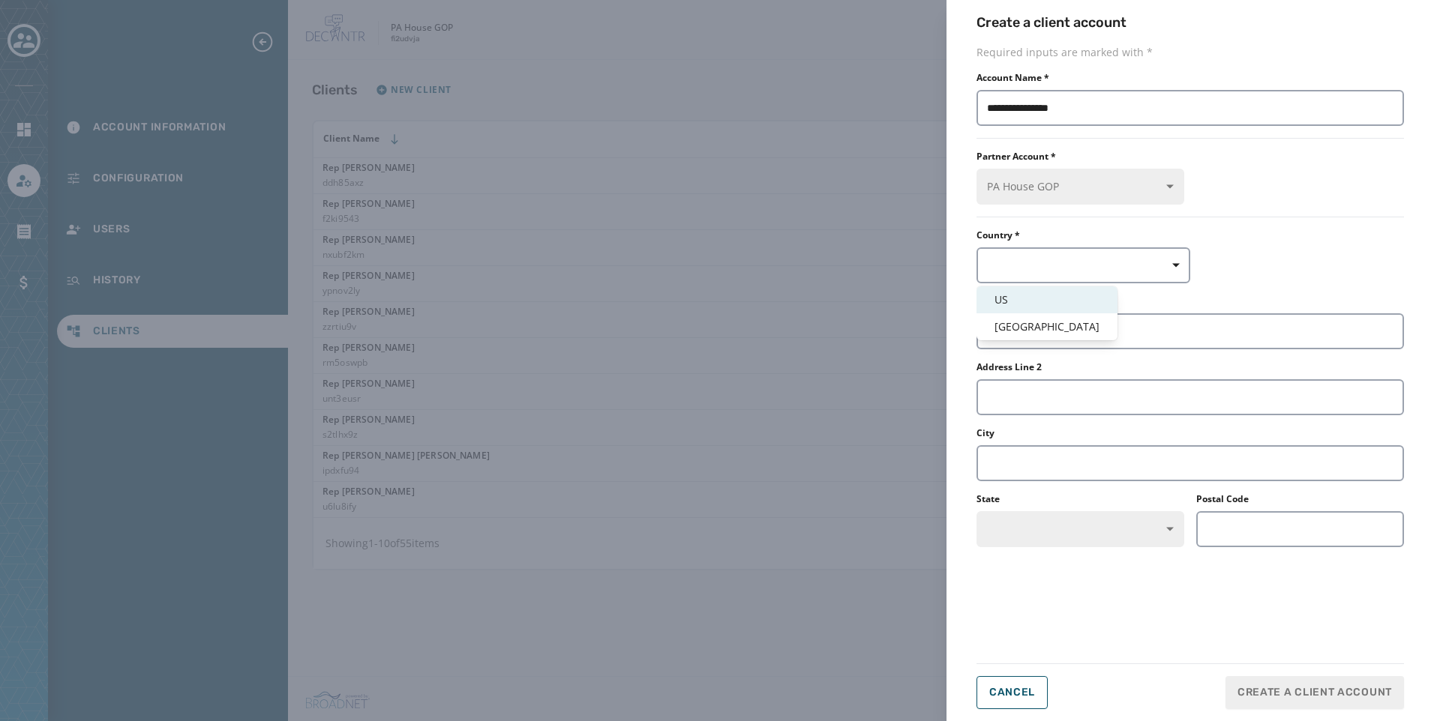
click at [1024, 305] on span "US" at bounding box center [1046, 299] width 105 height 15
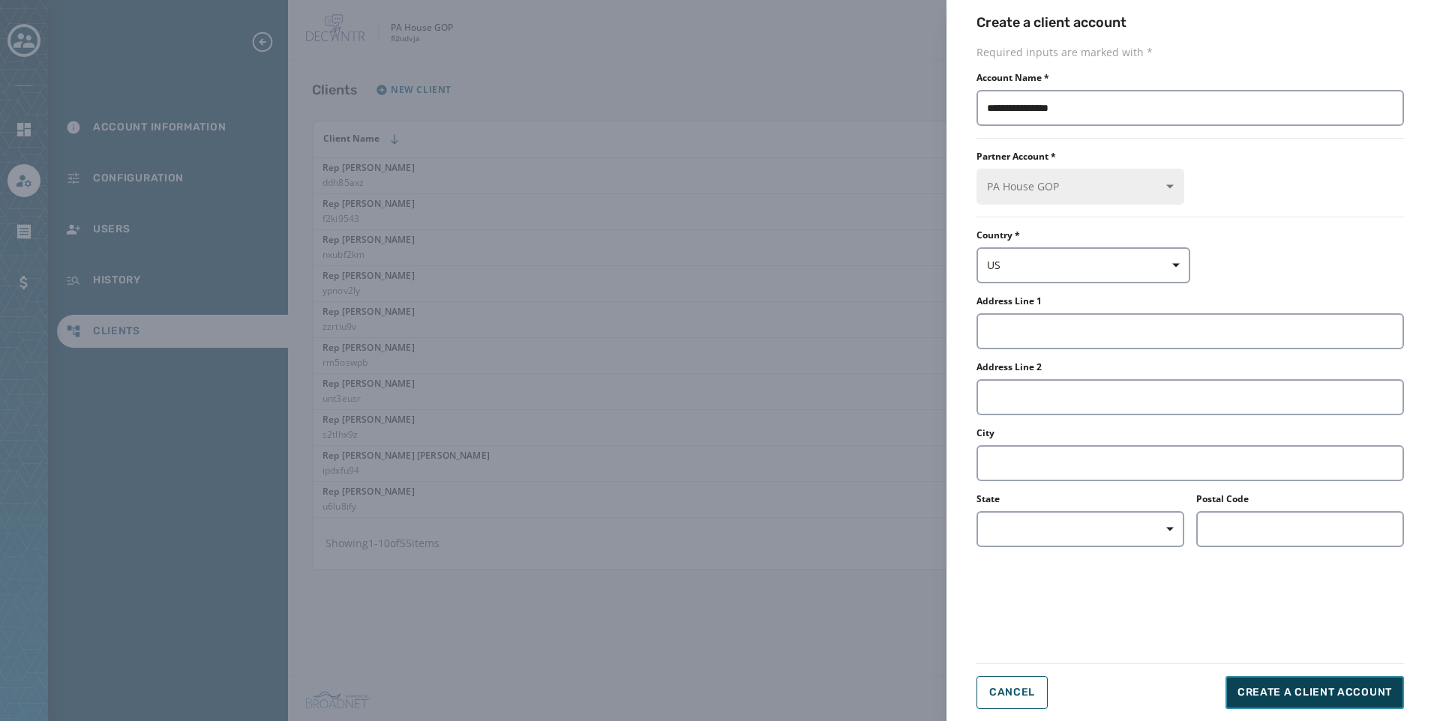
click at [1309, 679] on button "Create a client account" at bounding box center [1314, 692] width 178 height 33
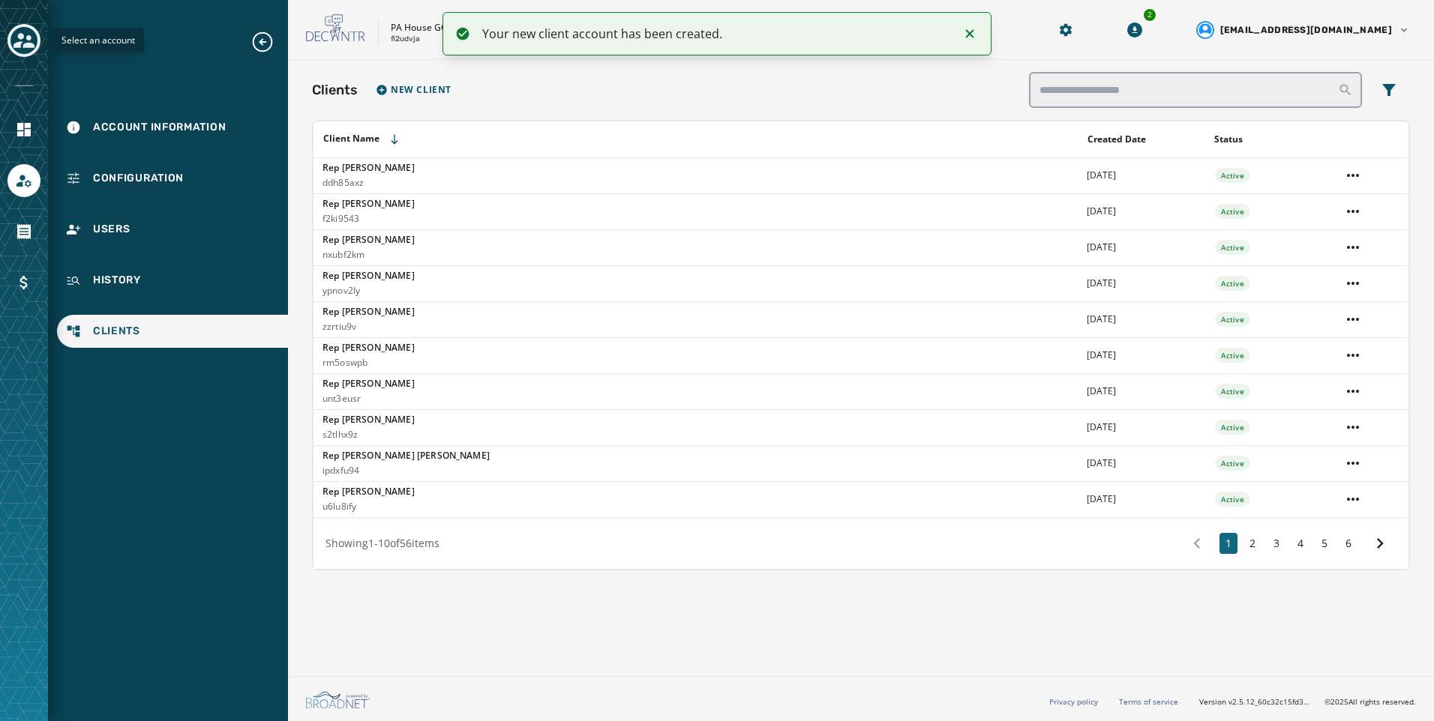
click at [20, 42] on icon "Toggle account select drawer" at bounding box center [23, 40] width 21 height 15
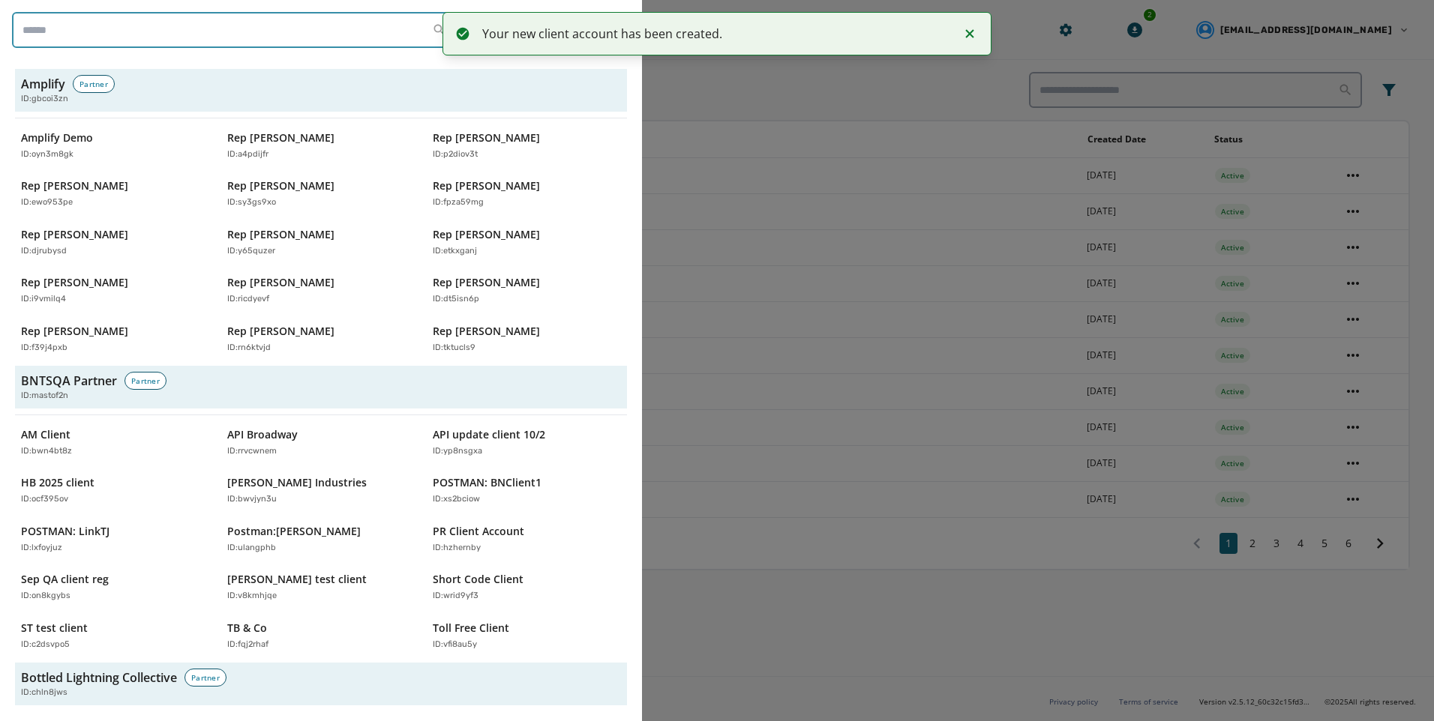
click at [175, 37] on input "search" at bounding box center [234, 30] width 444 height 36
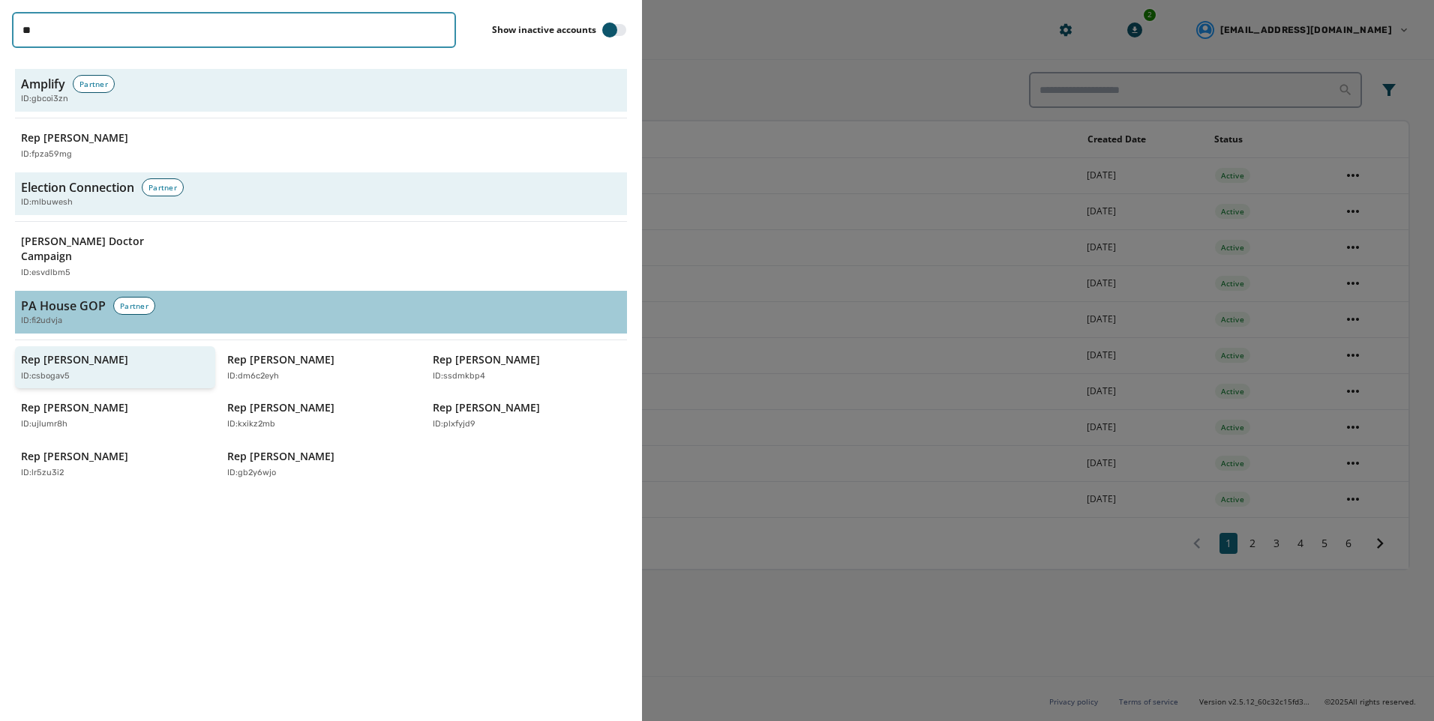
type input "**"
click at [97, 370] on div "ID: csbogav5" at bounding box center [107, 376] width 173 height 13
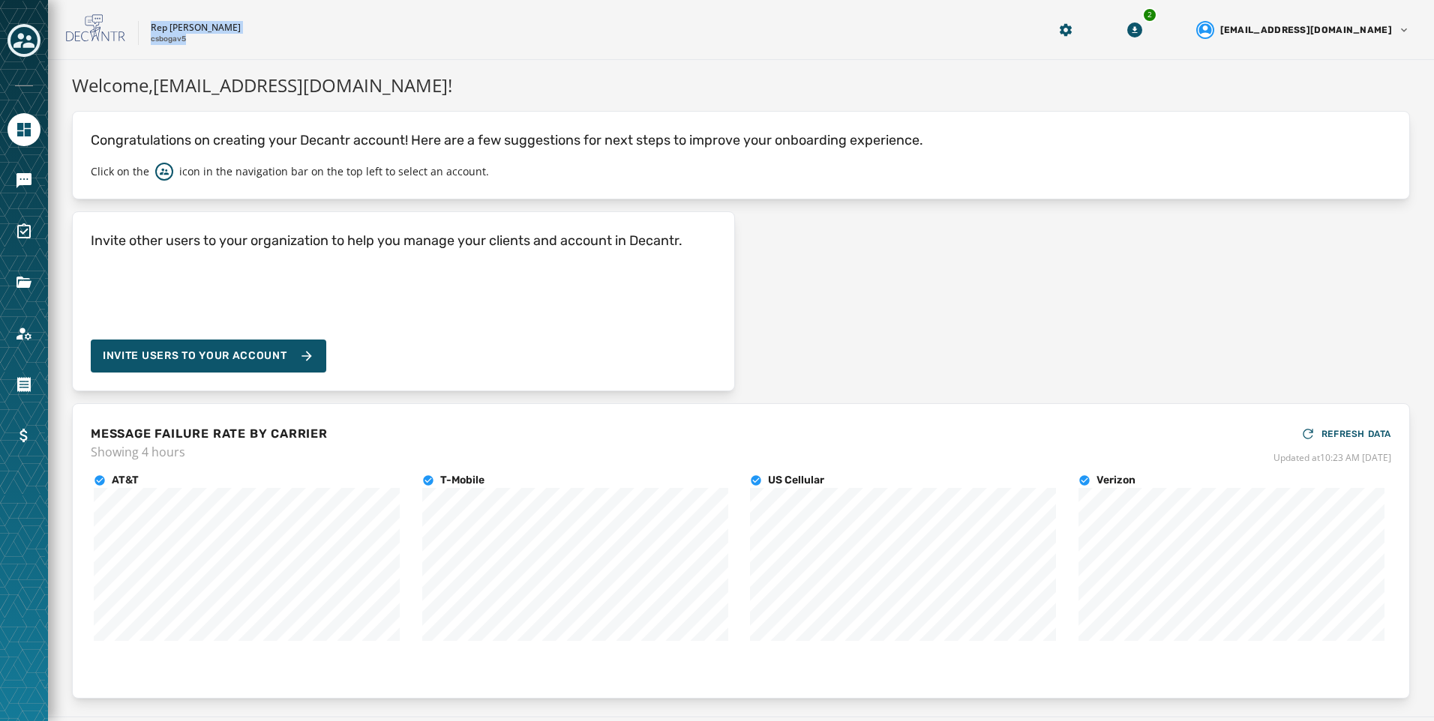
drag, startPoint x: 150, startPoint y: 25, endPoint x: 199, endPoint y: 52, distance: 56.0
click at [199, 52] on div "Rep Joanne Stehr csbogav5 2 alevandowski@broadnet.com" at bounding box center [741, 30] width 1386 height 60
copy div "Rep Joanne Stehr csbogav5"
click at [16, 334] on icon "Navigate to Account" at bounding box center [24, 334] width 18 height 18
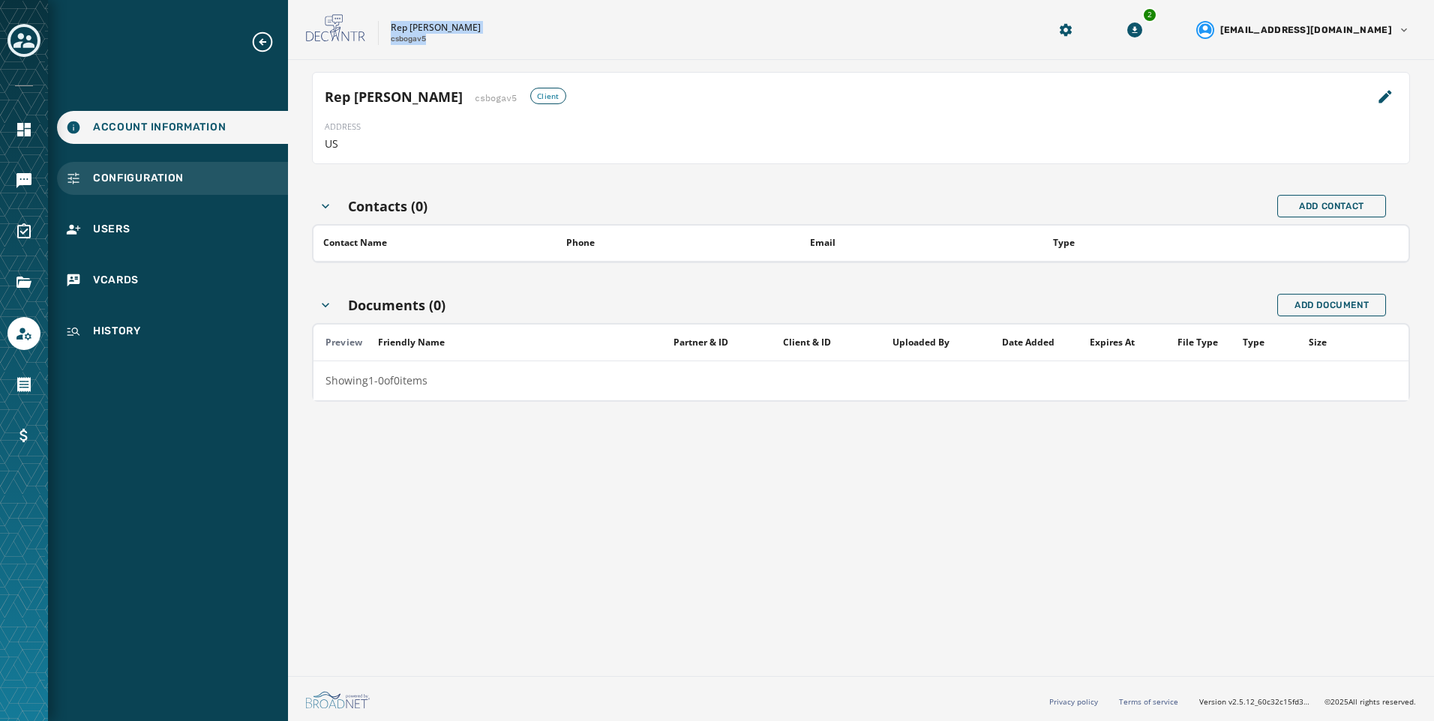
click at [199, 170] on div "Configuration" at bounding box center [172, 178] width 231 height 33
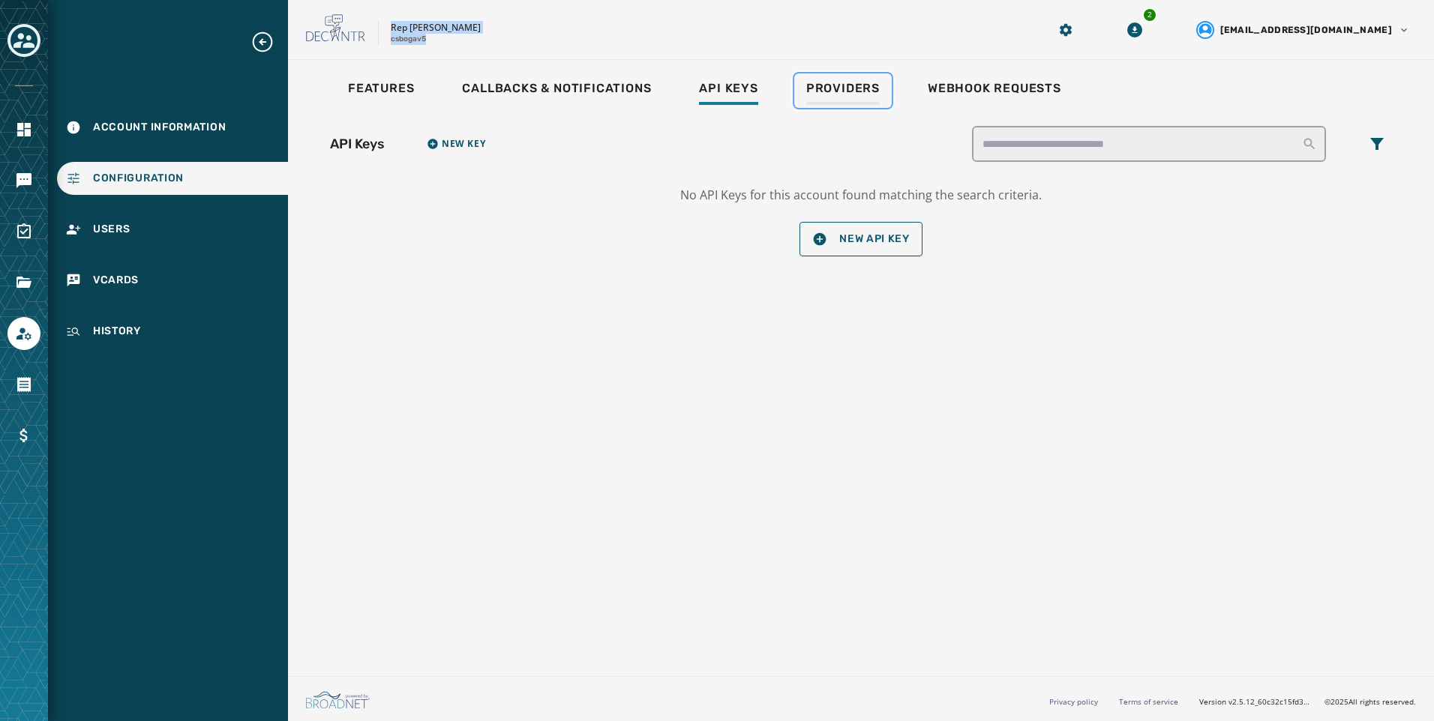
click at [865, 87] on span "Providers" at bounding box center [842, 88] width 73 height 15
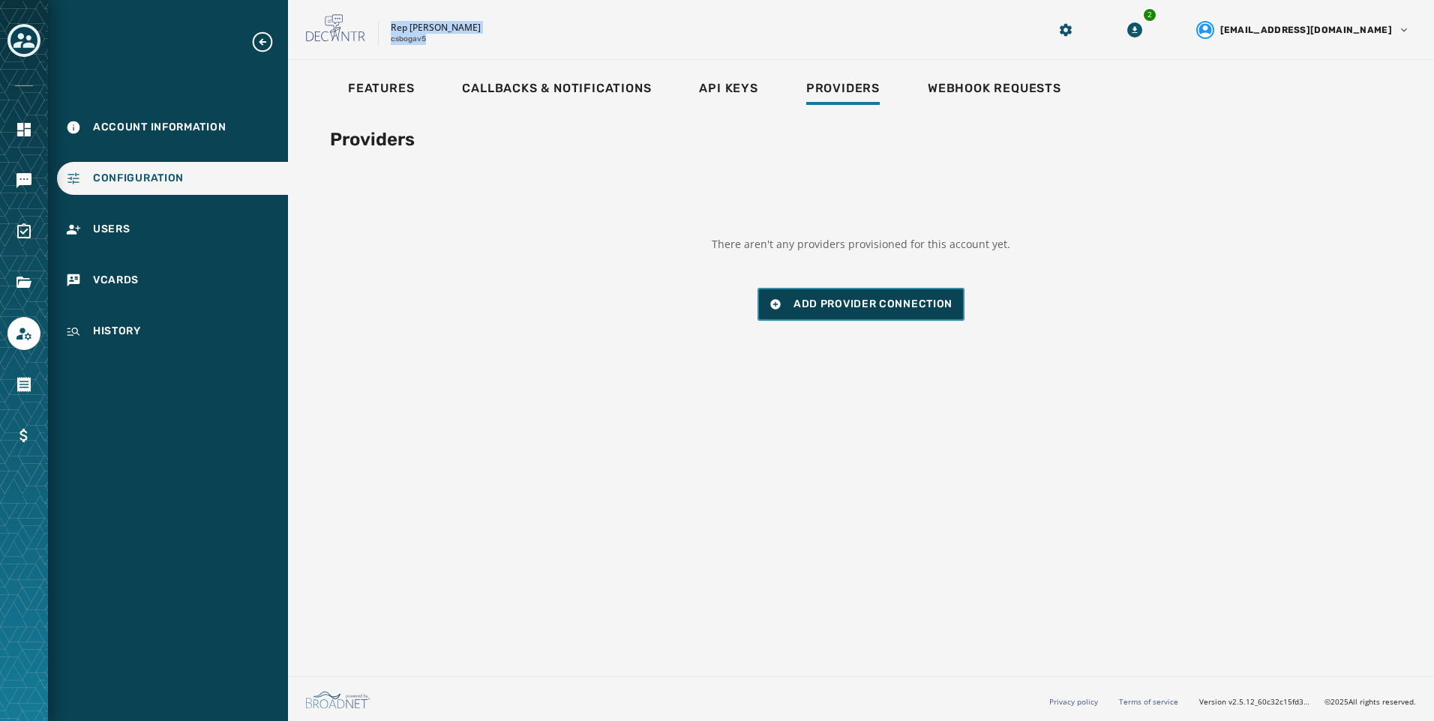
click at [946, 292] on button "Add Provider Connection" at bounding box center [860, 304] width 207 height 33
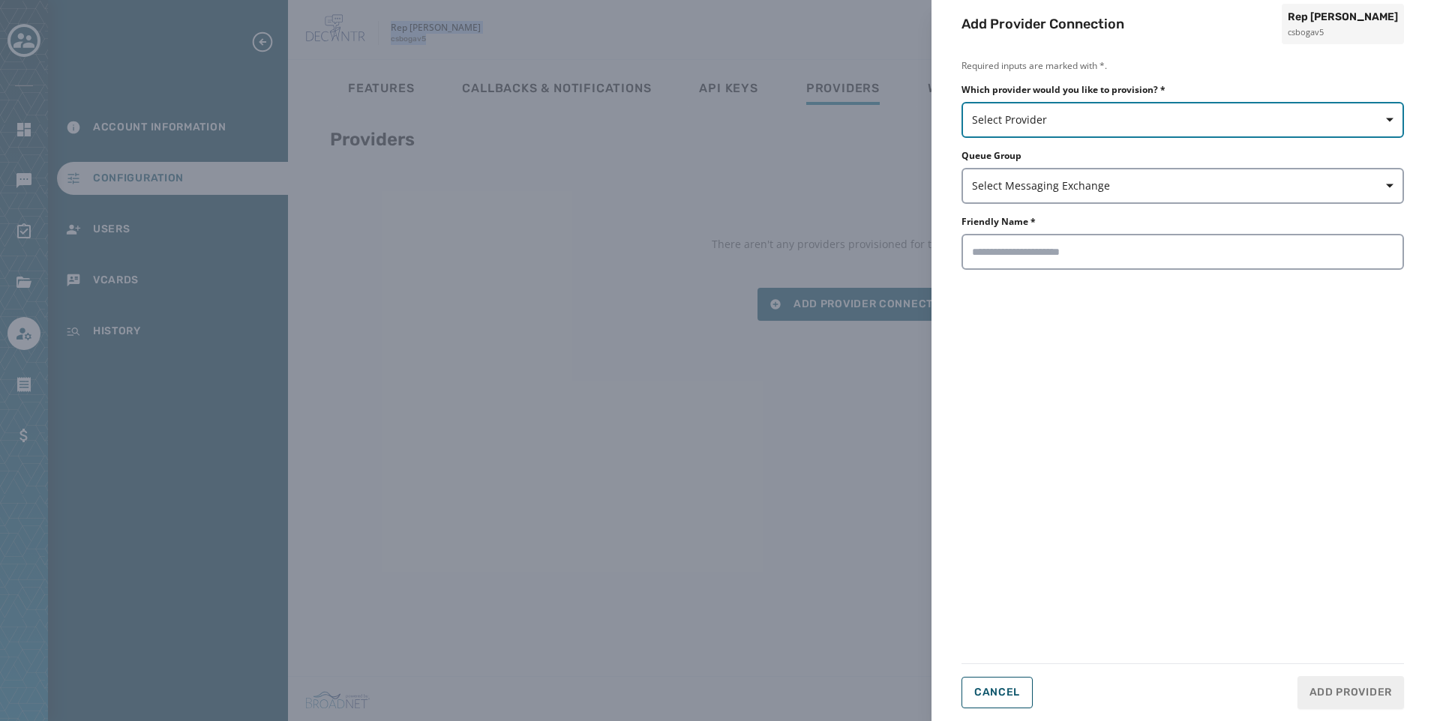
click at [1057, 128] on button "Select Provider" at bounding box center [1182, 120] width 442 height 36
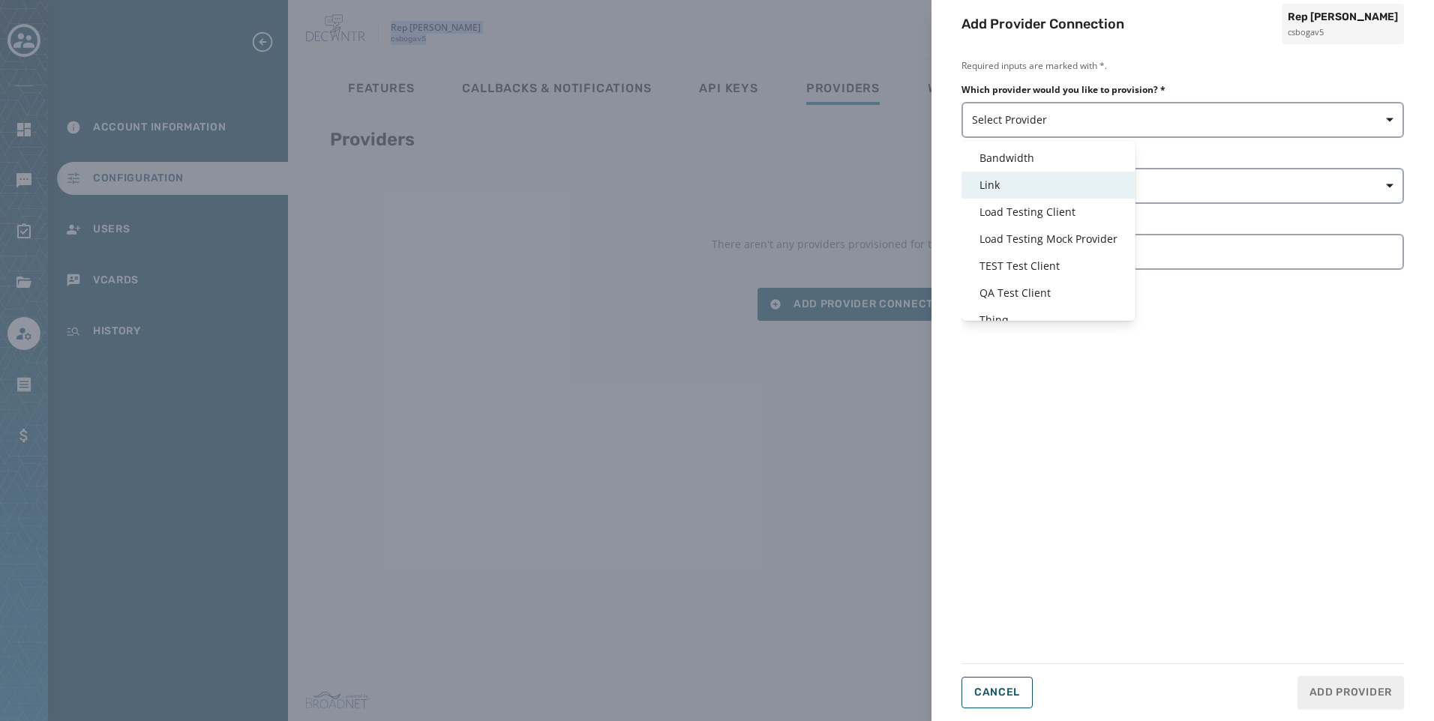
scroll to position [36, 0]
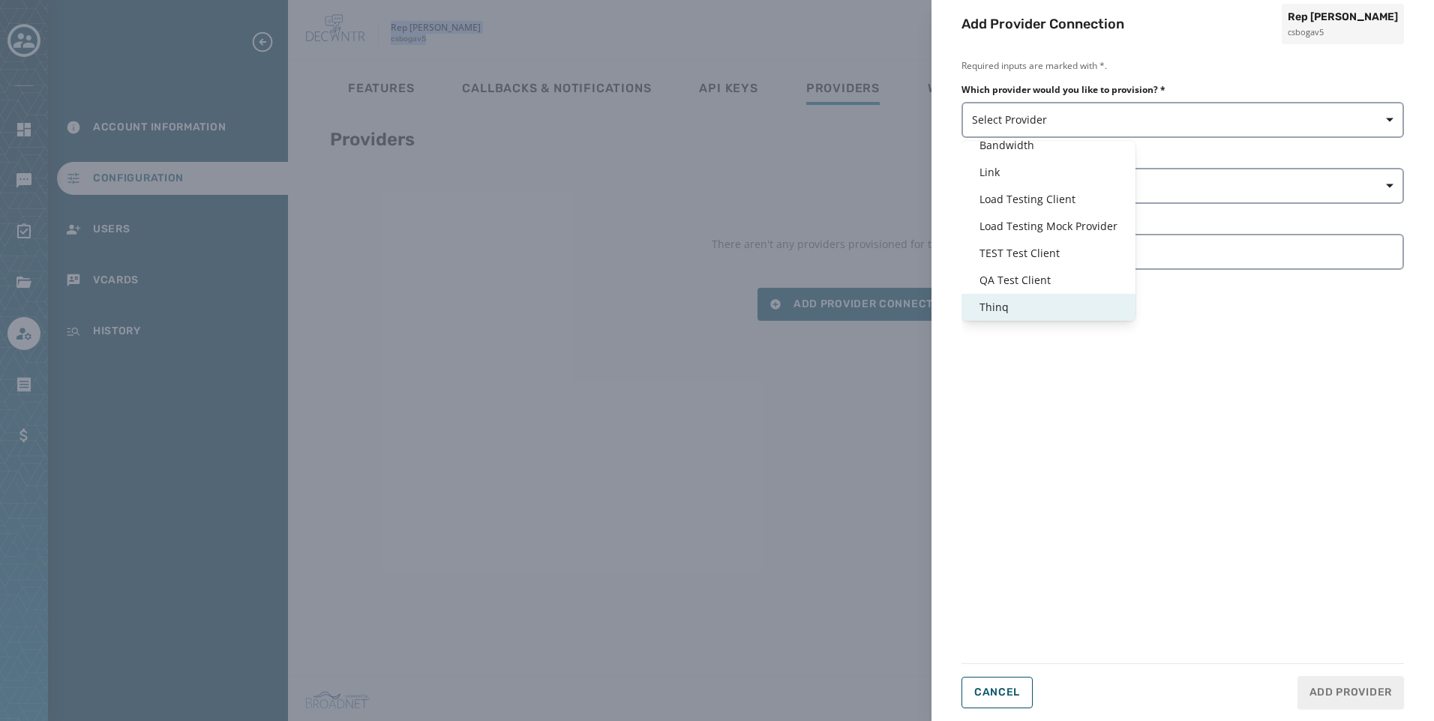
click at [1028, 303] on span "Thinq" at bounding box center [1048, 307] width 138 height 15
type input "*****"
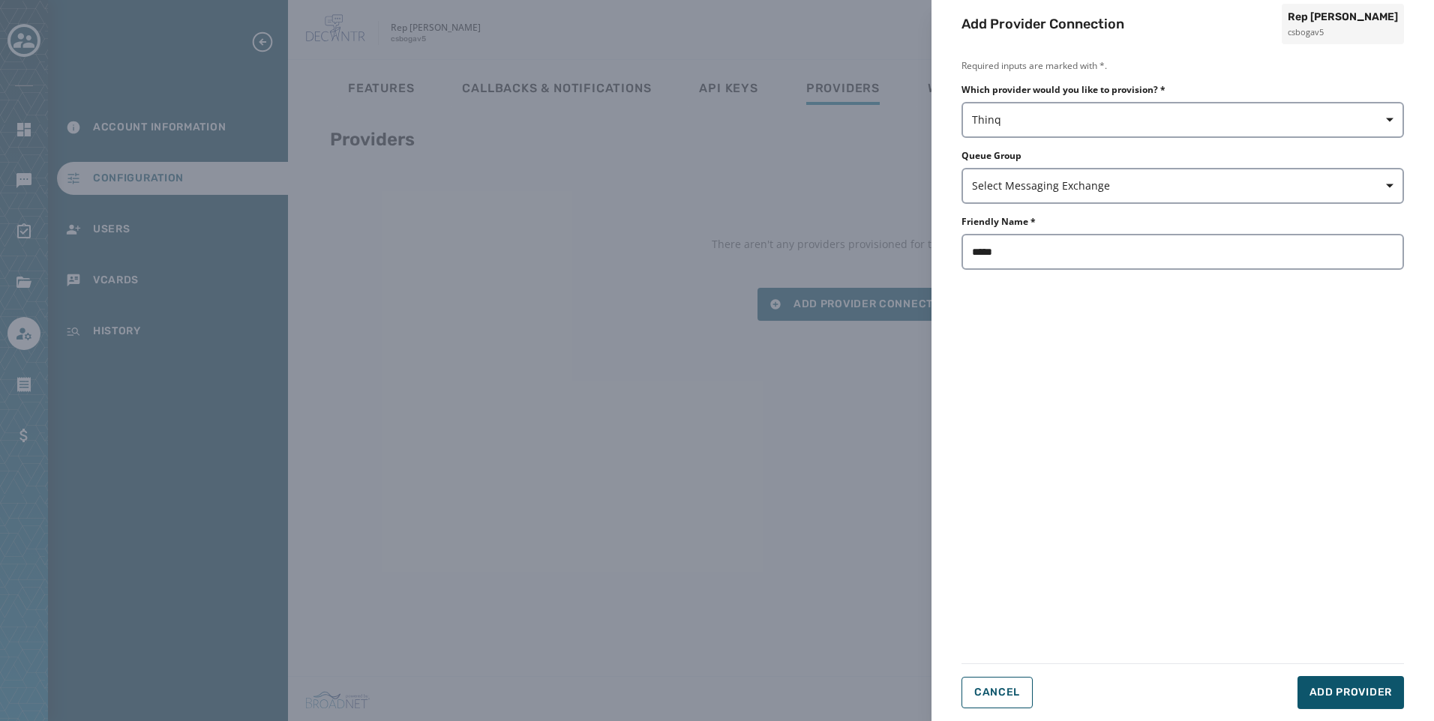
click at [1170, 361] on div "Required inputs are marked with *. Which provider would you like to provision? …" at bounding box center [1182, 356] width 442 height 592
click at [1357, 684] on button "Add Provider" at bounding box center [1350, 692] width 106 height 33
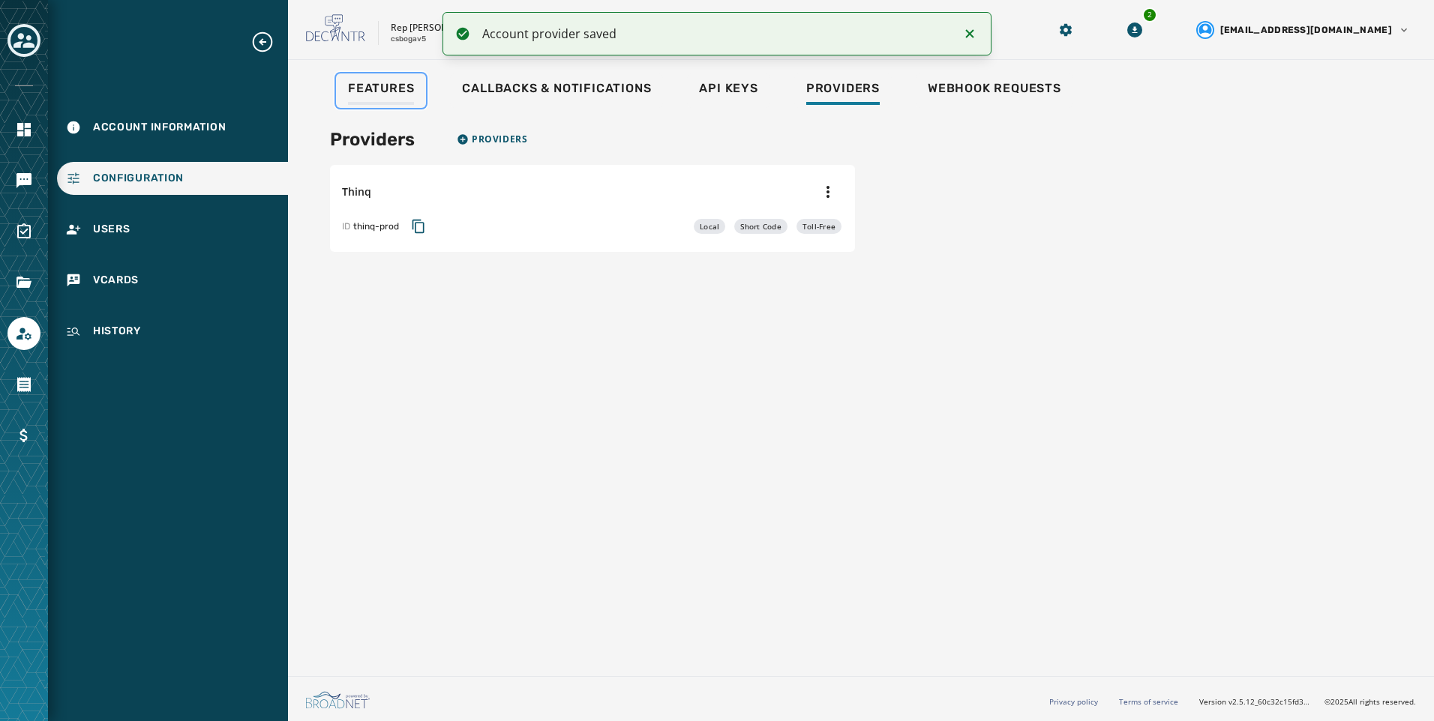
click at [403, 91] on span "Features" at bounding box center [381, 88] width 66 height 15
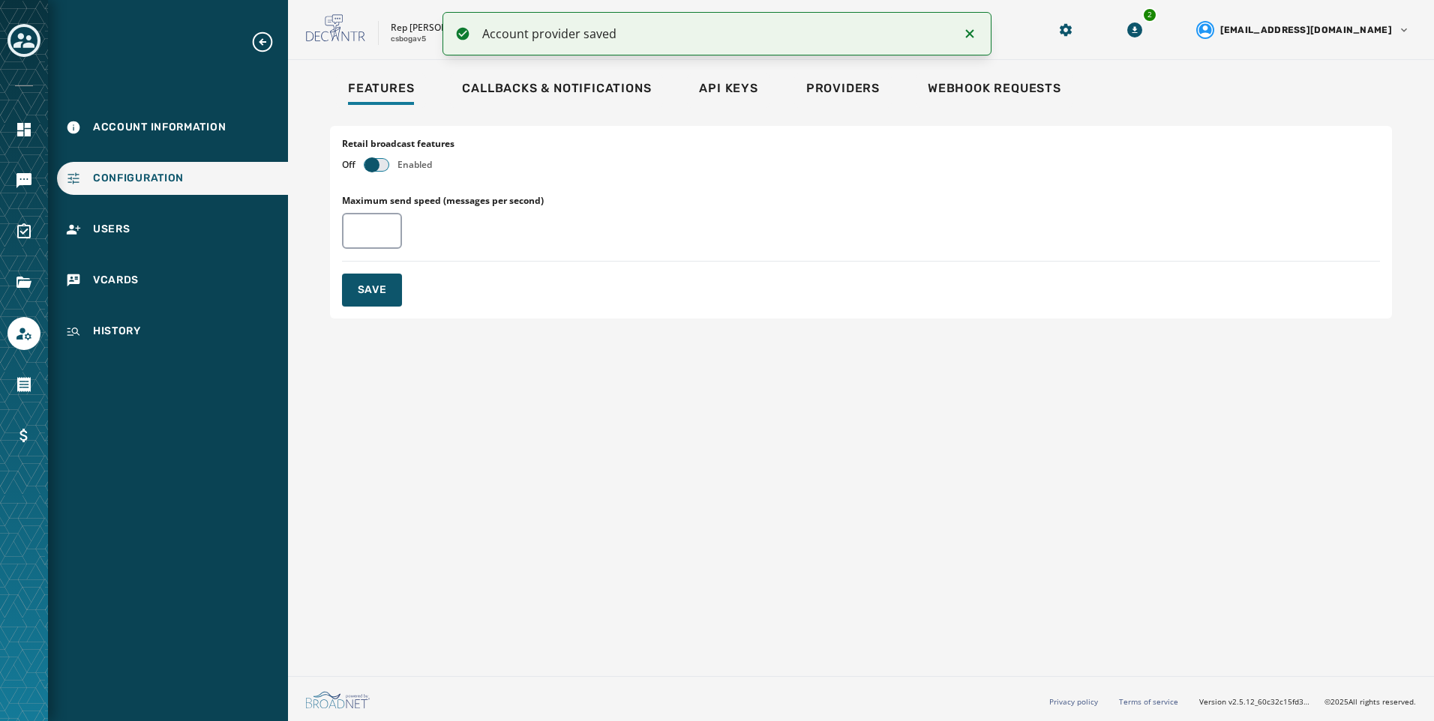
click at [383, 169] on button "button" at bounding box center [376, 165] width 24 height 12
click at [388, 275] on button "Save" at bounding box center [372, 290] width 60 height 33
click at [25, 189] on icon "Navigate to Messaging" at bounding box center [24, 181] width 18 height 18
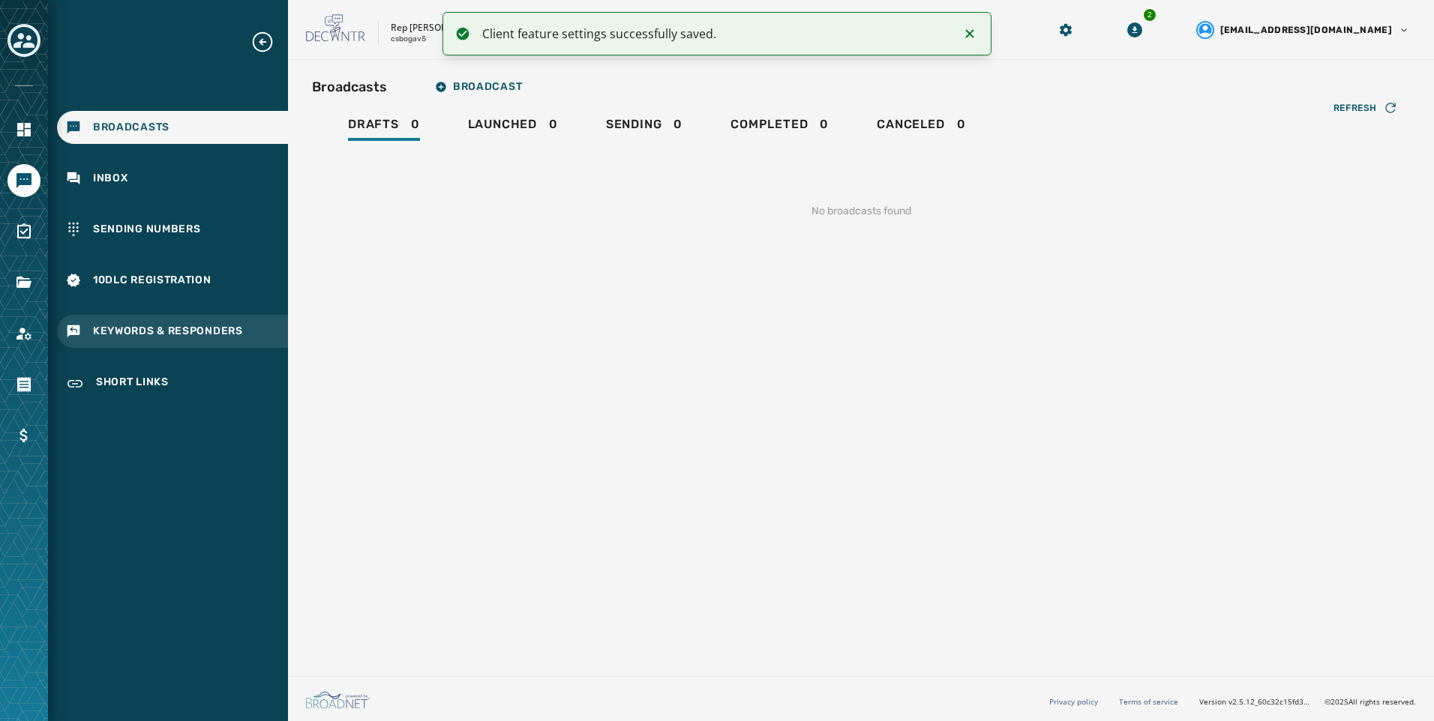
click at [179, 332] on span "Keywords & Responders" at bounding box center [168, 331] width 150 height 15
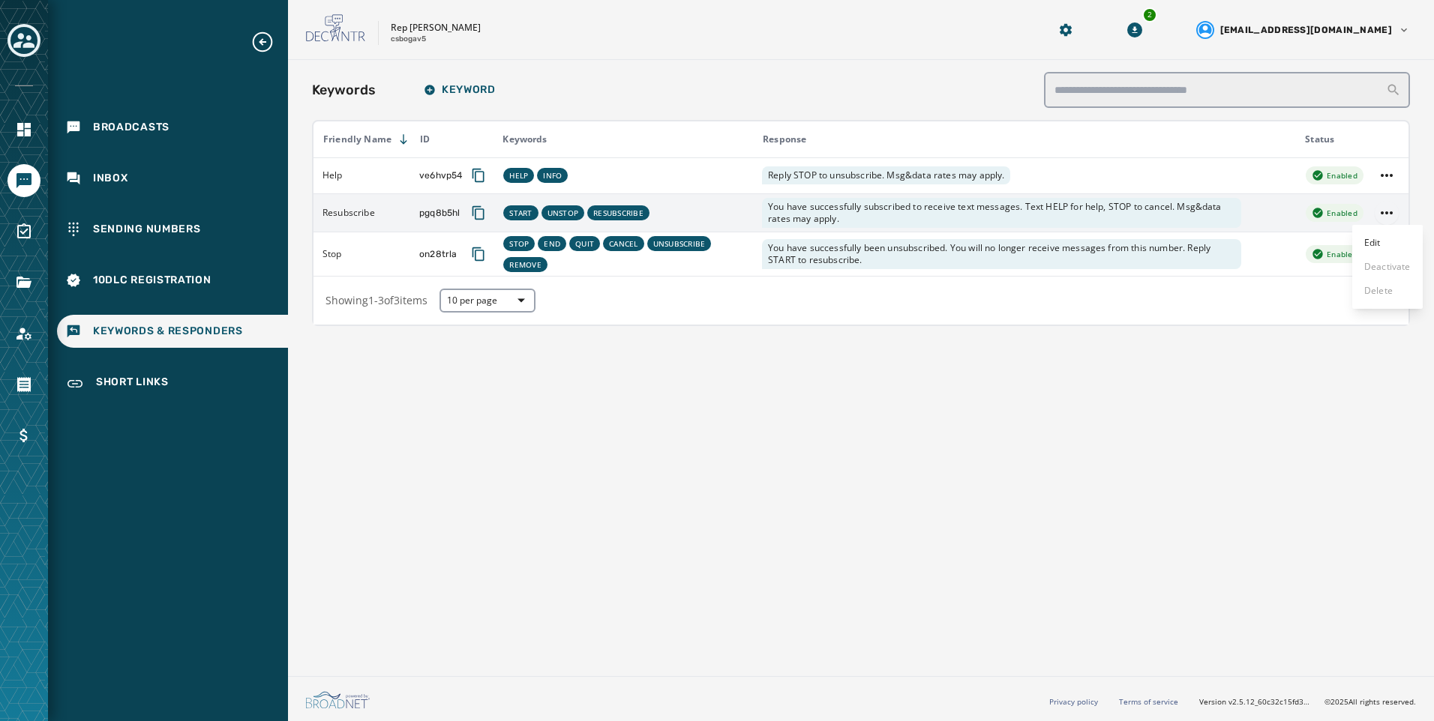
click at [1384, 217] on html "Broadcasts Inbox Sending Numbers 10DLC Registration Keywords & Responders Short…" at bounding box center [717, 360] width 1434 height 721
click at [1381, 241] on div "Edit" at bounding box center [1387, 243] width 70 height 24
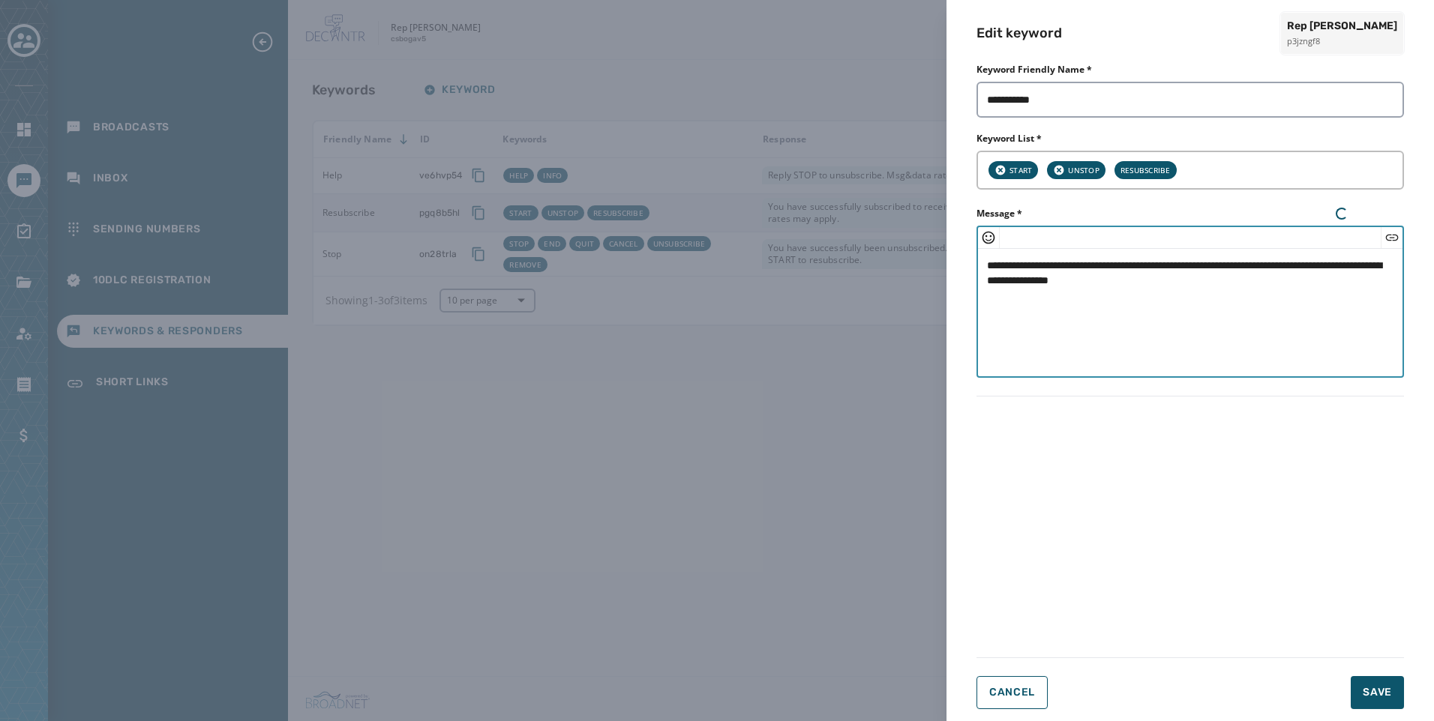
paste textarea "**********"
drag, startPoint x: 1296, startPoint y: 287, endPoint x: 871, endPoint y: 217, distance: 430.9
click at [1366, 679] on button "Save" at bounding box center [1377, 692] width 53 height 33
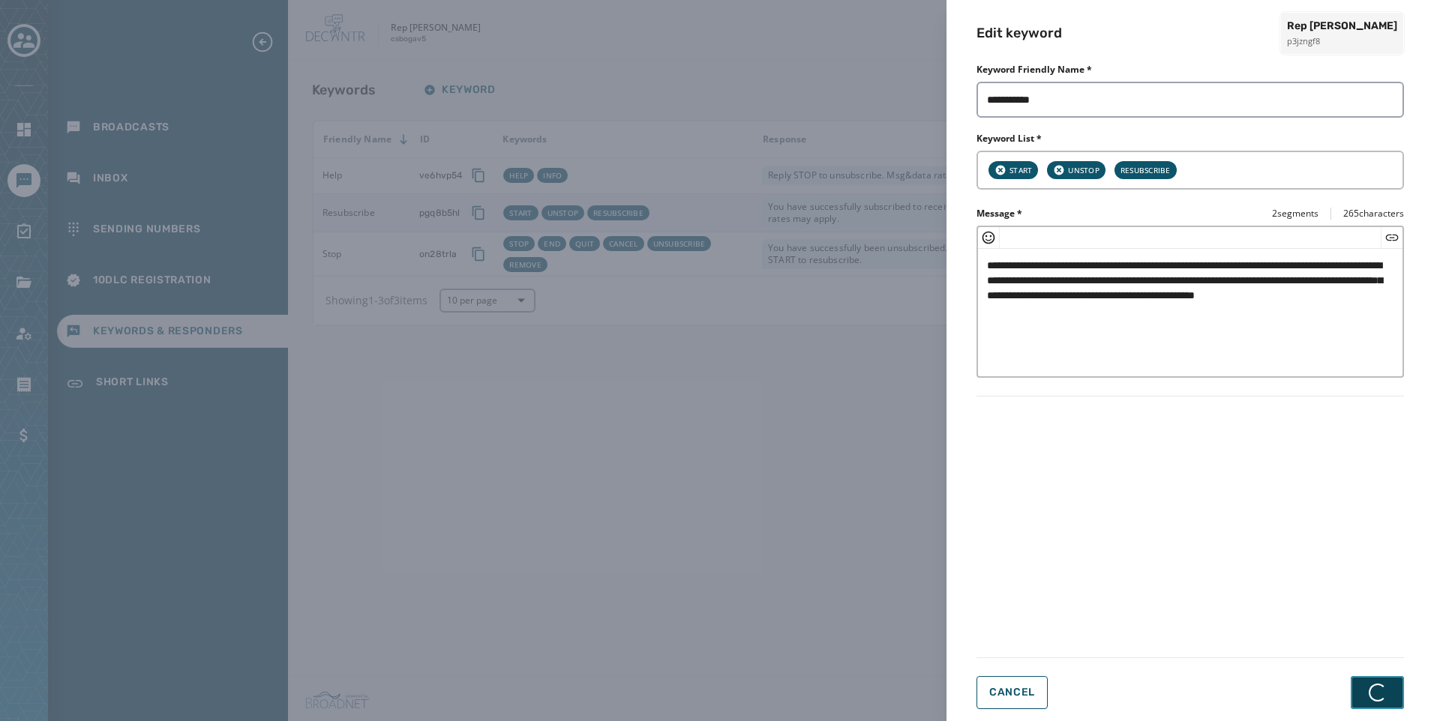
type textarea "**********"
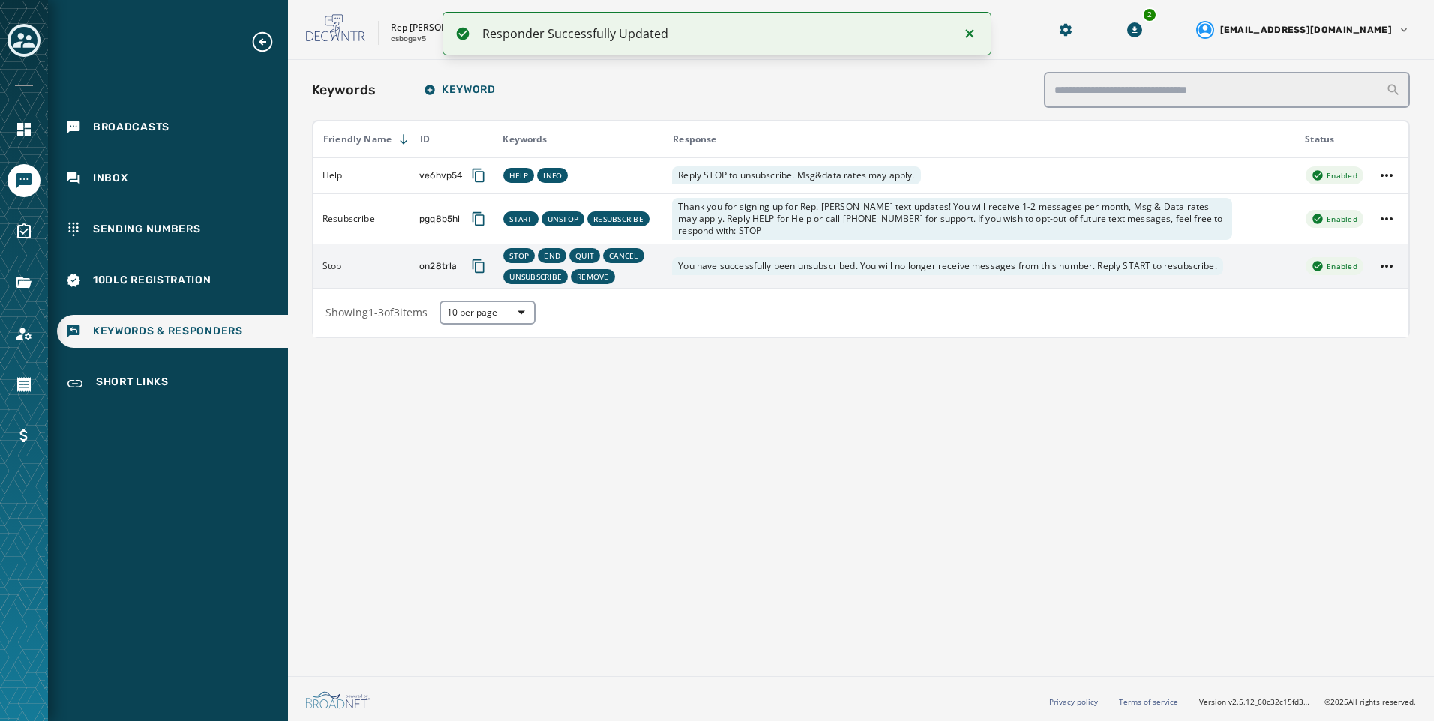
click at [1402, 261] on td at bounding box center [1387, 266] width 43 height 44
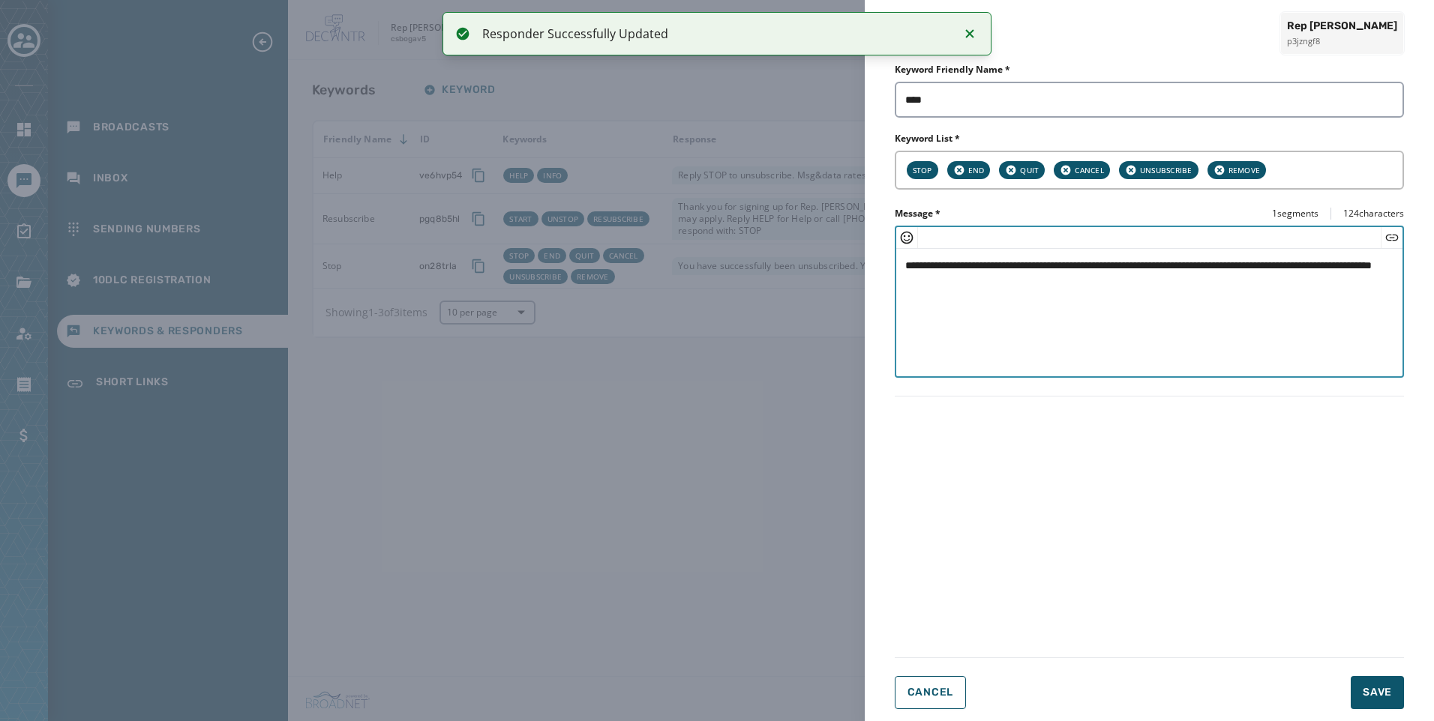
paste textarea "**********"
drag, startPoint x: 650, startPoint y: 202, endPoint x: 946, endPoint y: 304, distance: 312.6
click at [897, 277] on textarea "**********" at bounding box center [1149, 310] width 506 height 123
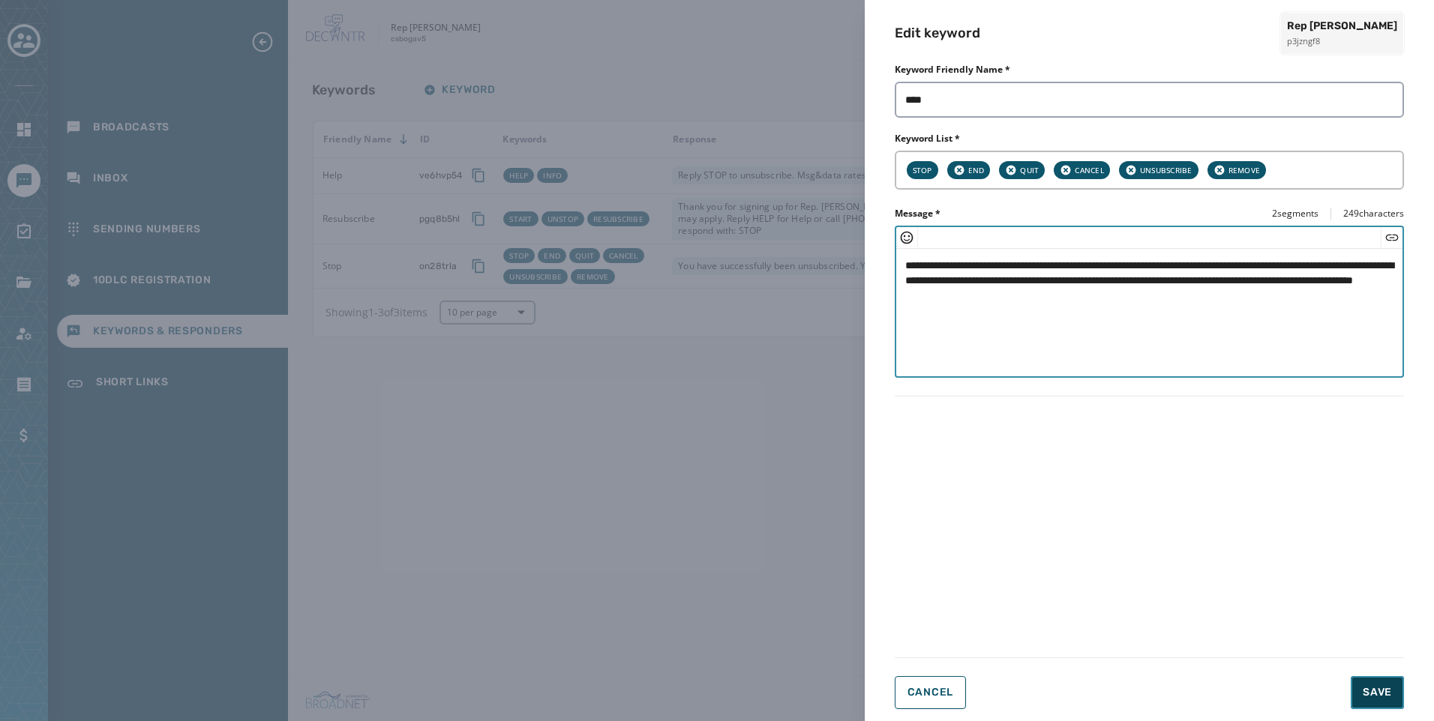
click at [1365, 696] on span "Save" at bounding box center [1377, 692] width 29 height 15
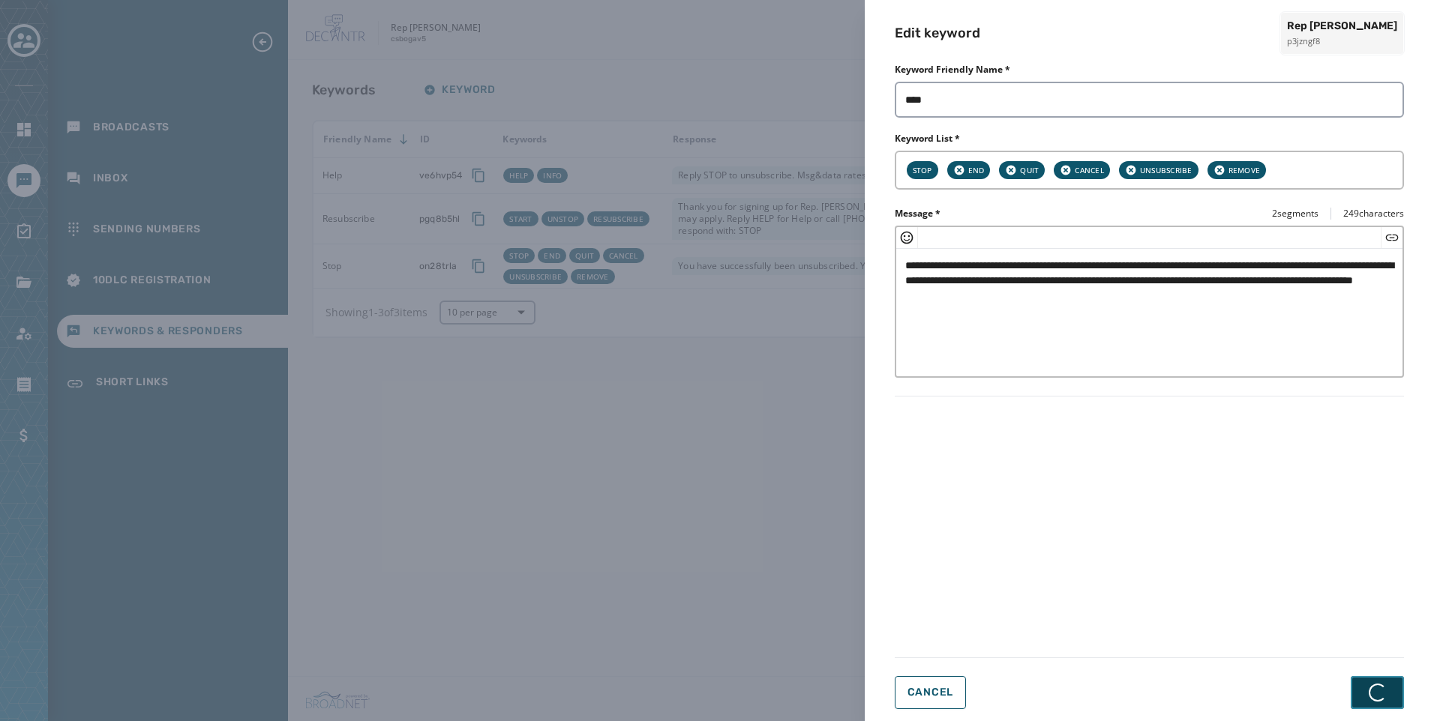
type textarea "**********"
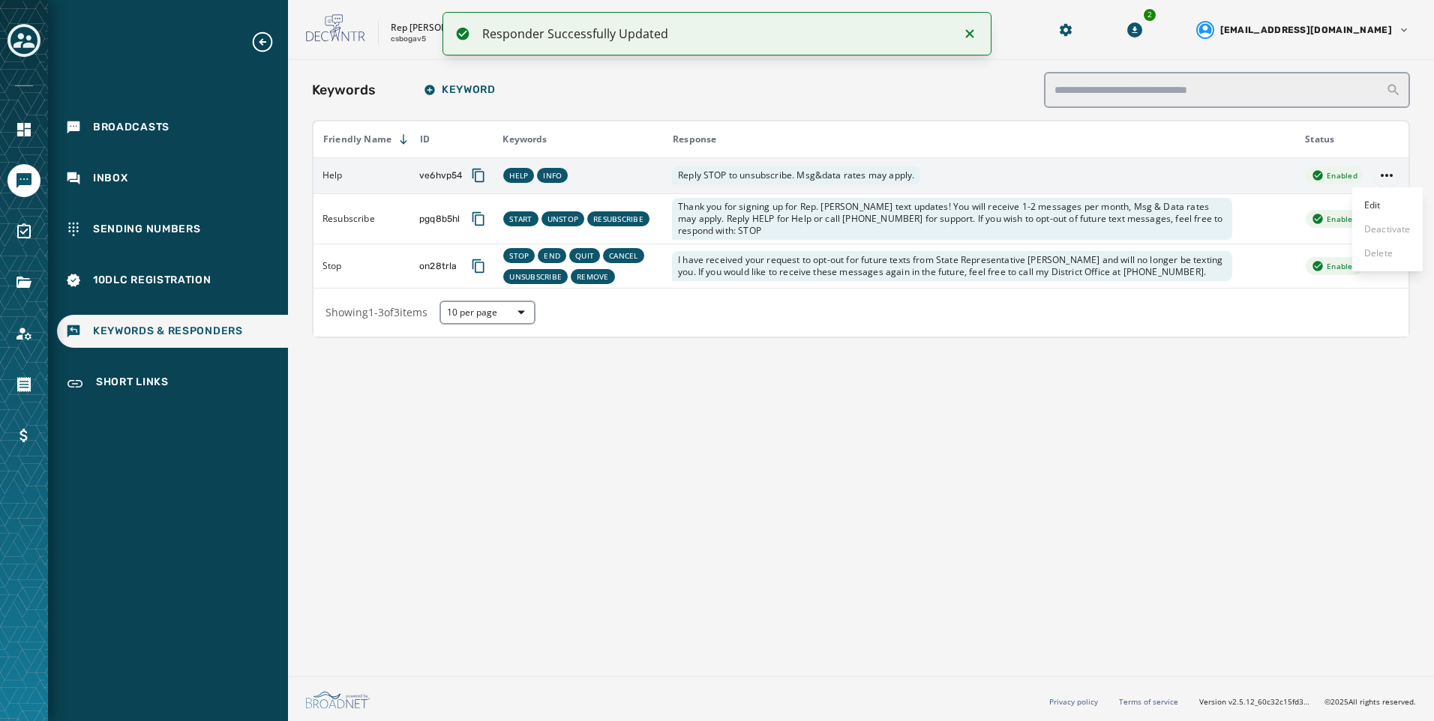
click at [1391, 180] on html "Responder Successfully Updated Broadcasts Inbox Sending Numbers 10DLC Registrat…" at bounding box center [717, 360] width 1434 height 721
click at [1381, 206] on div "Edit" at bounding box center [1387, 205] width 70 height 24
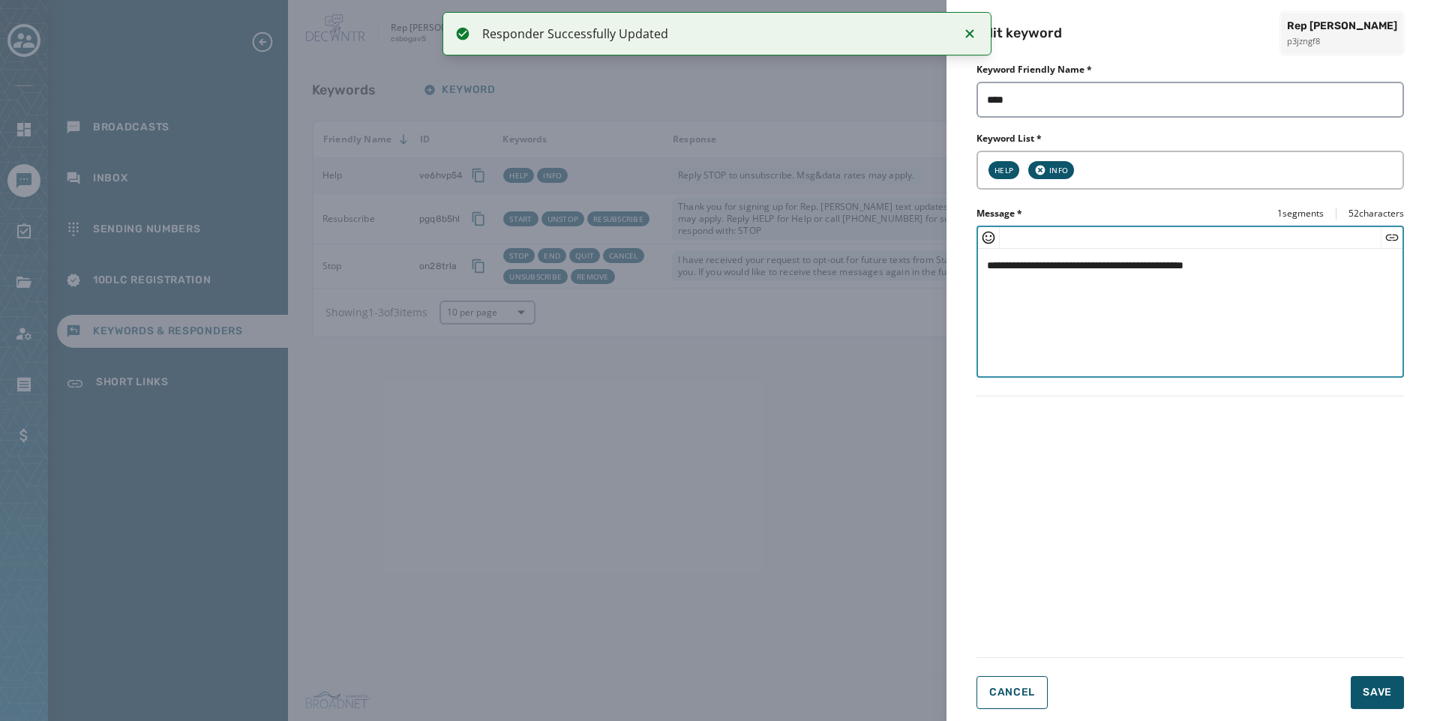
drag, startPoint x: 1335, startPoint y: 271, endPoint x: 877, endPoint y: 264, distance: 458.3
click at [877, 264] on div "**********" at bounding box center [717, 360] width 1434 height 721
paste textarea "**********"
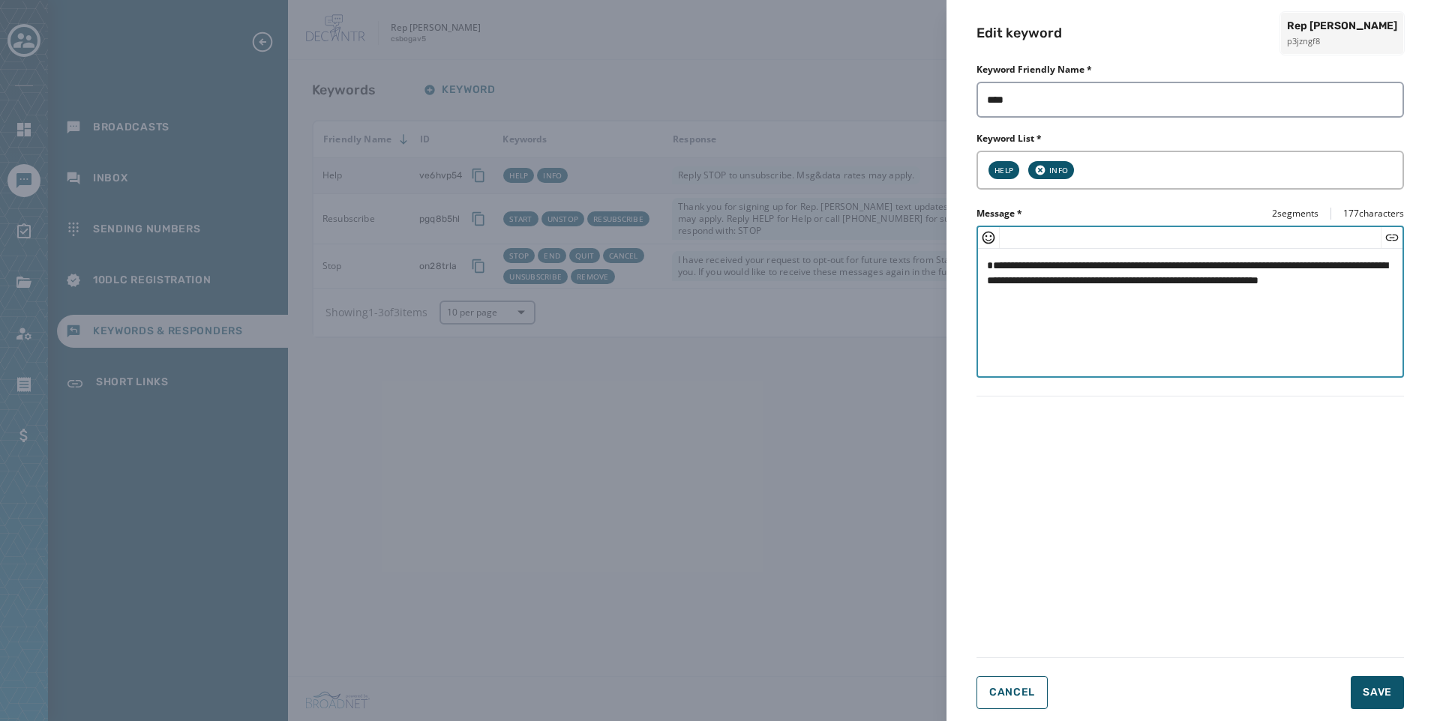
click at [984, 278] on textarea "**********" at bounding box center [1190, 310] width 424 height 123
click at [1376, 692] on span "Save" at bounding box center [1377, 692] width 29 height 15
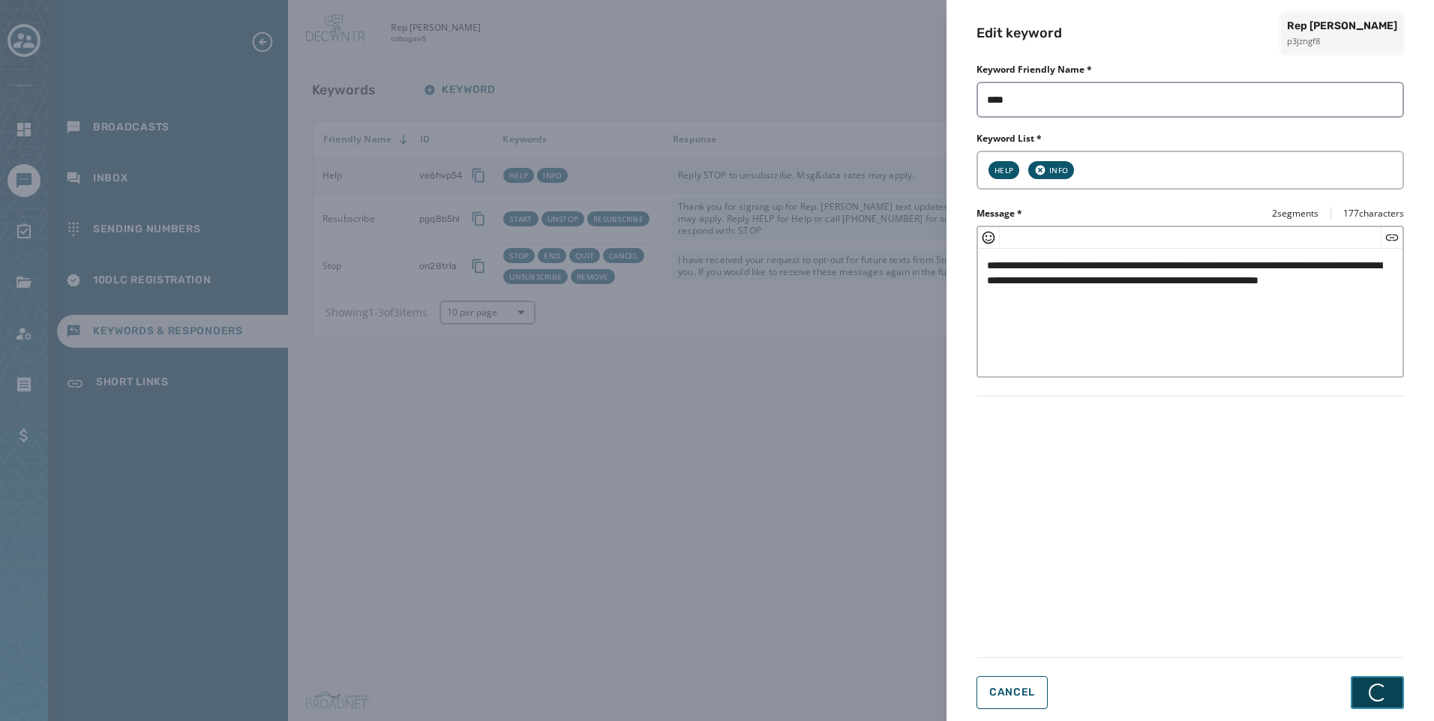
type textarea "**********"
